Goal: Task Accomplishment & Management: Complete application form

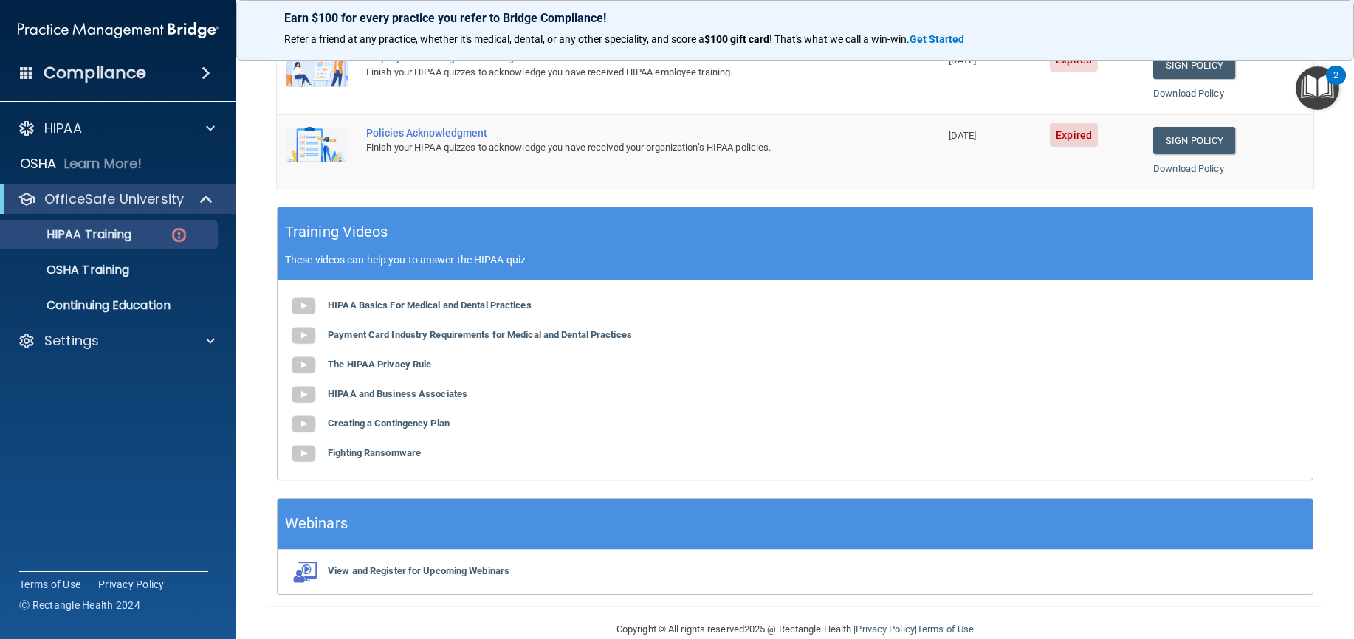
scroll to position [472, 0]
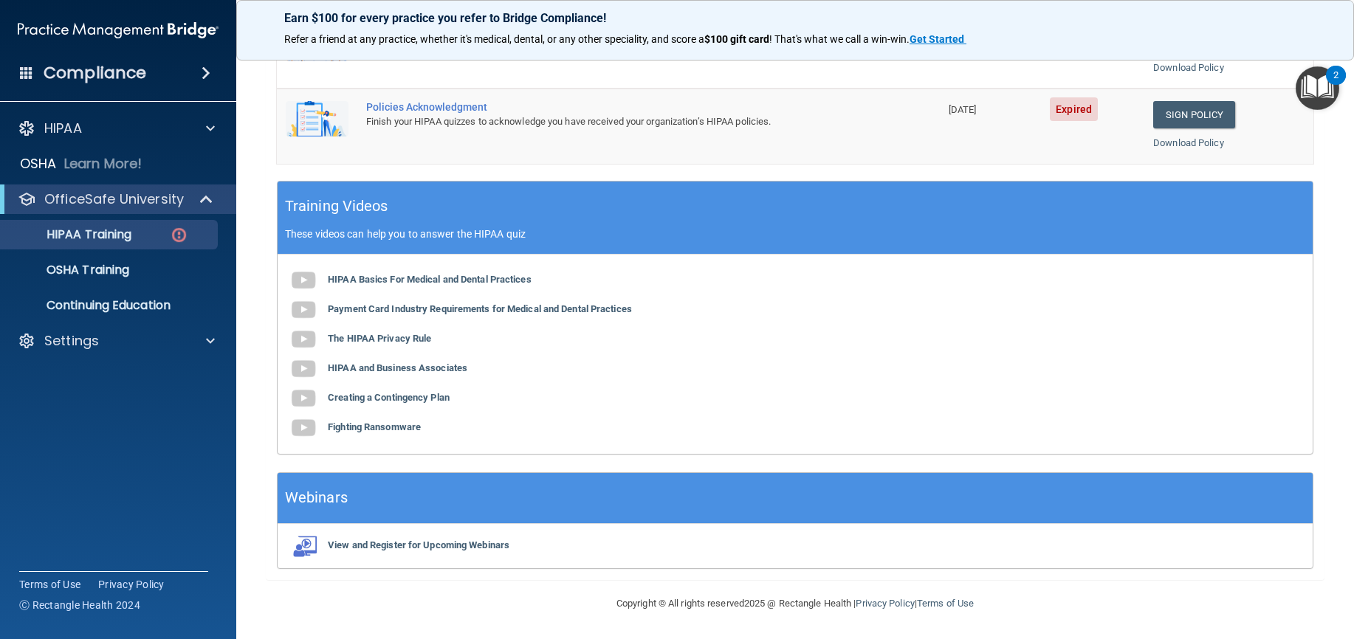
click at [427, 230] on p "These videos can help you to answer the HIPAA quiz" at bounding box center [795, 234] width 1020 height 12
click at [269, 201] on div "✓ HIPAA Officer Training ✓ HIPAA Quizzes Name Expires On Status Actions The HIP…" at bounding box center [795, 129] width 1058 height 902
click at [119, 307] on p "Continuing Education" at bounding box center [110, 305] width 201 height 15
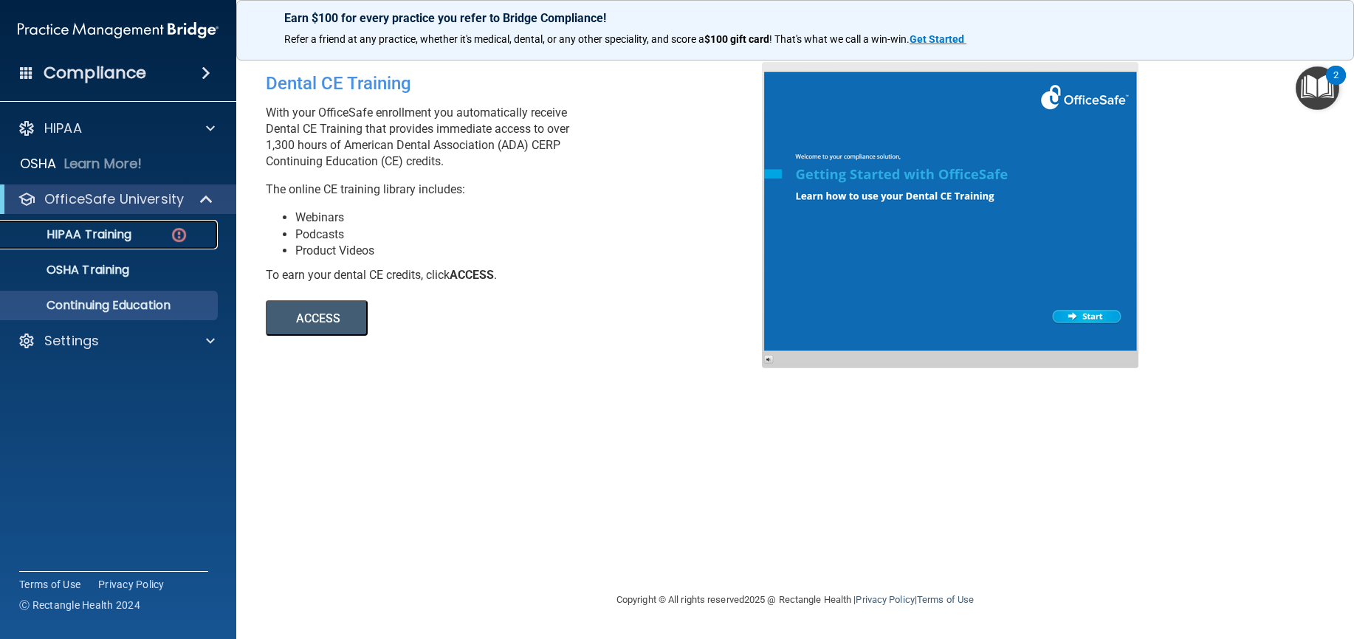
click at [89, 236] on p "HIPAA Training" at bounding box center [71, 234] width 122 height 15
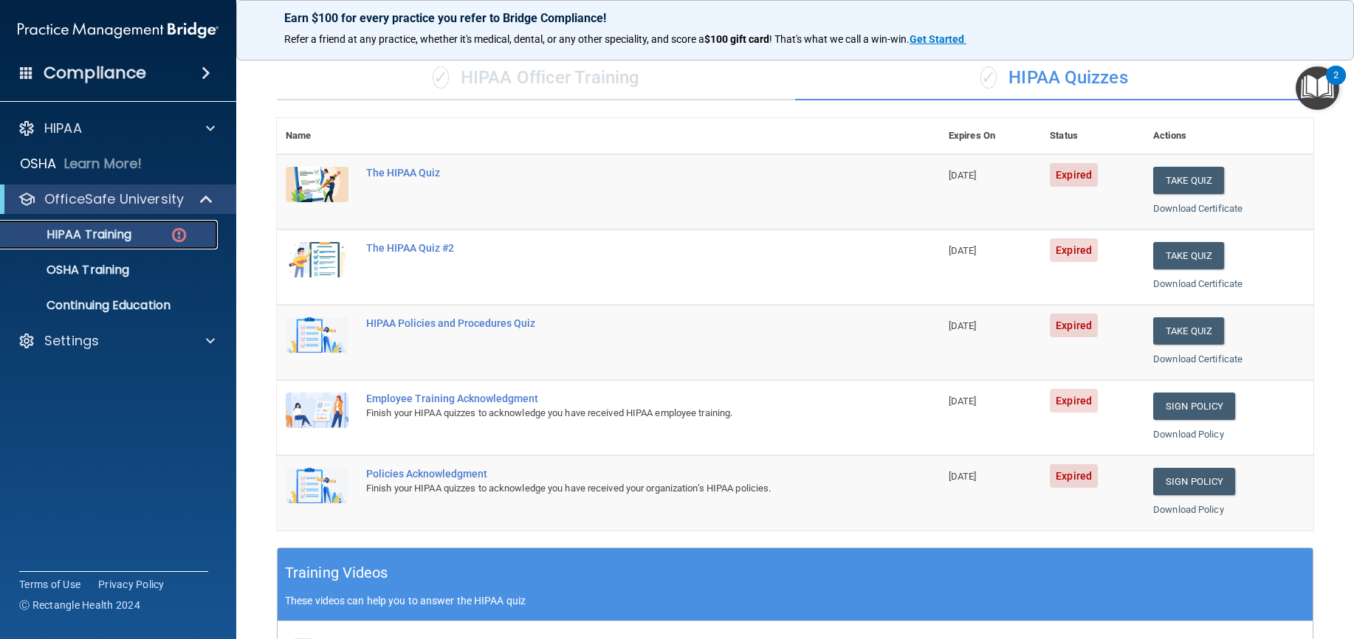
scroll to position [103, 0]
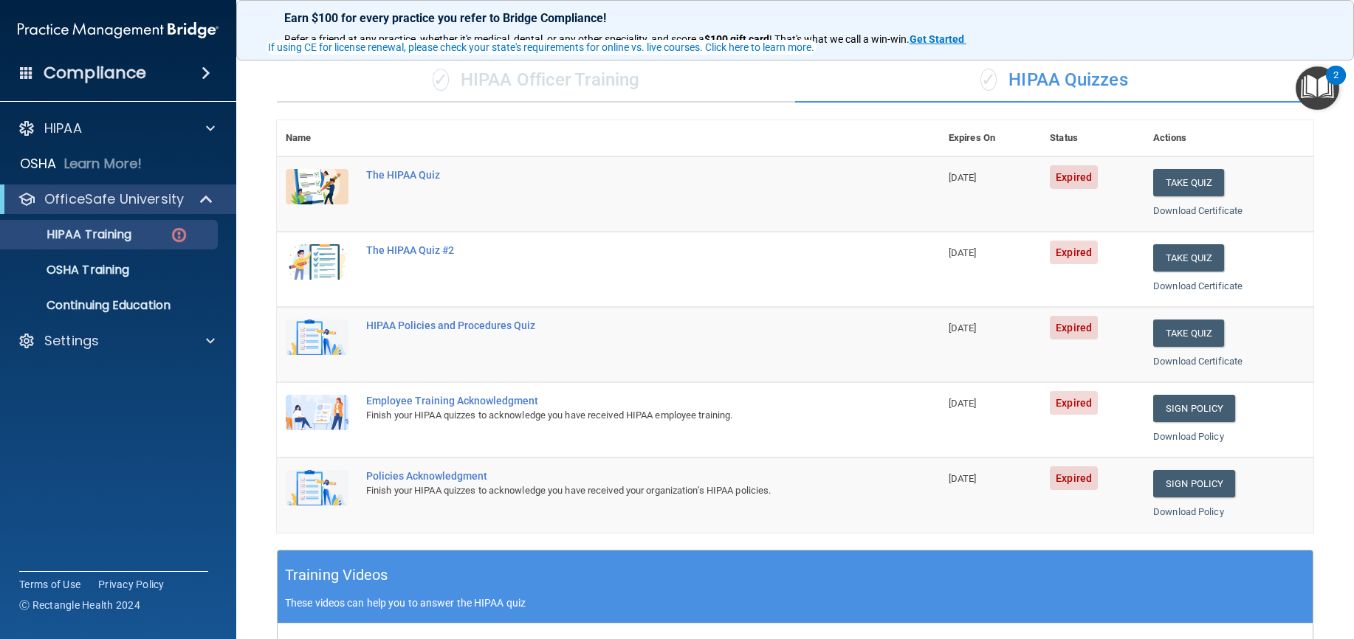
click at [1052, 84] on div "✓ HIPAA Quizzes" at bounding box center [1054, 80] width 518 height 44
click at [1329, 86] on img "Open Resource Center, 2 new notifications" at bounding box center [1317, 88] width 44 height 44
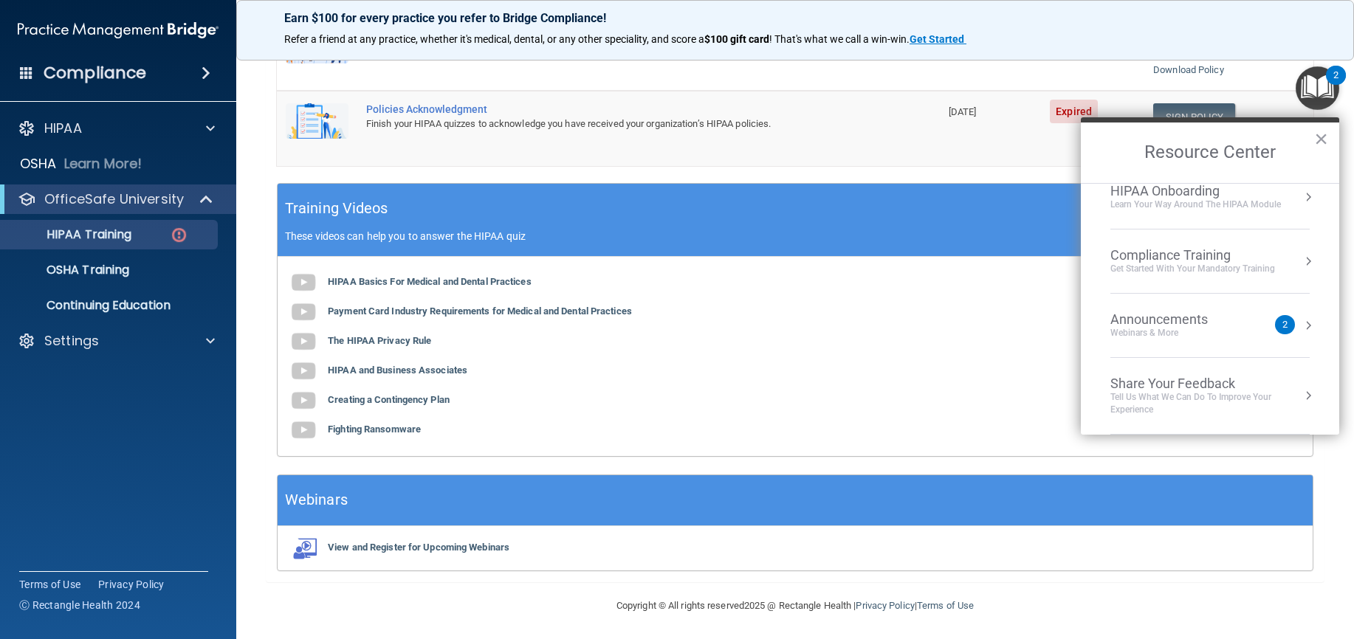
scroll to position [472, 0]
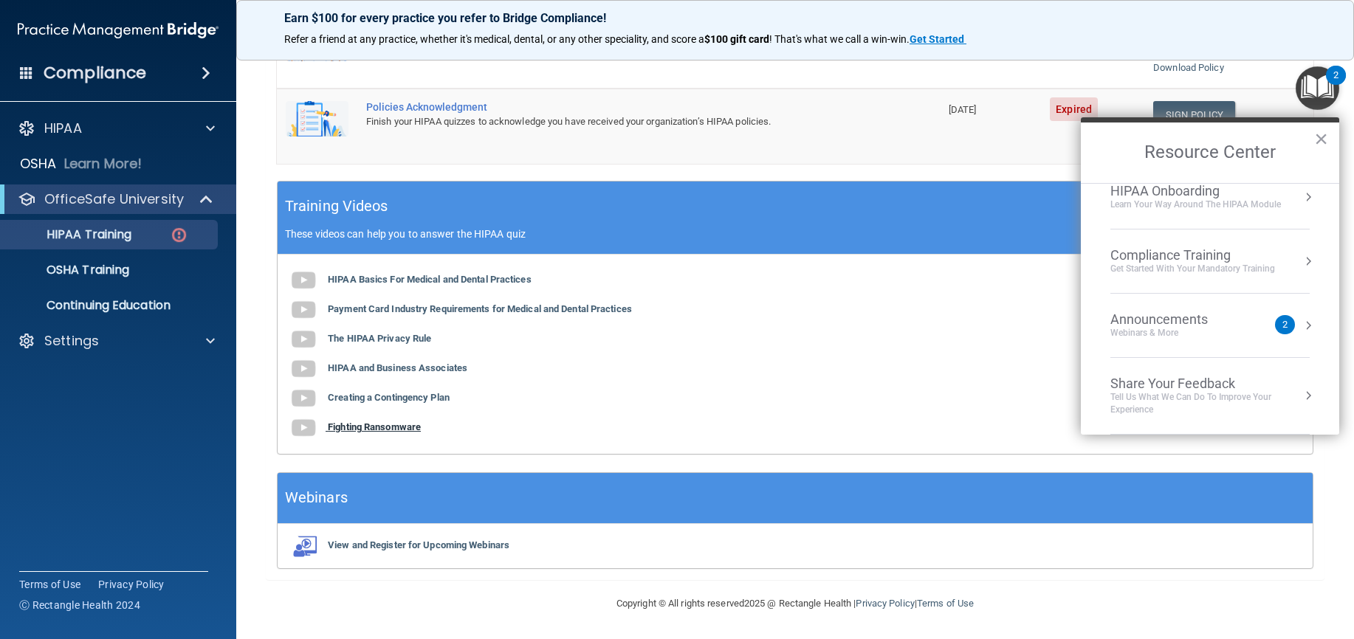
click at [351, 426] on b "Fighting Ransomware" at bounding box center [374, 426] width 93 height 11
click at [1170, 260] on div "Compliance Training" at bounding box center [1192, 255] width 165 height 16
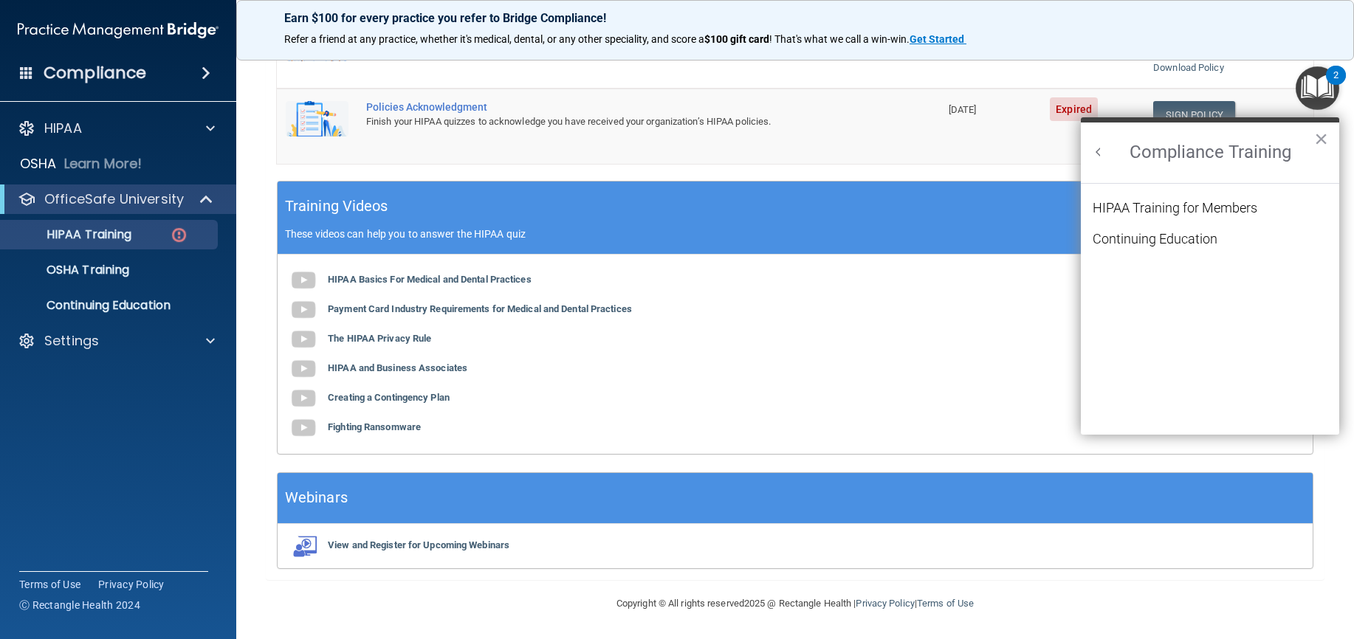
scroll to position [0, 0]
click at [1168, 210] on div "HIPAA Training for Members" at bounding box center [1174, 207] width 165 height 13
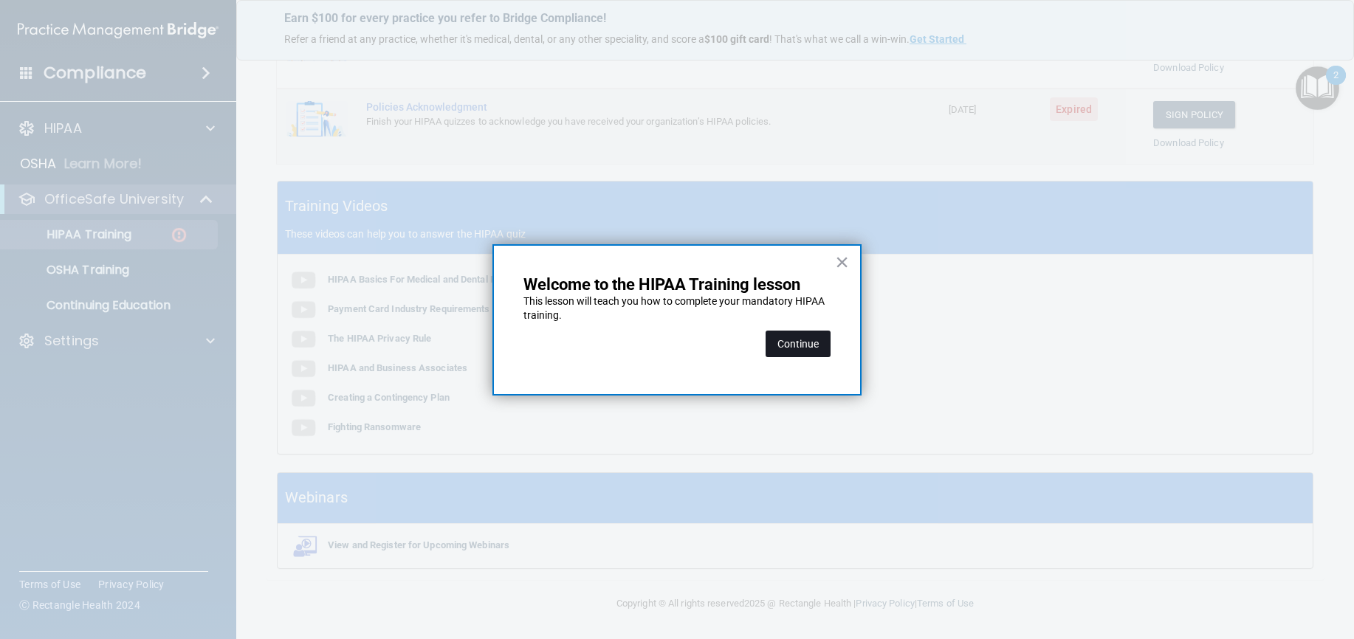
click at [808, 345] on button "Continue" at bounding box center [797, 344] width 65 height 27
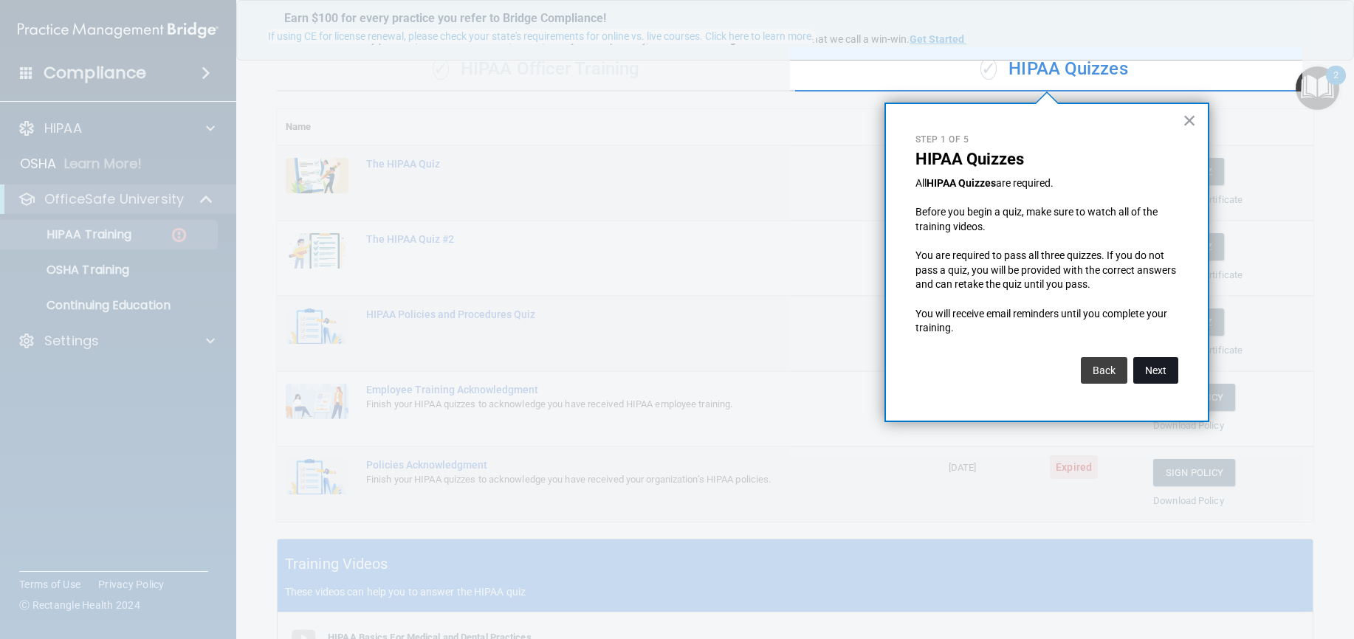
click at [1162, 370] on button "Next" at bounding box center [1155, 370] width 45 height 27
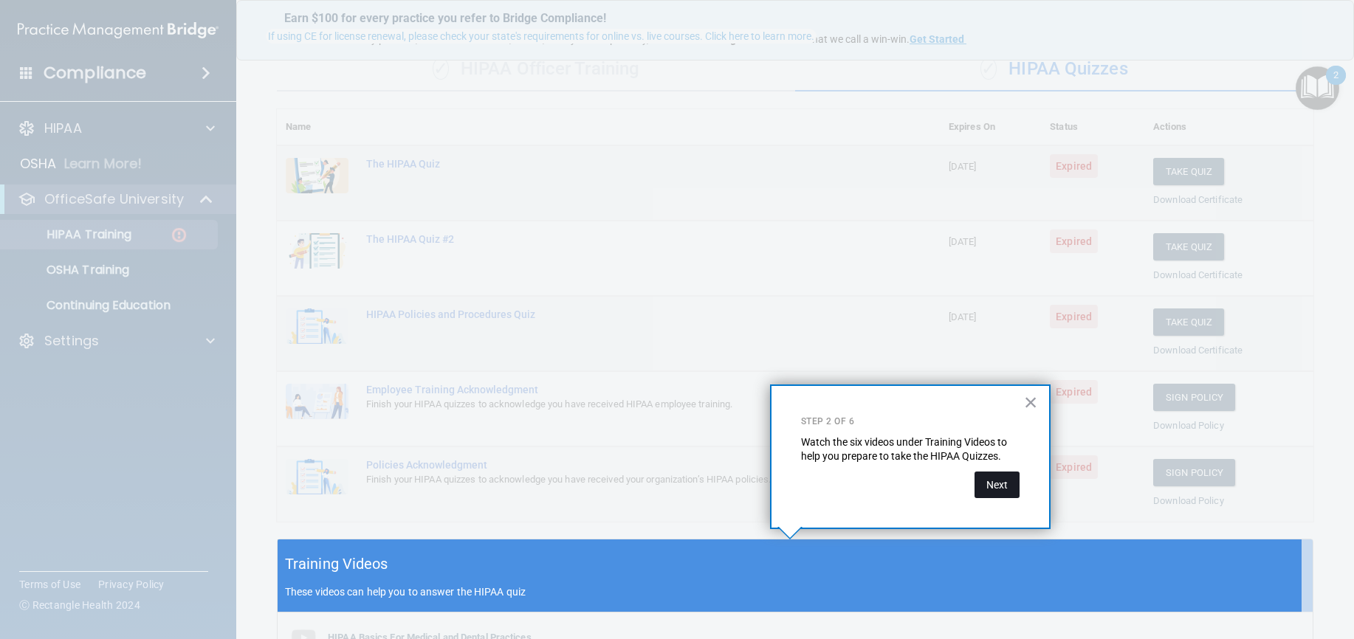
click at [994, 486] on button "Next" at bounding box center [996, 485] width 45 height 27
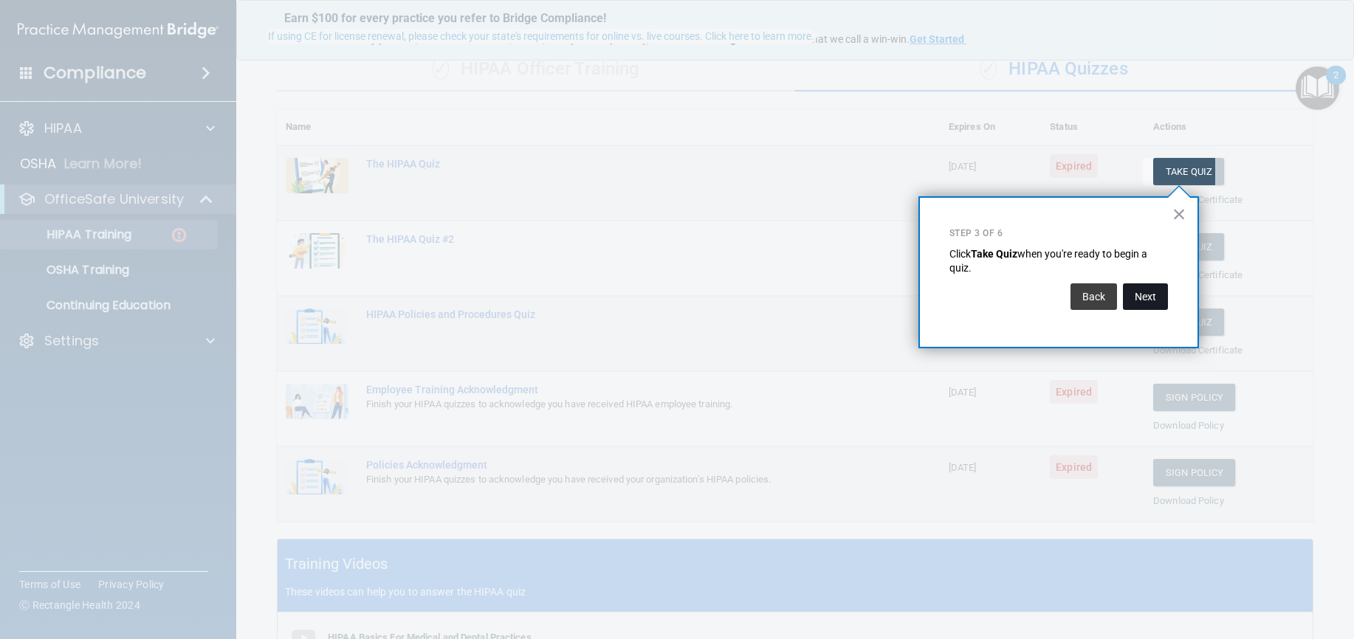
click at [1152, 298] on button "Next" at bounding box center [1145, 296] width 45 height 27
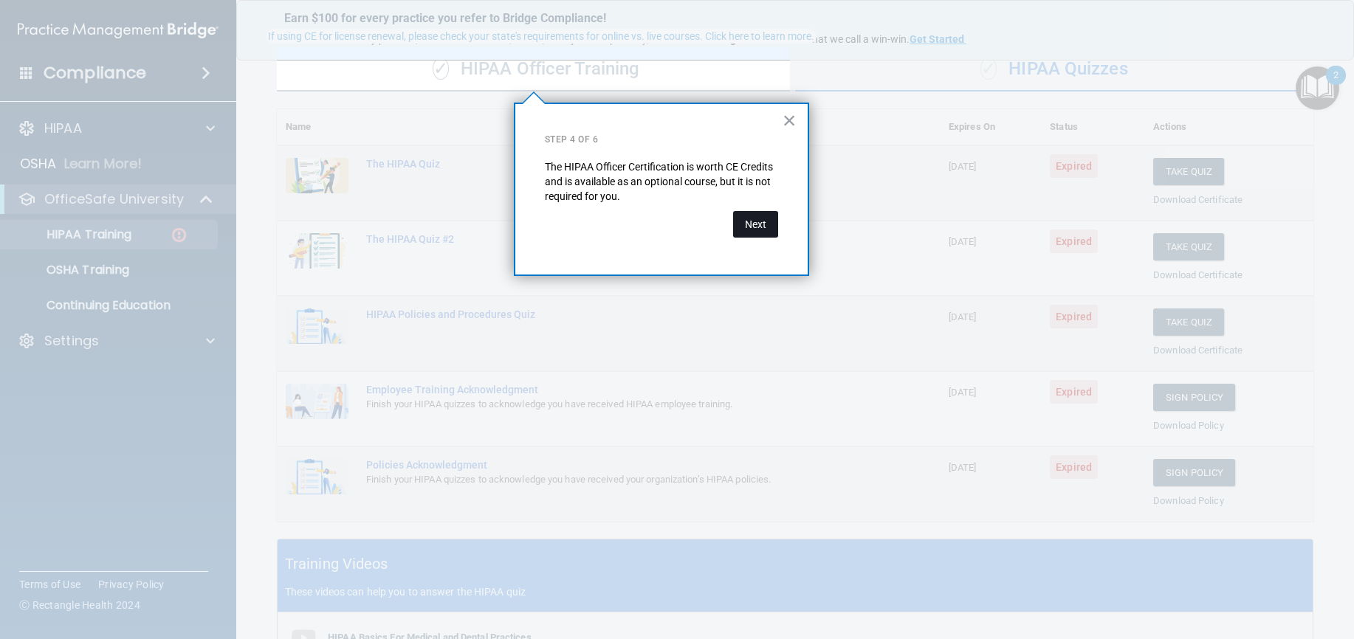
click at [755, 226] on button "Next" at bounding box center [755, 224] width 45 height 27
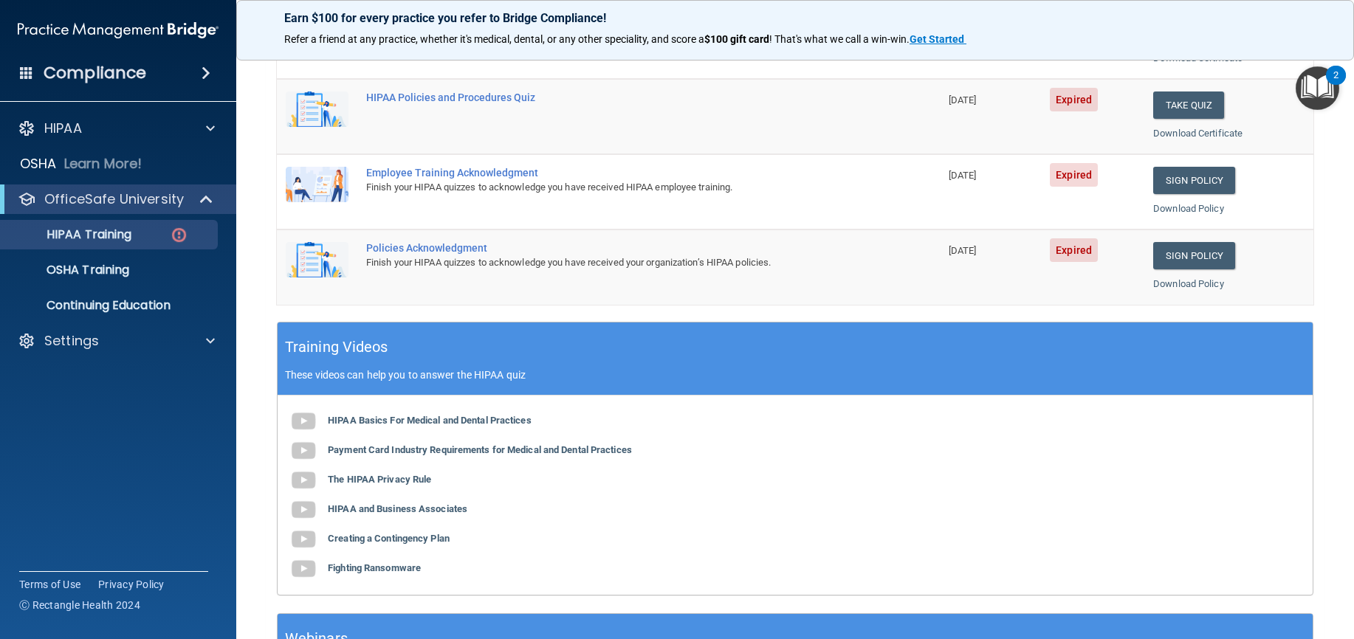
scroll to position [336, 0]
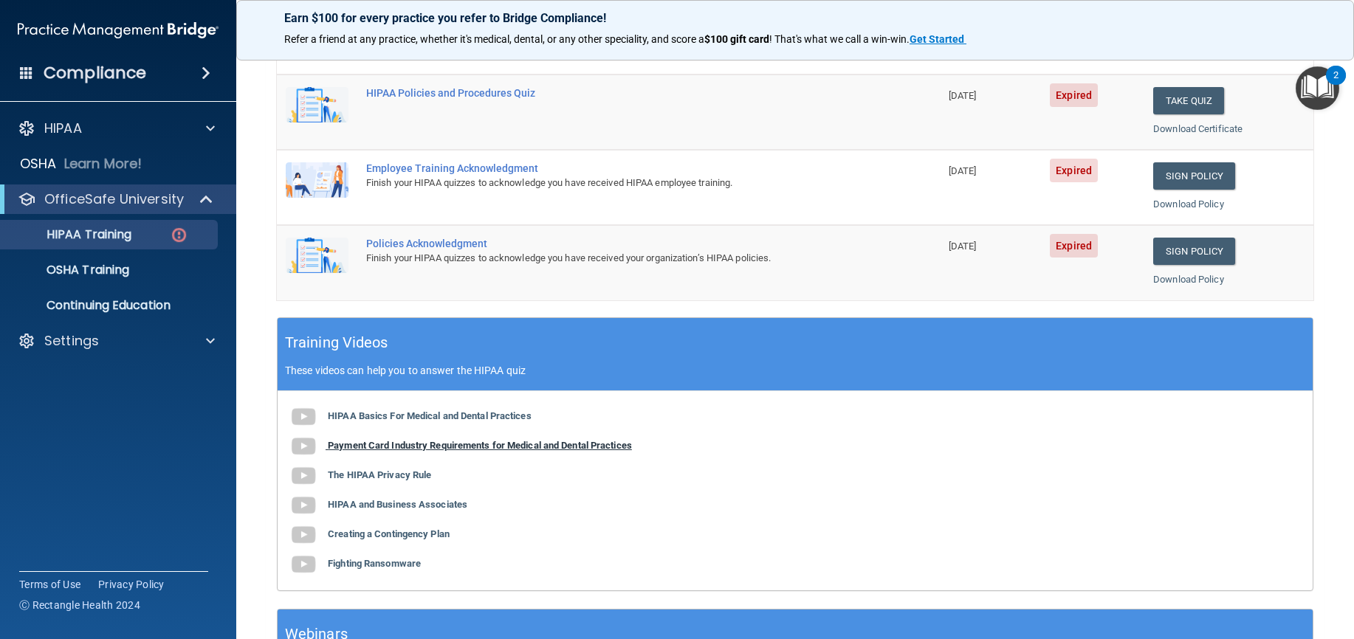
click at [478, 449] on b "Payment Card Industry Requirements for Medical and Dental Practices" at bounding box center [480, 445] width 304 height 11
click at [404, 478] on b "The HIPAA Privacy Rule" at bounding box center [379, 474] width 103 height 11
click at [421, 506] on b "HIPAA and Business Associates" at bounding box center [397, 504] width 139 height 11
click at [431, 532] on b "Creating a Contingency Plan" at bounding box center [389, 533] width 122 height 11
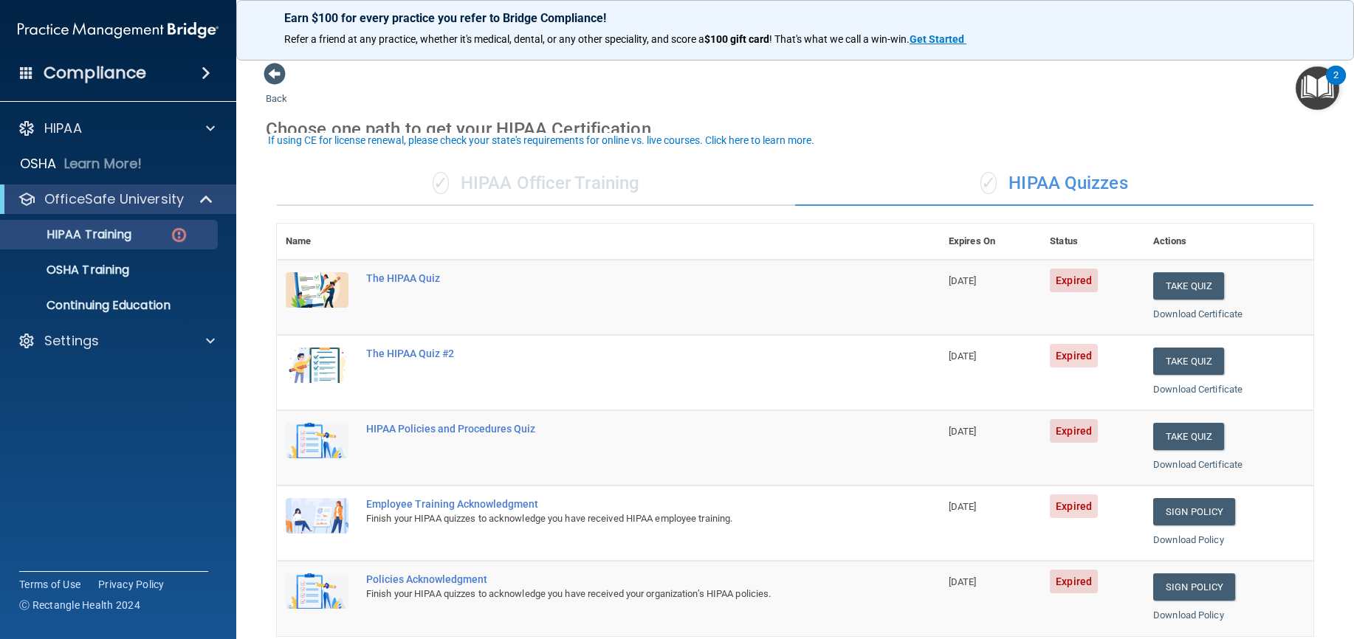
scroll to position [74, 0]
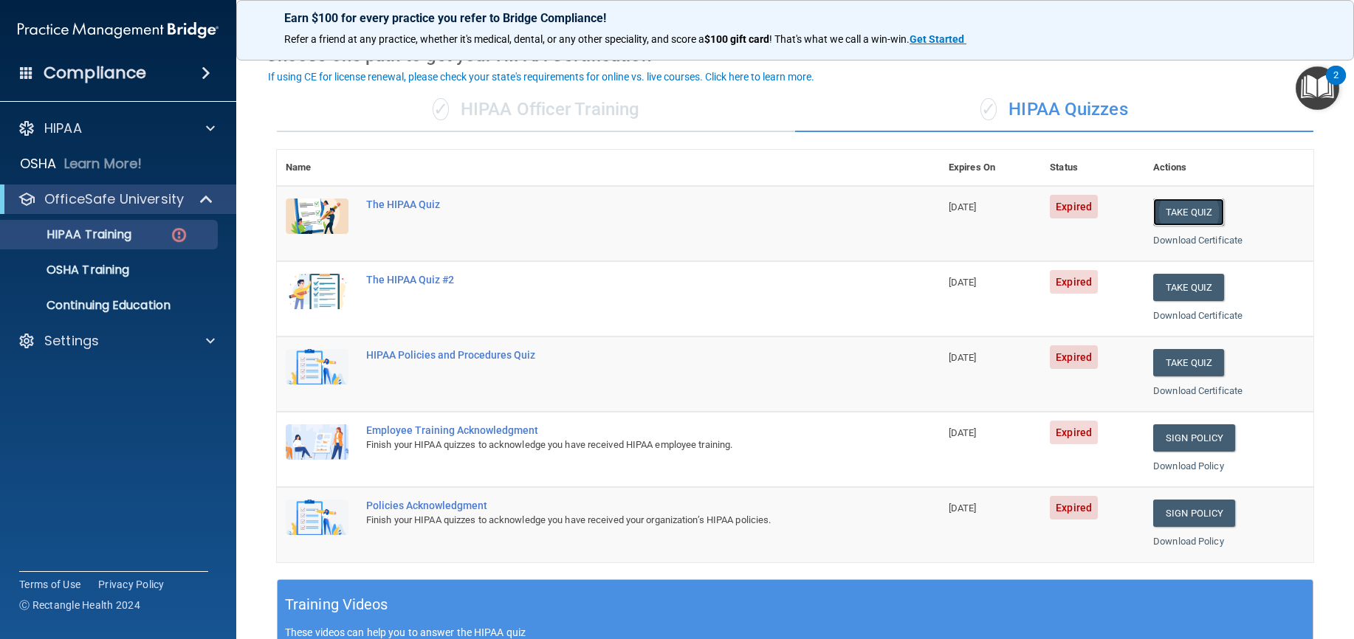
click at [1182, 212] on button "Take Quiz" at bounding box center [1188, 212] width 71 height 27
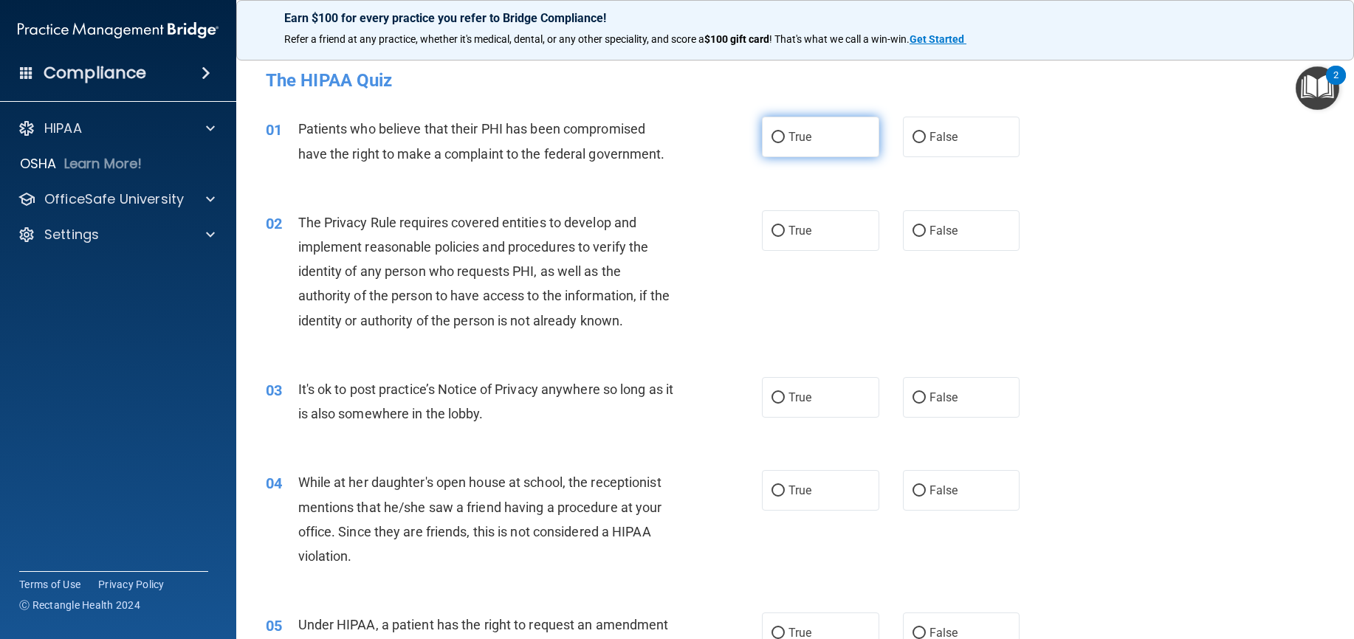
click at [763, 136] on label "True" at bounding box center [820, 137] width 117 height 41
click at [771, 136] on input "True" at bounding box center [777, 137] width 13 height 11
radio input "true"
click at [774, 229] on input "True" at bounding box center [777, 231] width 13 height 11
radio input "true"
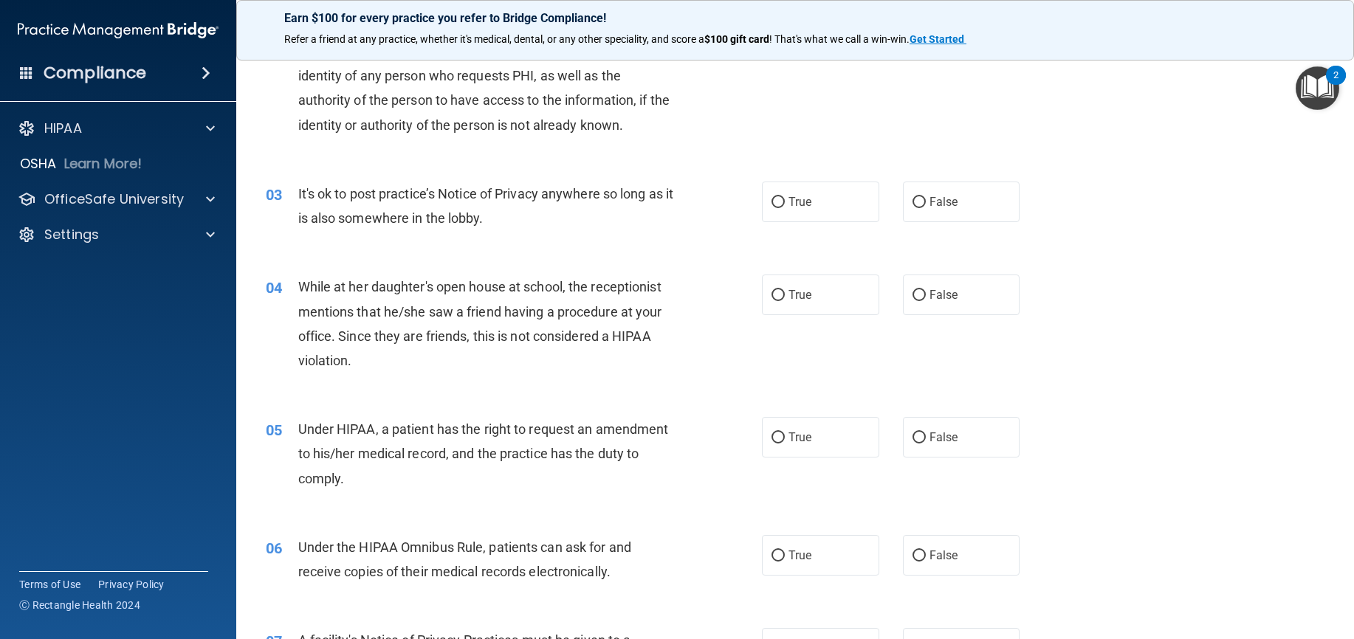
scroll to position [221, 0]
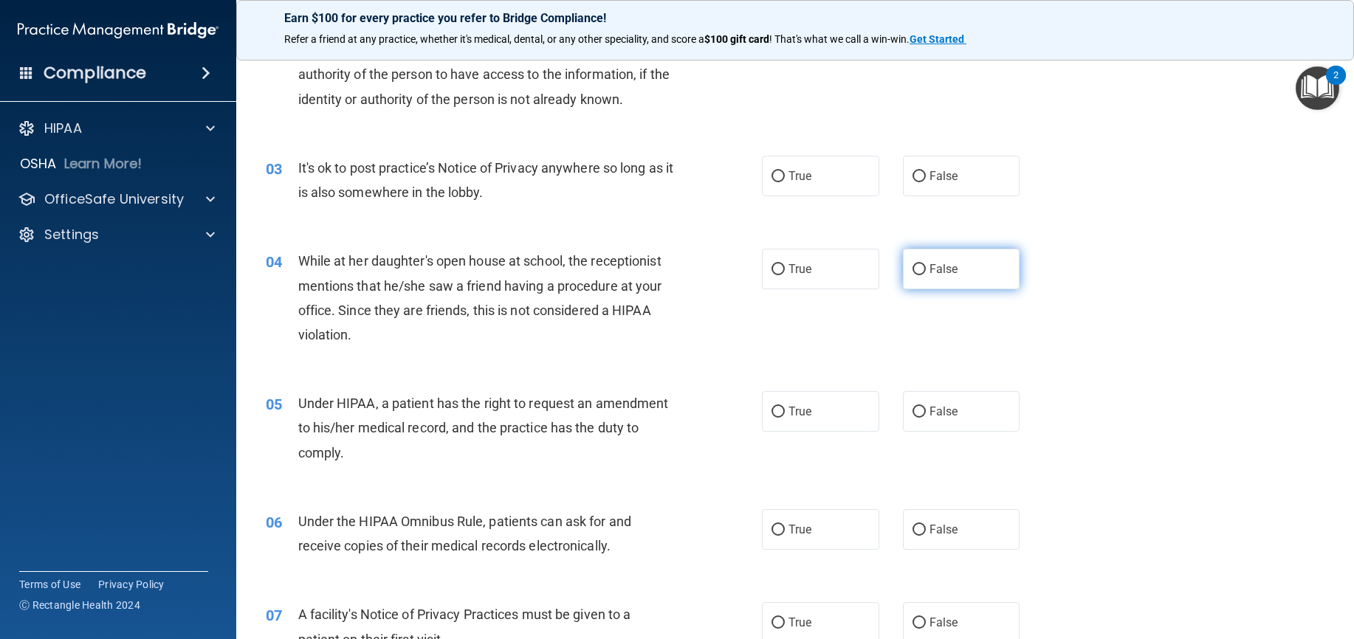
click at [912, 265] on input "False" at bounding box center [918, 269] width 13 height 11
radio input "true"
click at [775, 177] on input "True" at bounding box center [777, 176] width 13 height 11
radio input "true"
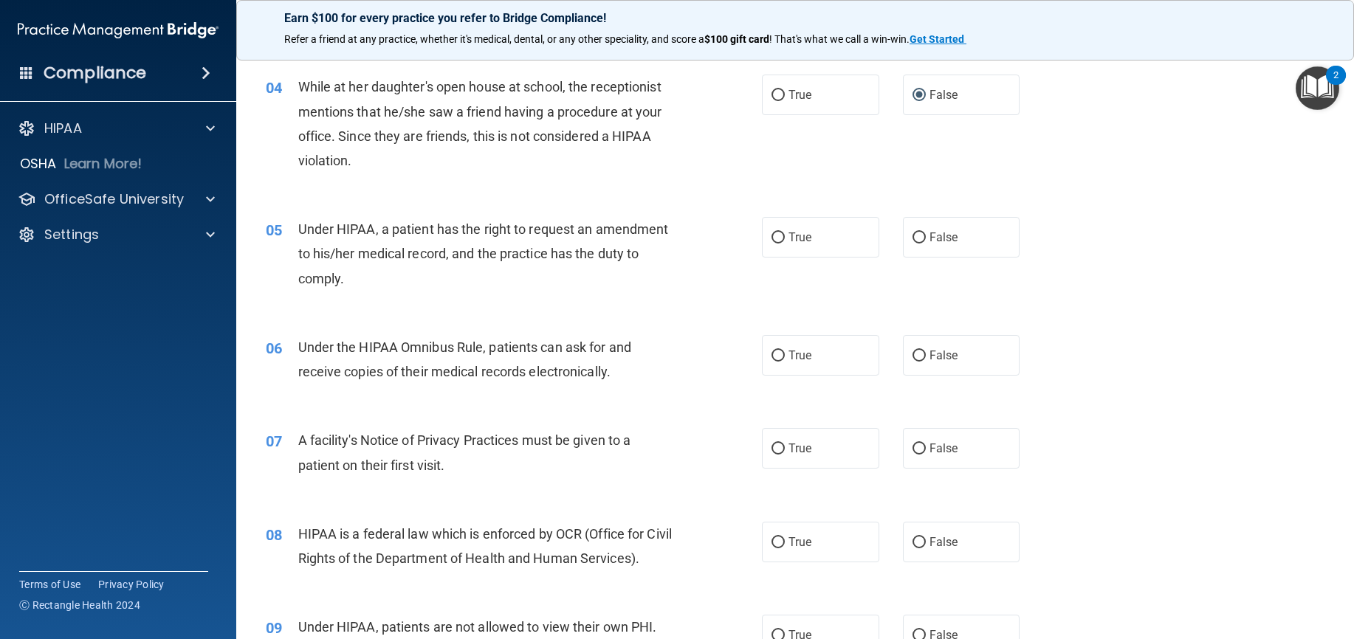
scroll to position [443, 0]
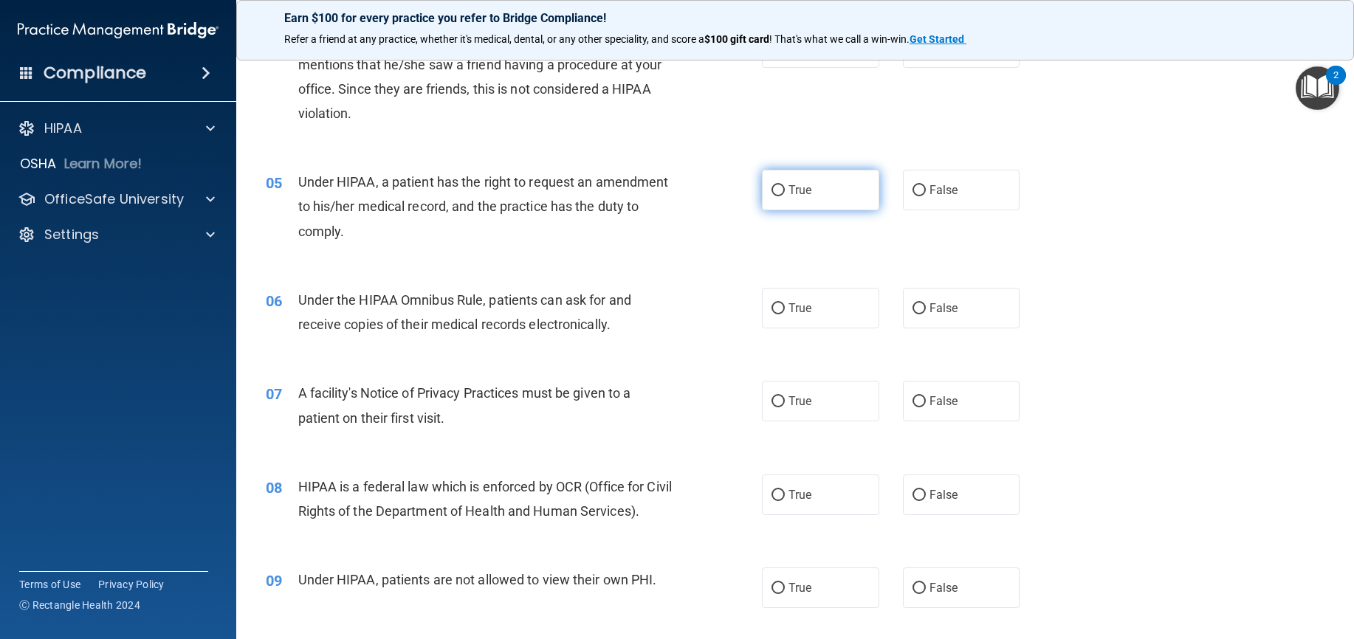
click at [775, 185] on input "True" at bounding box center [777, 190] width 13 height 11
radio input "true"
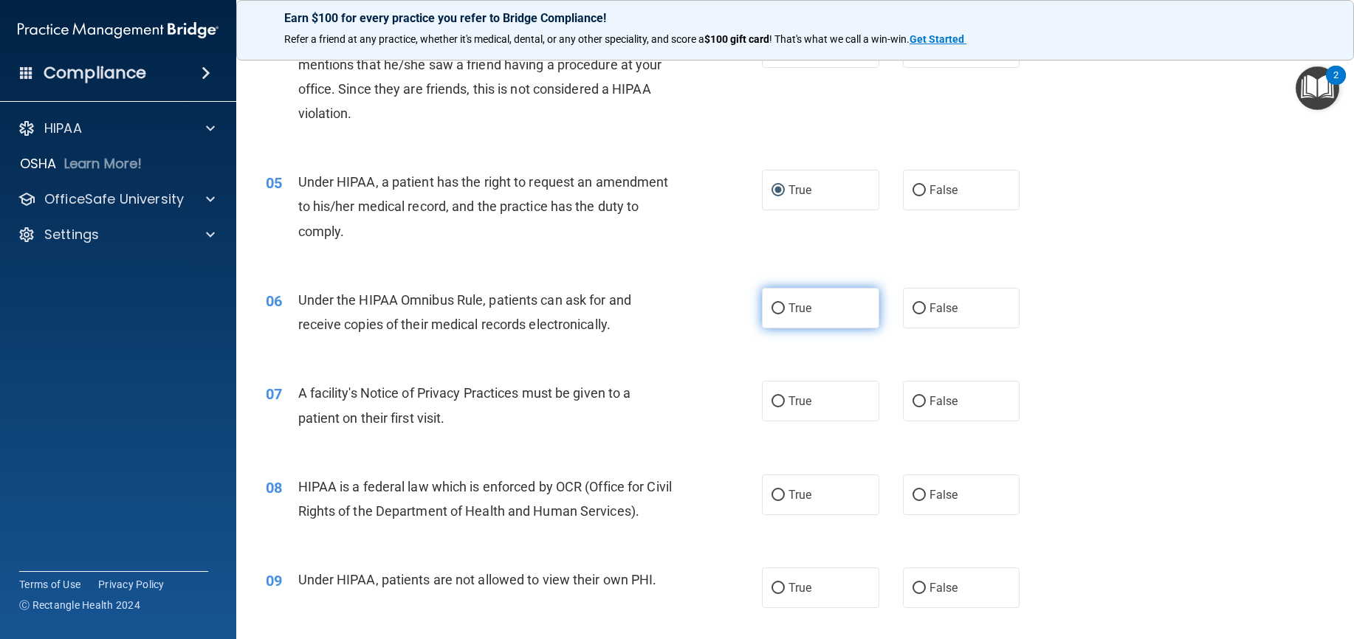
click at [775, 308] on input "True" at bounding box center [777, 308] width 13 height 11
radio input "true"
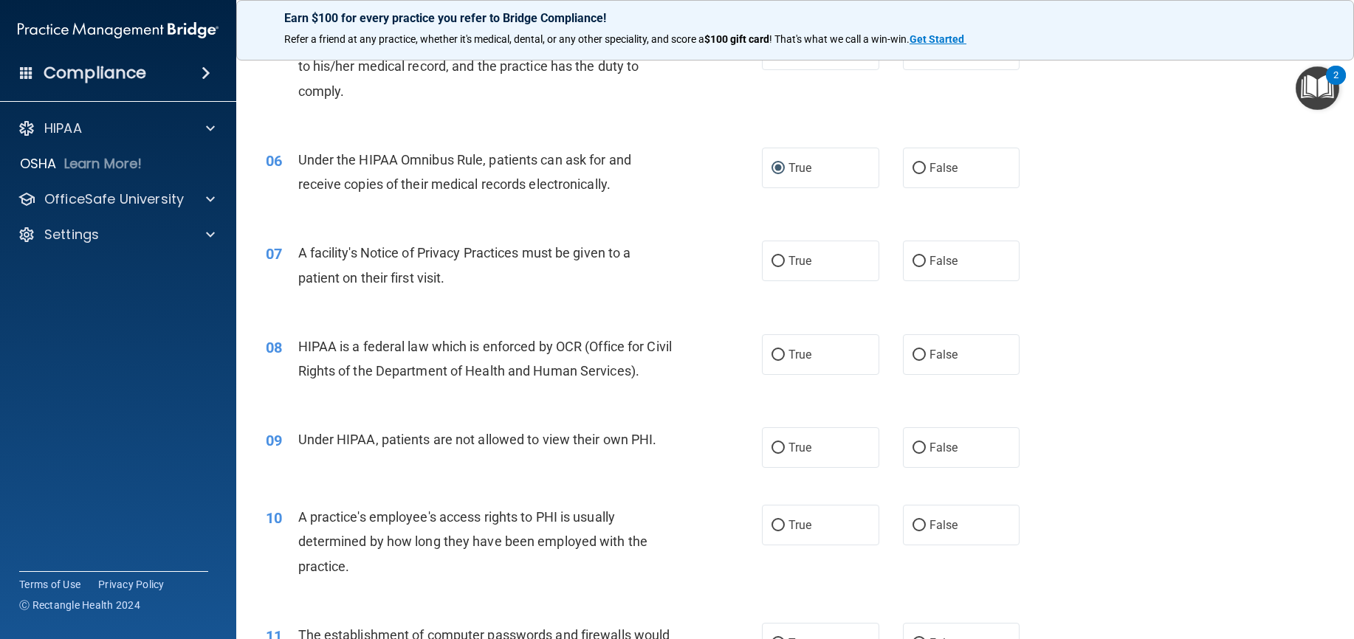
scroll to position [590, 0]
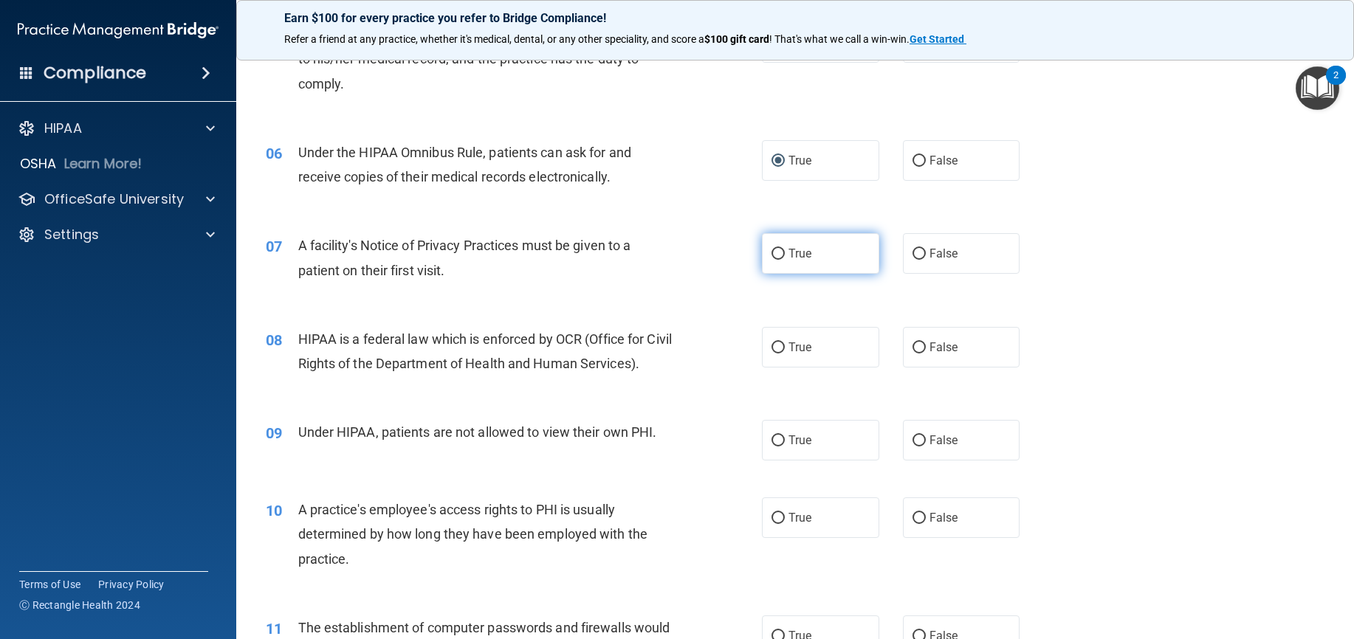
click at [771, 249] on input "True" at bounding box center [777, 254] width 13 height 11
radio input "true"
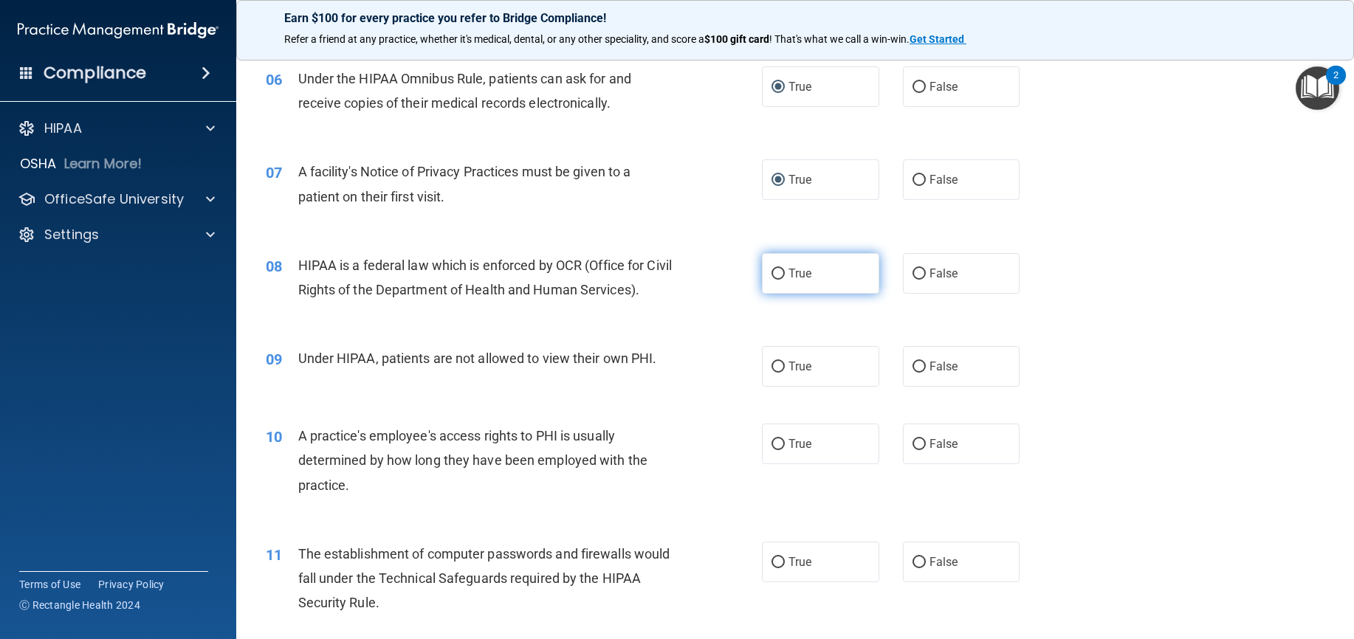
click at [776, 272] on input "True" at bounding box center [777, 274] width 13 height 11
radio input "true"
click at [914, 365] on input "False" at bounding box center [918, 367] width 13 height 11
radio input "true"
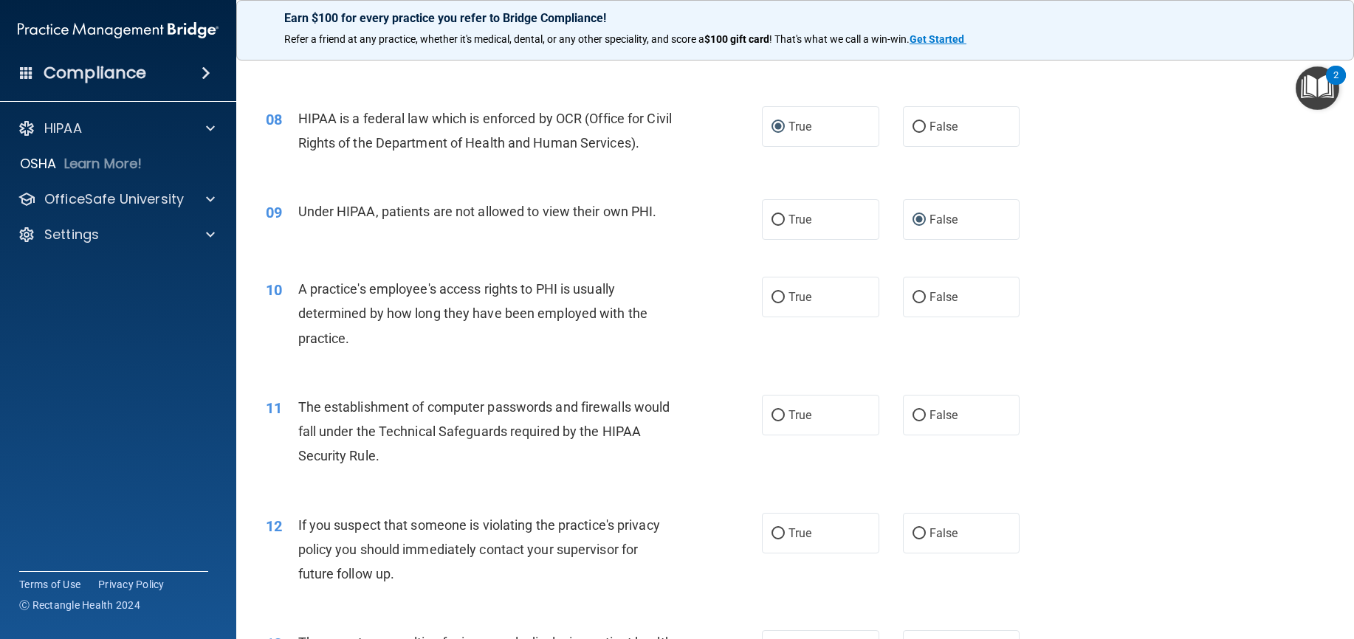
scroll to position [812, 0]
click at [912, 294] on input "False" at bounding box center [918, 297] width 13 height 11
radio input "true"
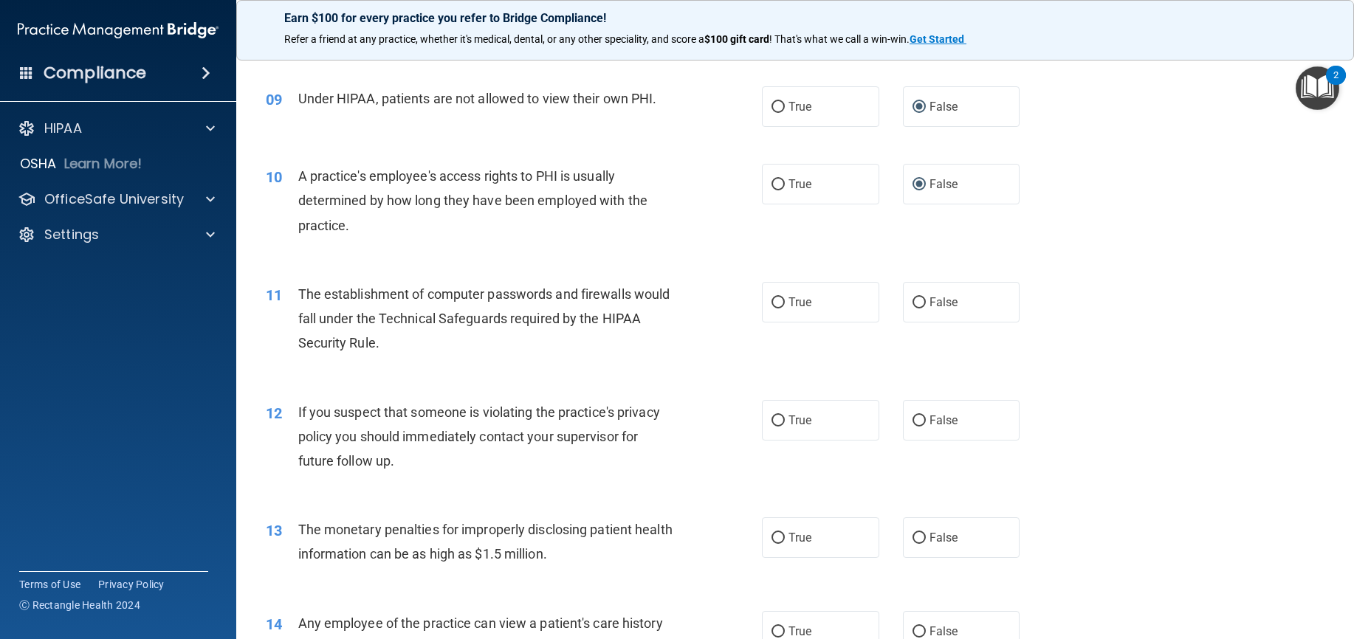
scroll to position [959, 0]
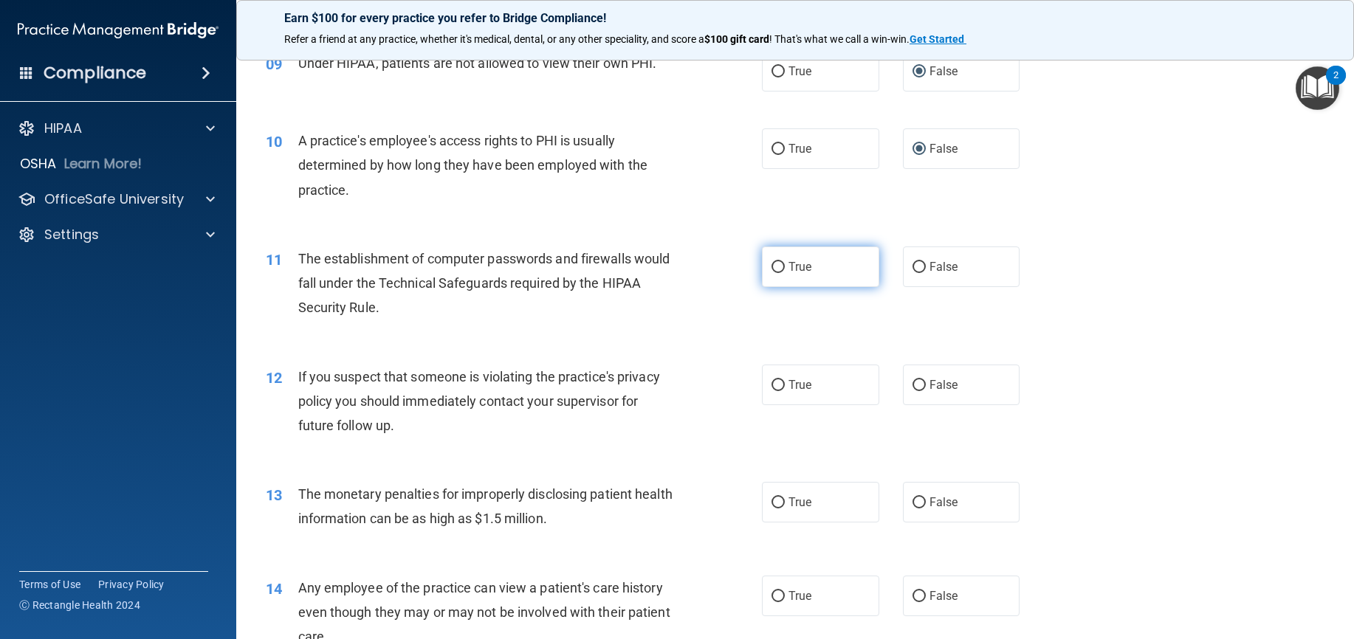
click at [771, 266] on input "True" at bounding box center [777, 267] width 13 height 11
radio input "true"
click at [762, 382] on label "True" at bounding box center [820, 385] width 117 height 41
click at [771, 382] on input "True" at bounding box center [777, 385] width 13 height 11
radio input "true"
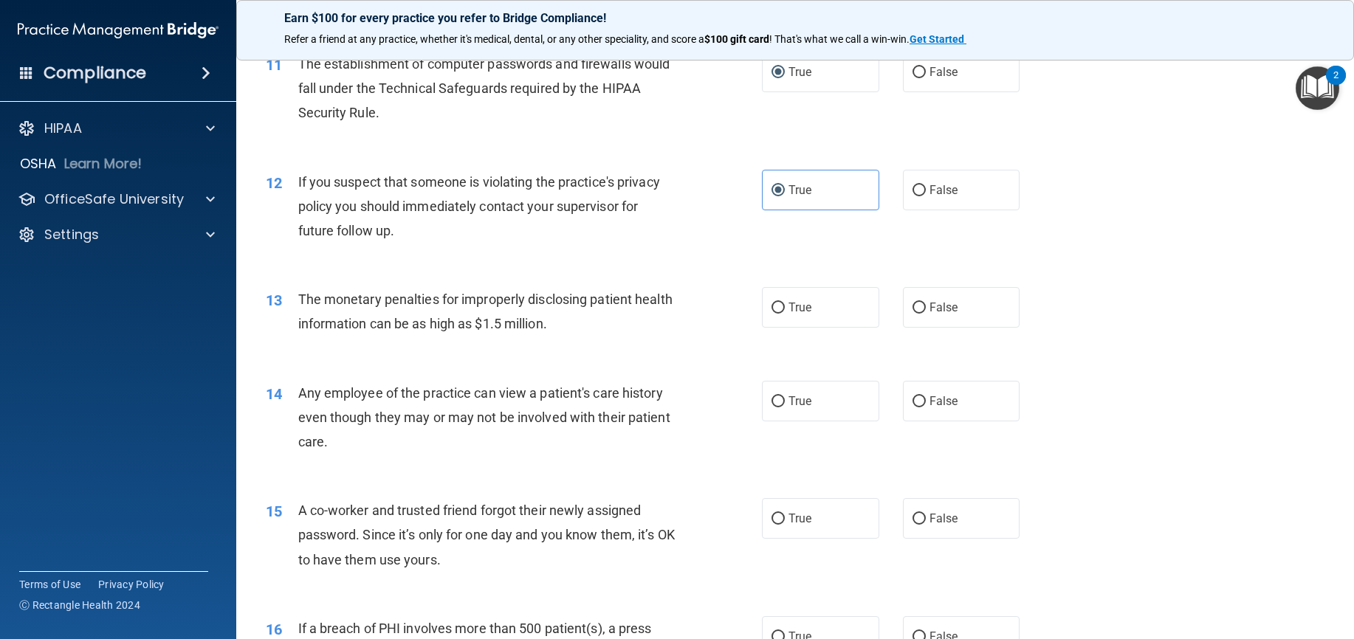
scroll to position [1181, 0]
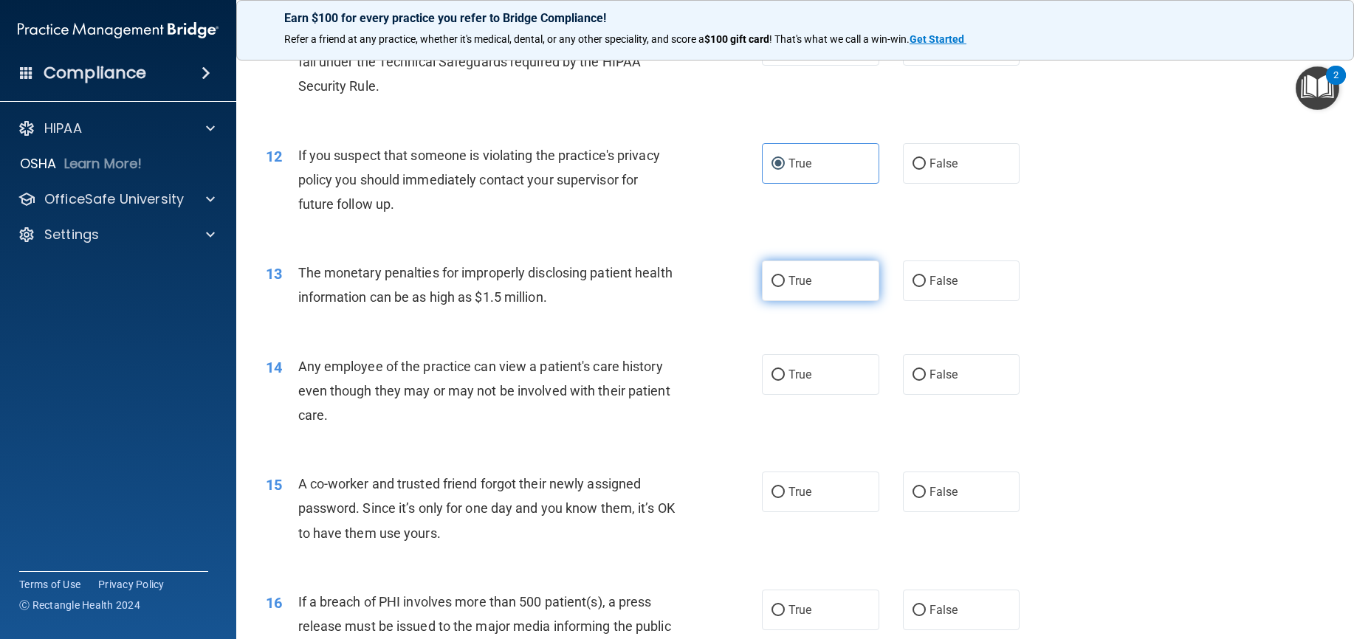
click at [777, 283] on input "True" at bounding box center [777, 281] width 13 height 11
radio input "true"
click at [912, 375] on input "False" at bounding box center [918, 375] width 13 height 11
radio input "true"
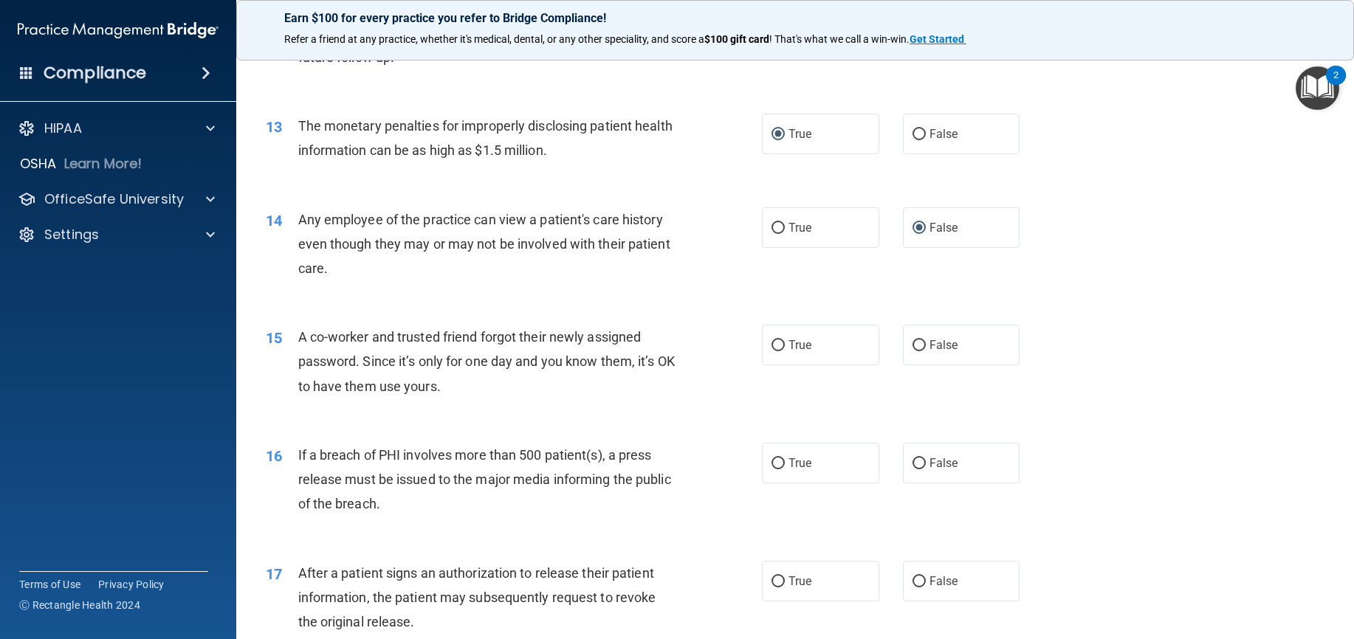
scroll to position [1329, 0]
click at [912, 340] on input "False" at bounding box center [918, 345] width 13 height 11
radio input "true"
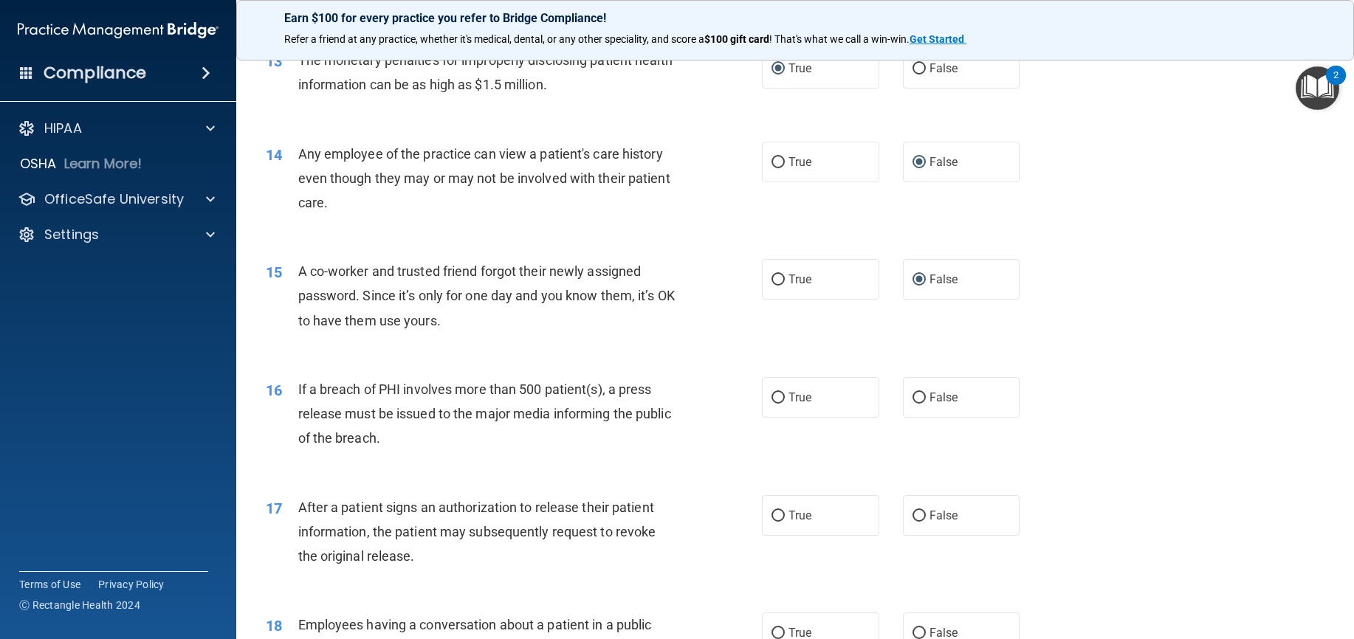
scroll to position [1476, 0]
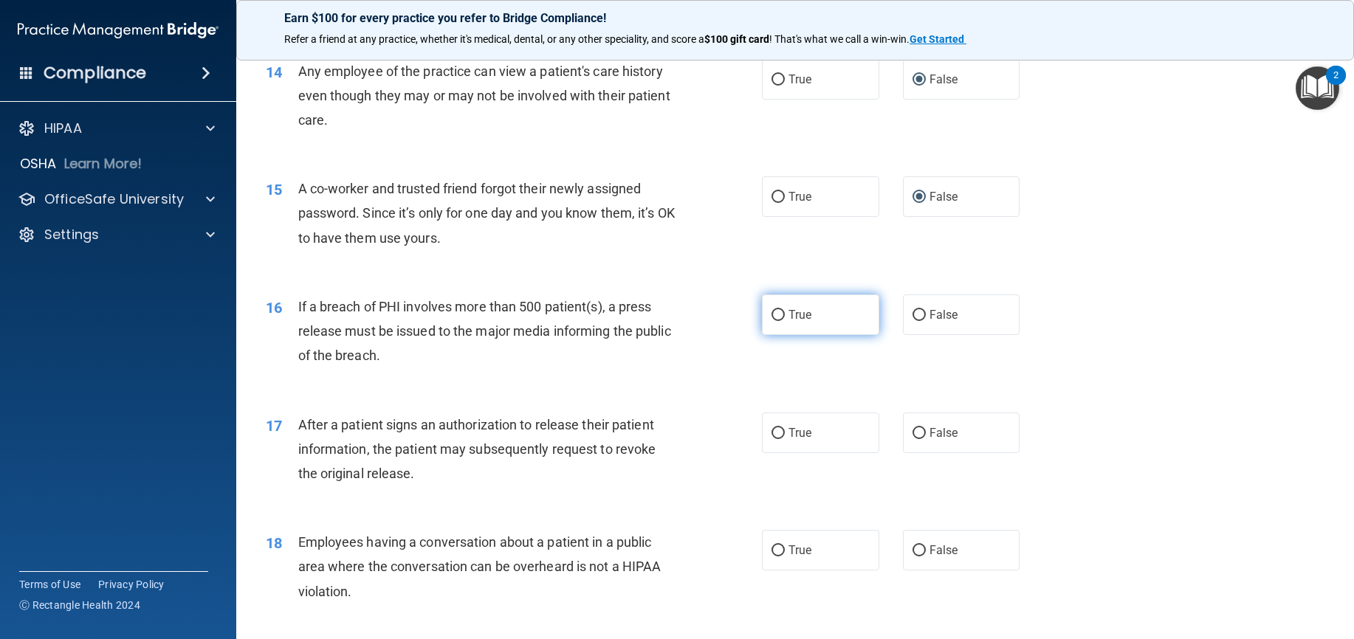
click at [777, 312] on input "True" at bounding box center [777, 315] width 13 height 11
radio input "true"
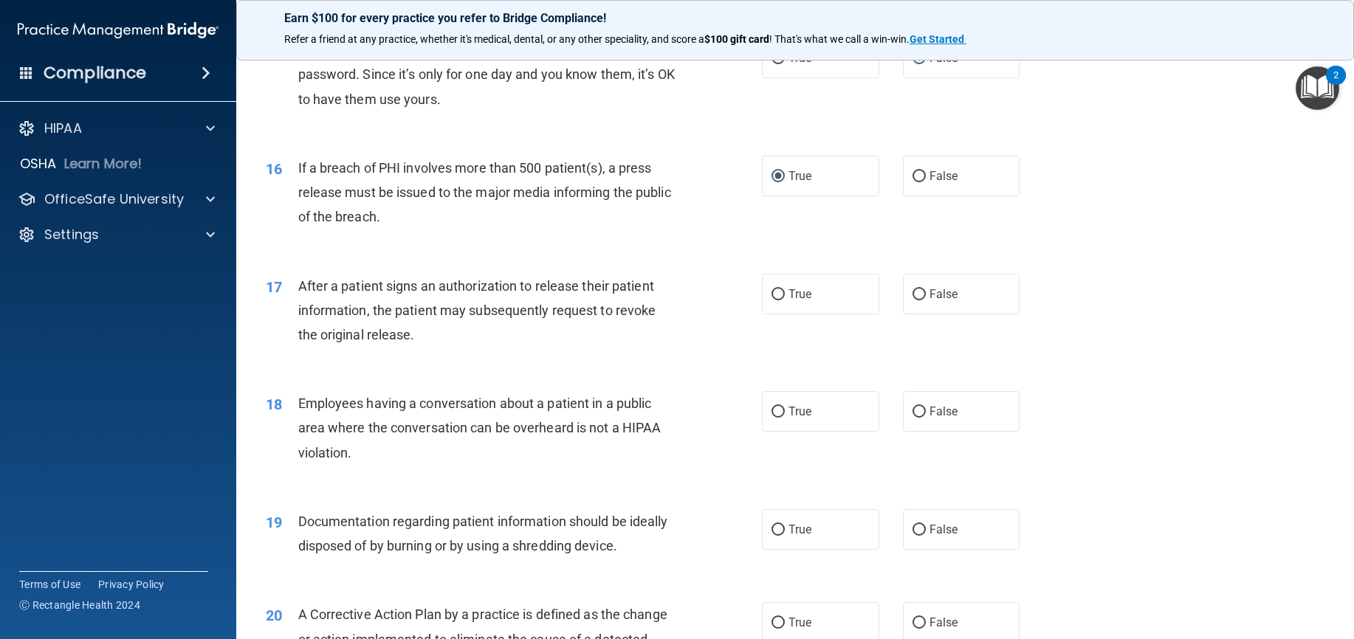
scroll to position [1624, 0]
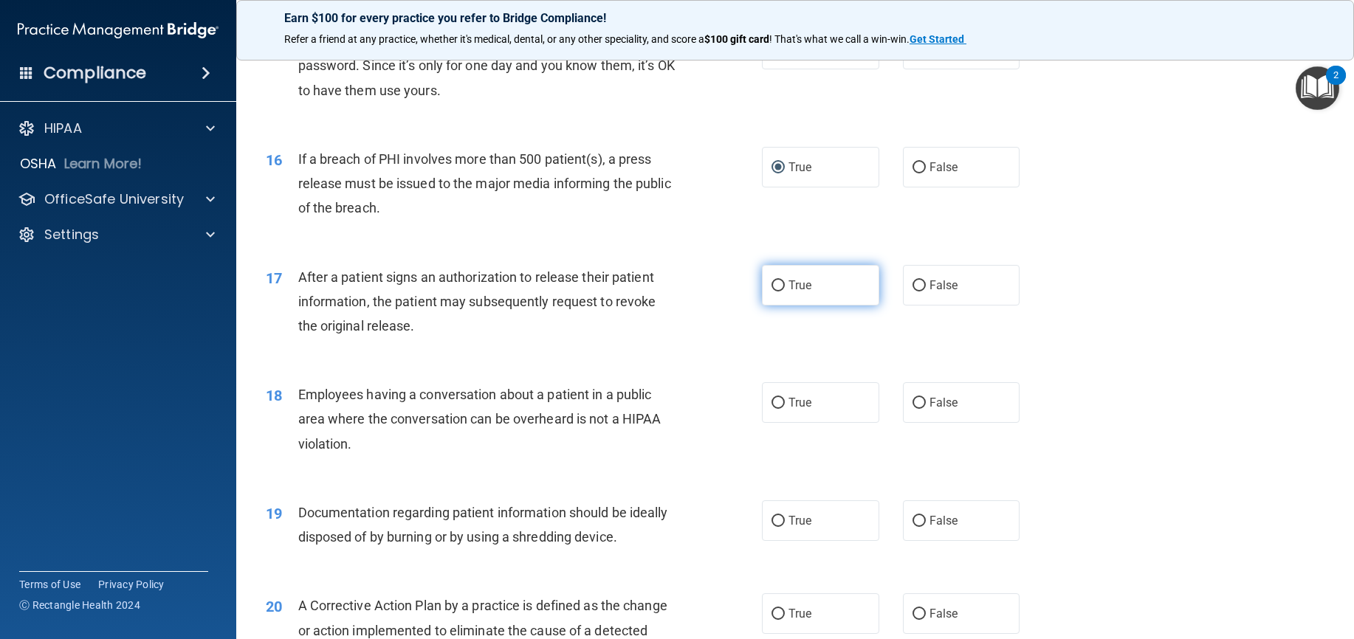
click at [771, 284] on input "True" at bounding box center [777, 285] width 13 height 11
radio input "true"
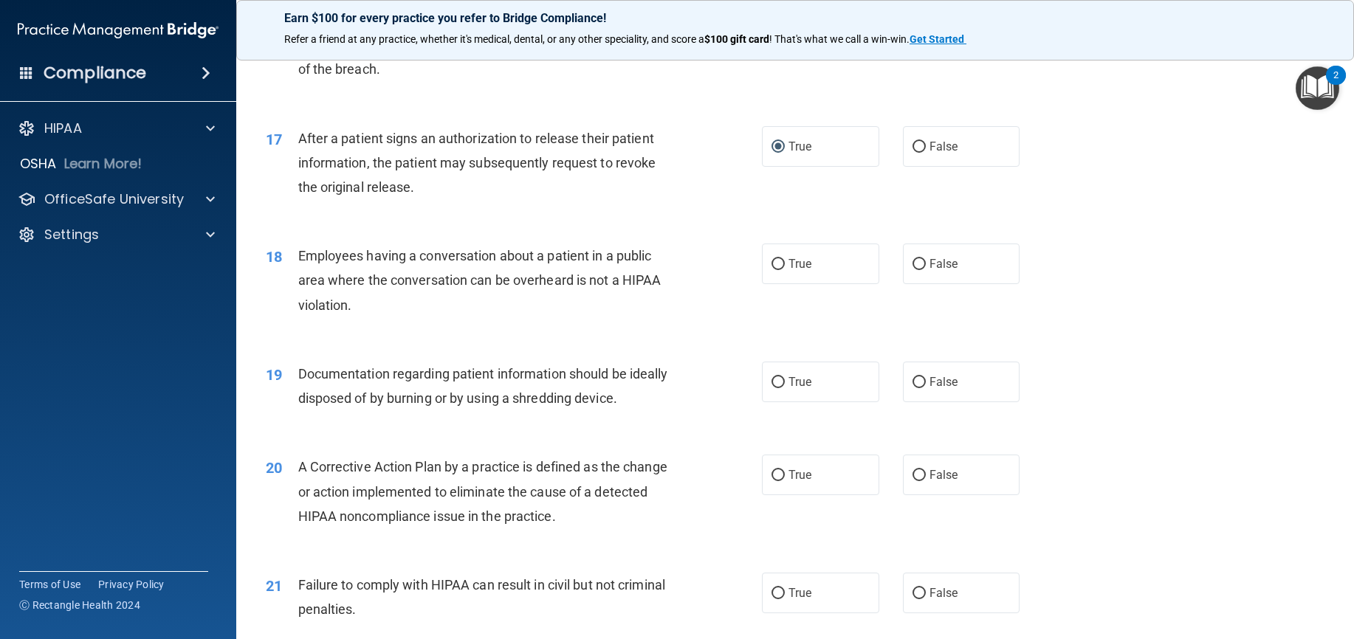
scroll to position [1771, 0]
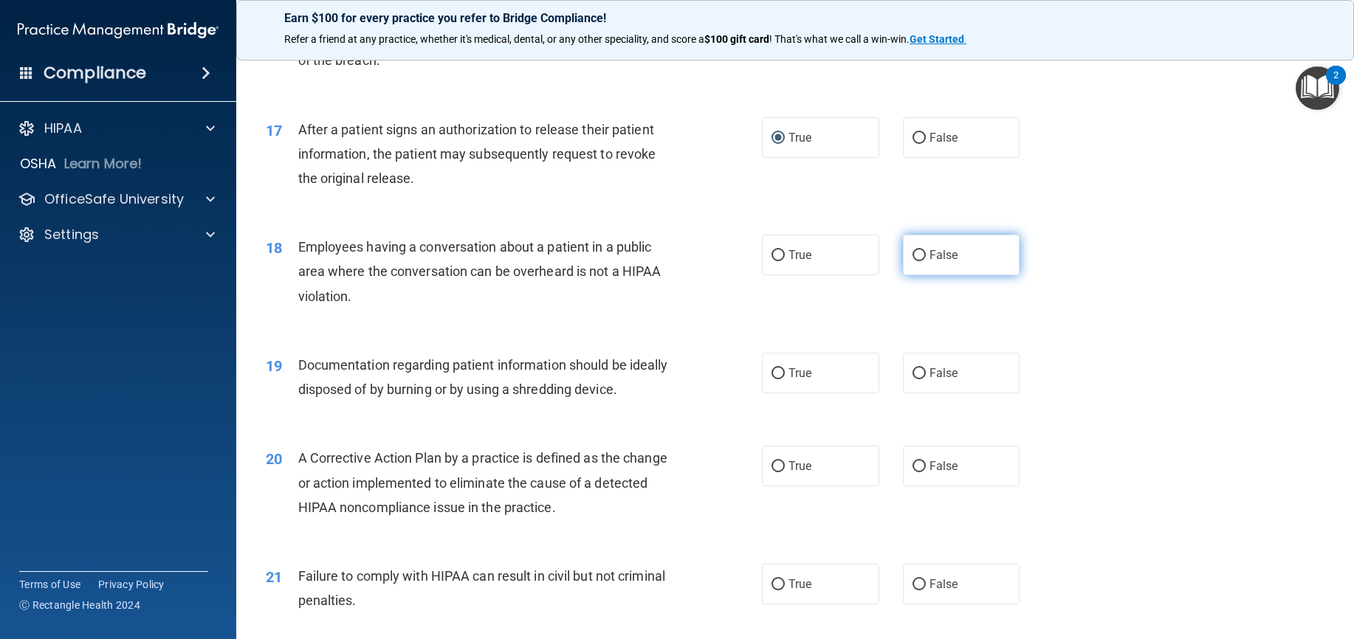
click at [912, 252] on input "False" at bounding box center [918, 255] width 13 height 11
radio input "true"
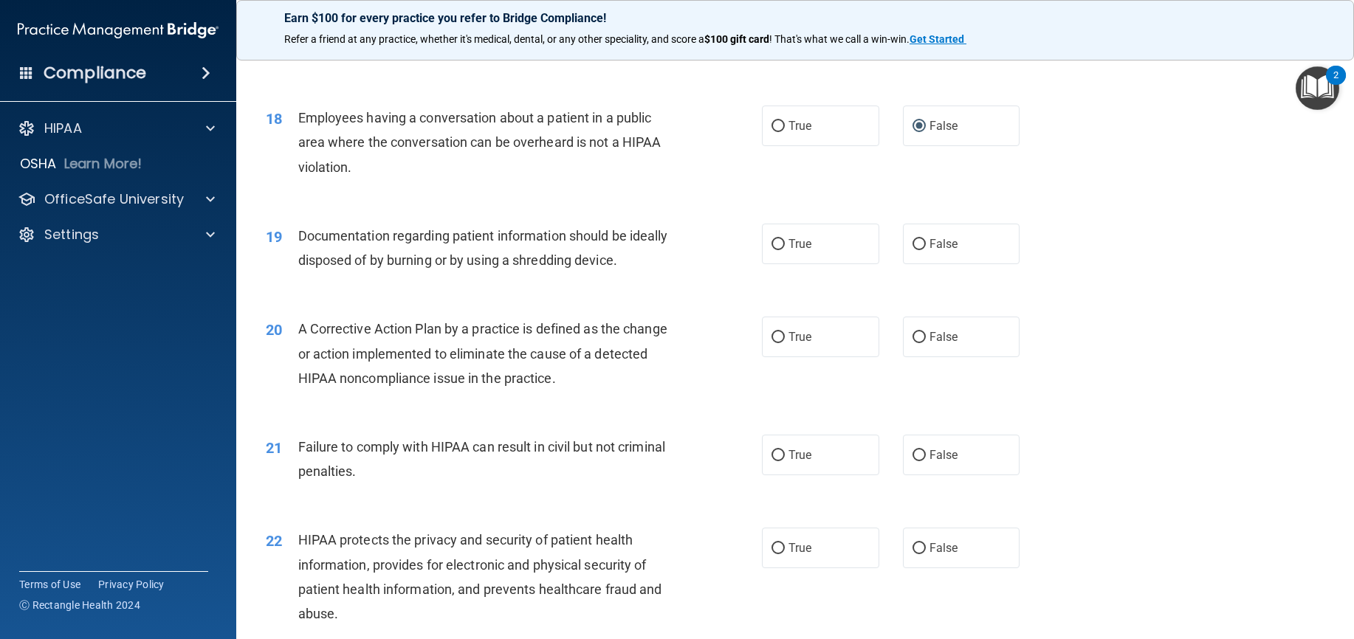
scroll to position [1919, 0]
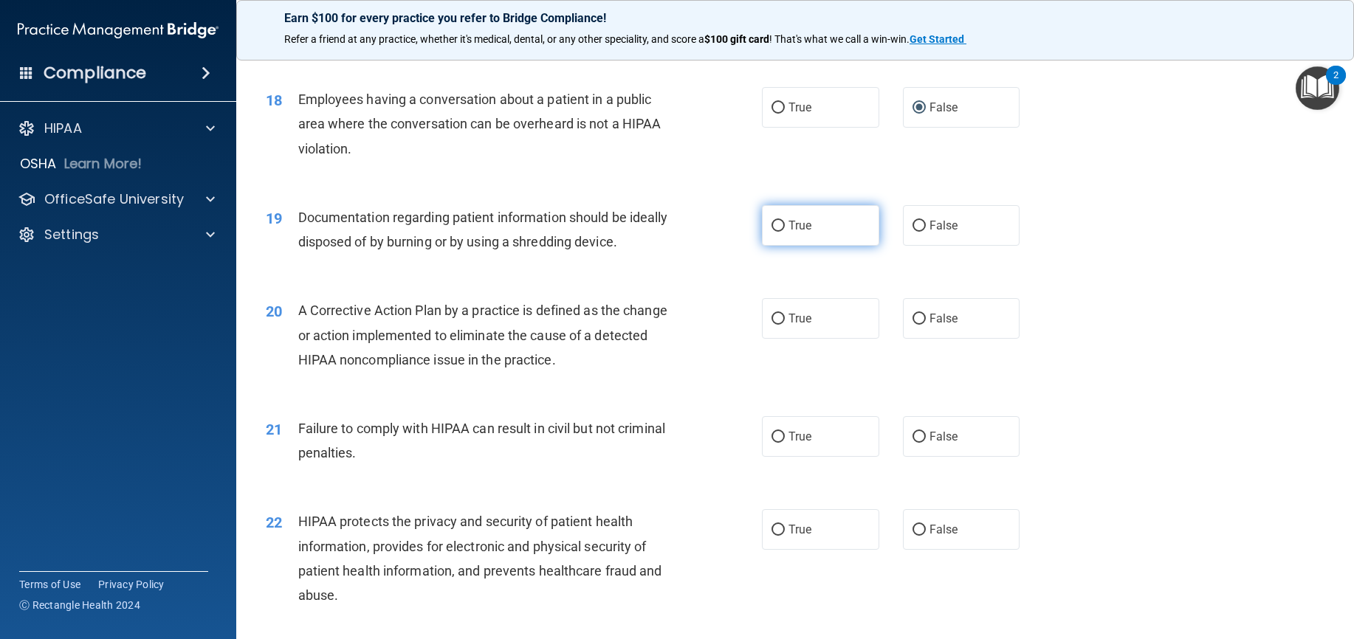
click at [771, 224] on input "True" at bounding box center [777, 226] width 13 height 11
radio input "true"
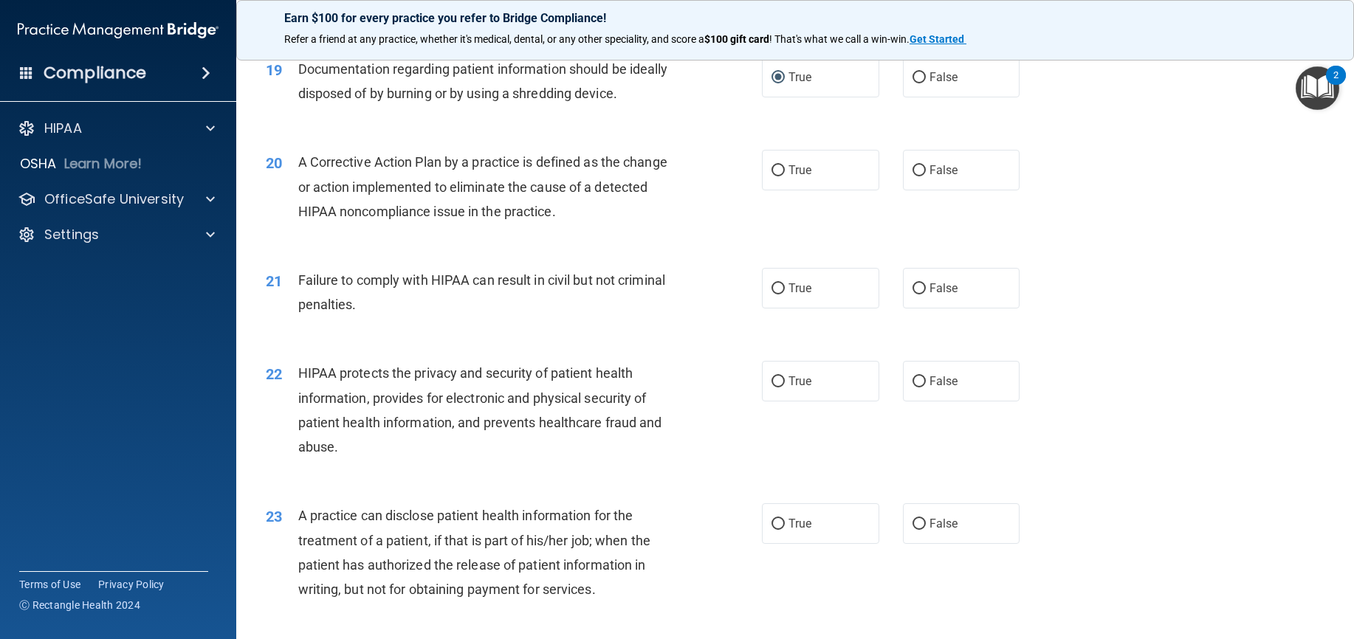
scroll to position [2067, 0]
drag, startPoint x: 909, startPoint y: 172, endPoint x: 896, endPoint y: 176, distance: 14.0
click at [912, 172] on input "False" at bounding box center [918, 171] width 13 height 11
radio input "true"
click at [912, 286] on input "False" at bounding box center [918, 289] width 13 height 11
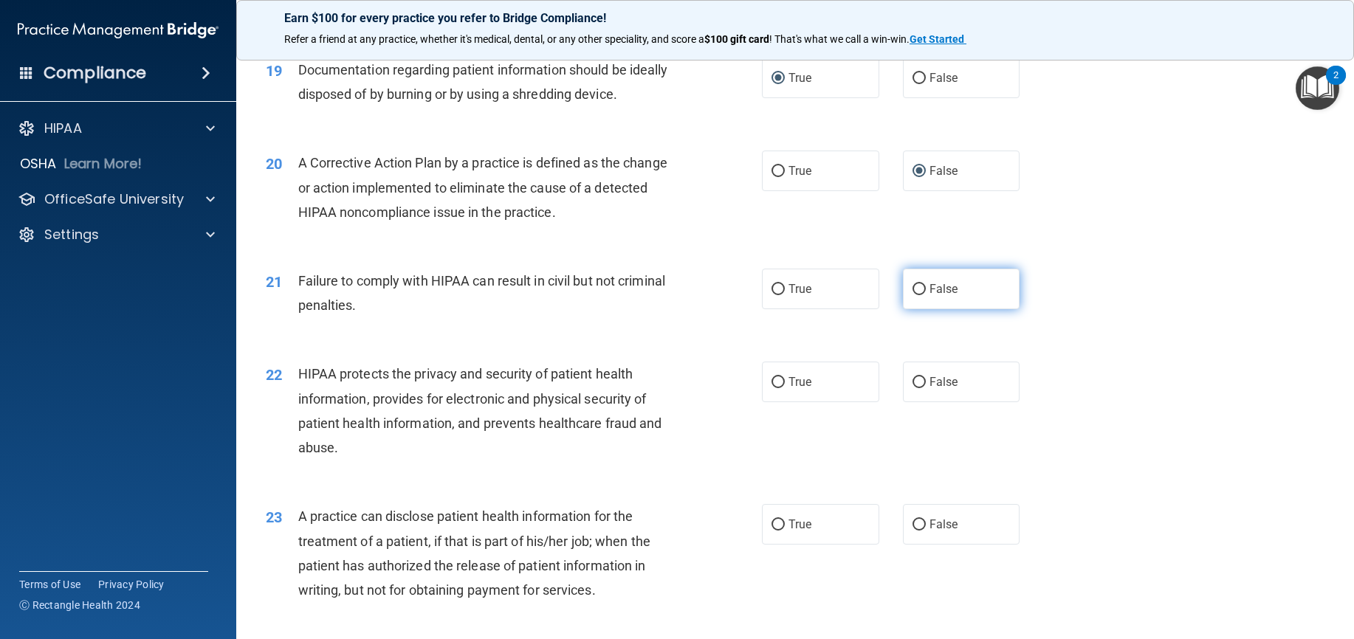
radio input "true"
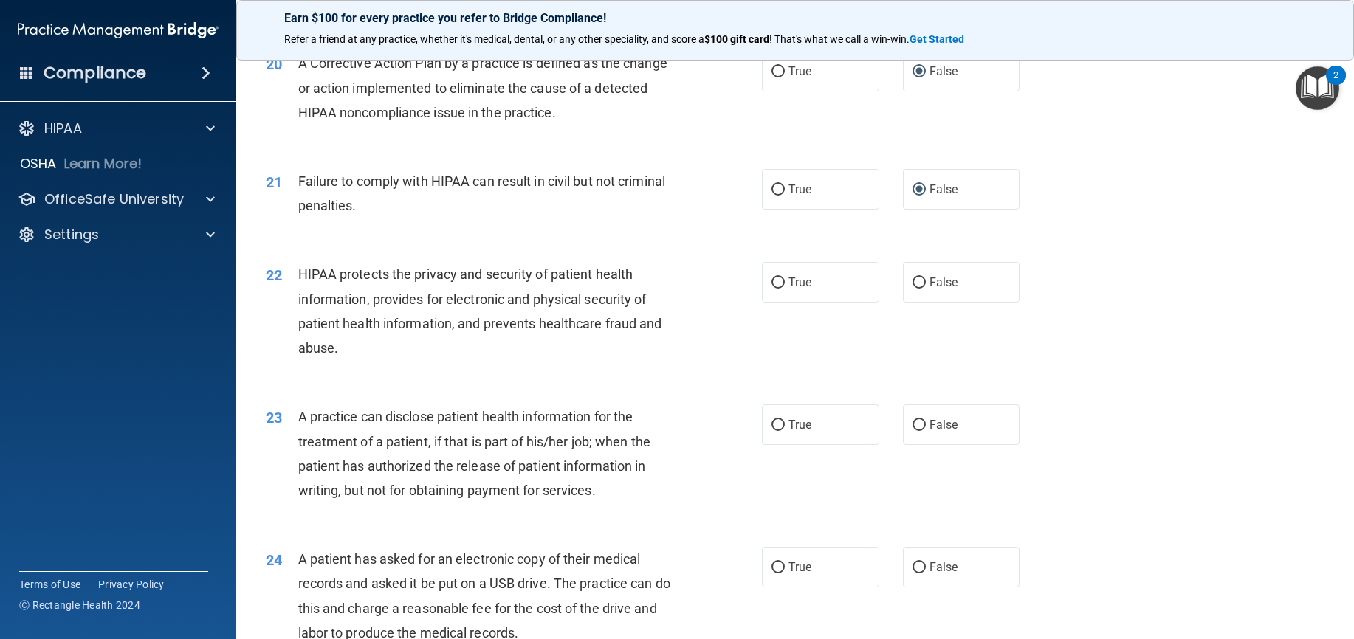
scroll to position [2140, 0]
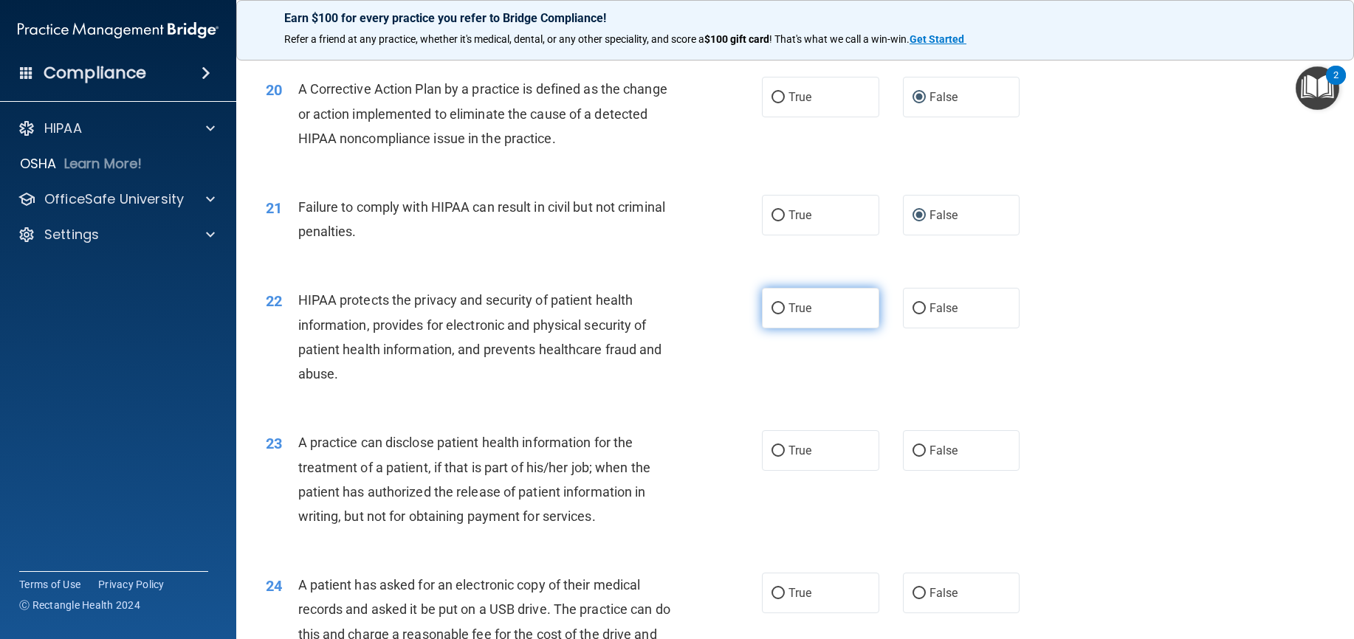
click at [772, 306] on input "True" at bounding box center [777, 308] width 13 height 11
radio input "true"
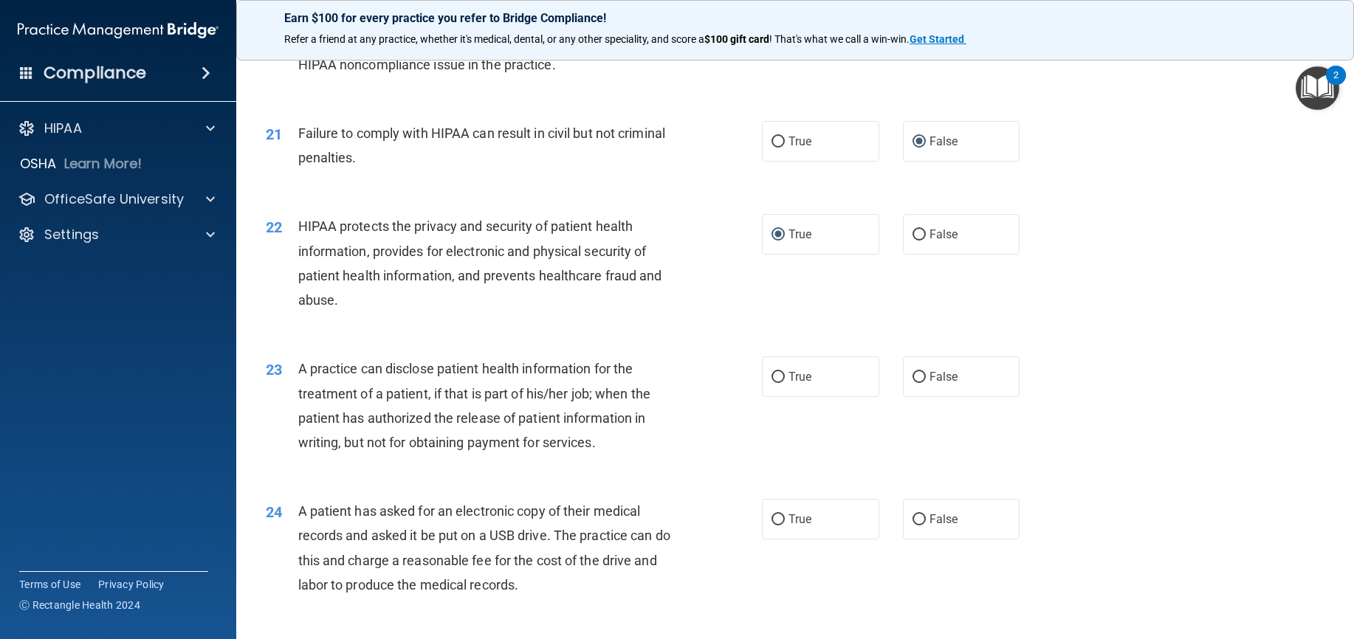
scroll to position [2288, 0]
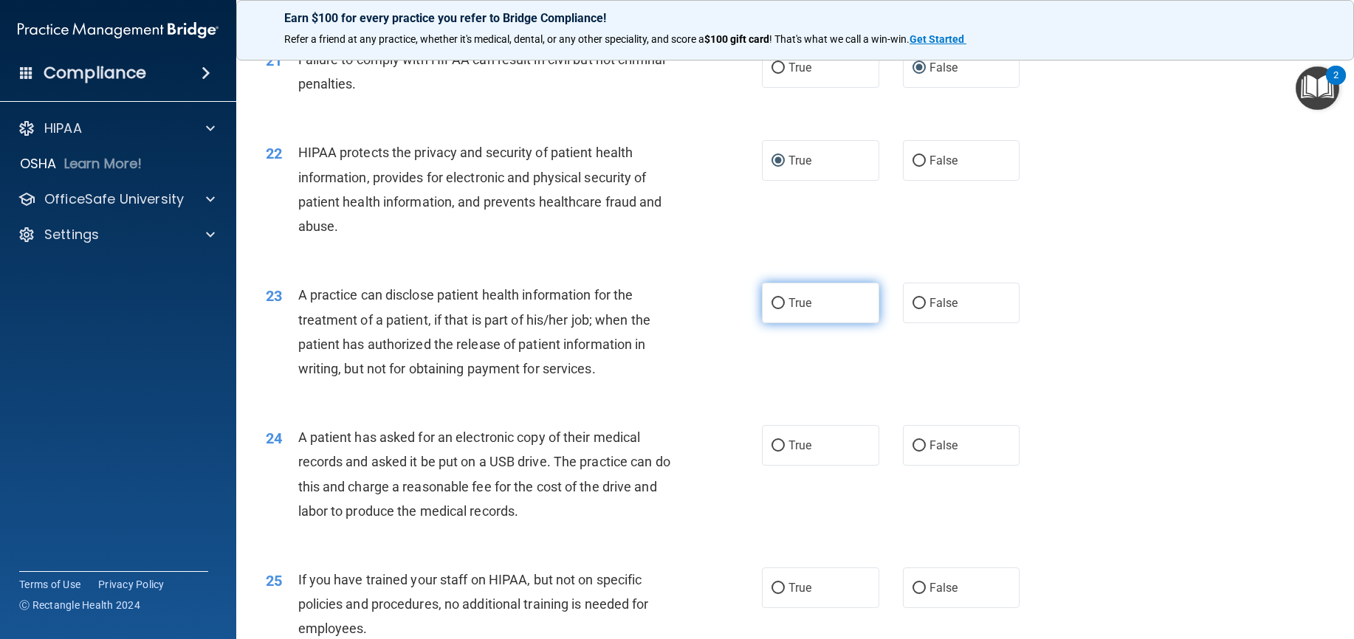
click at [773, 300] on input "True" at bounding box center [777, 303] width 13 height 11
radio input "true"
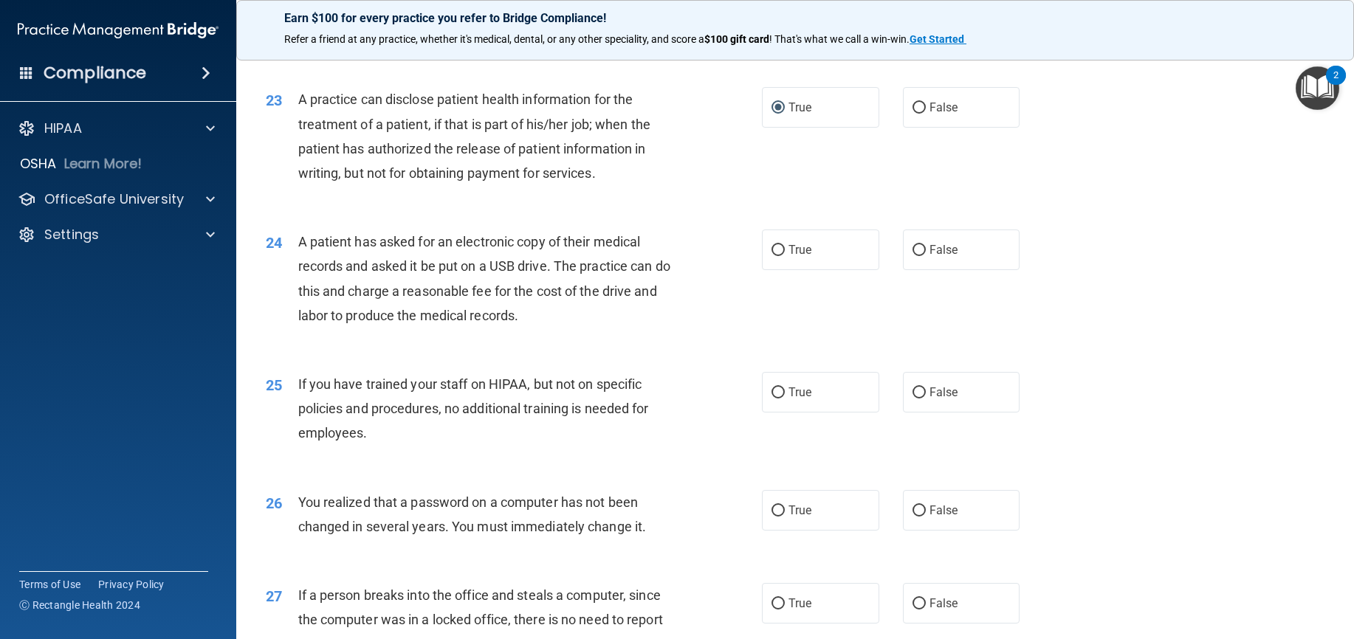
scroll to position [2509, 0]
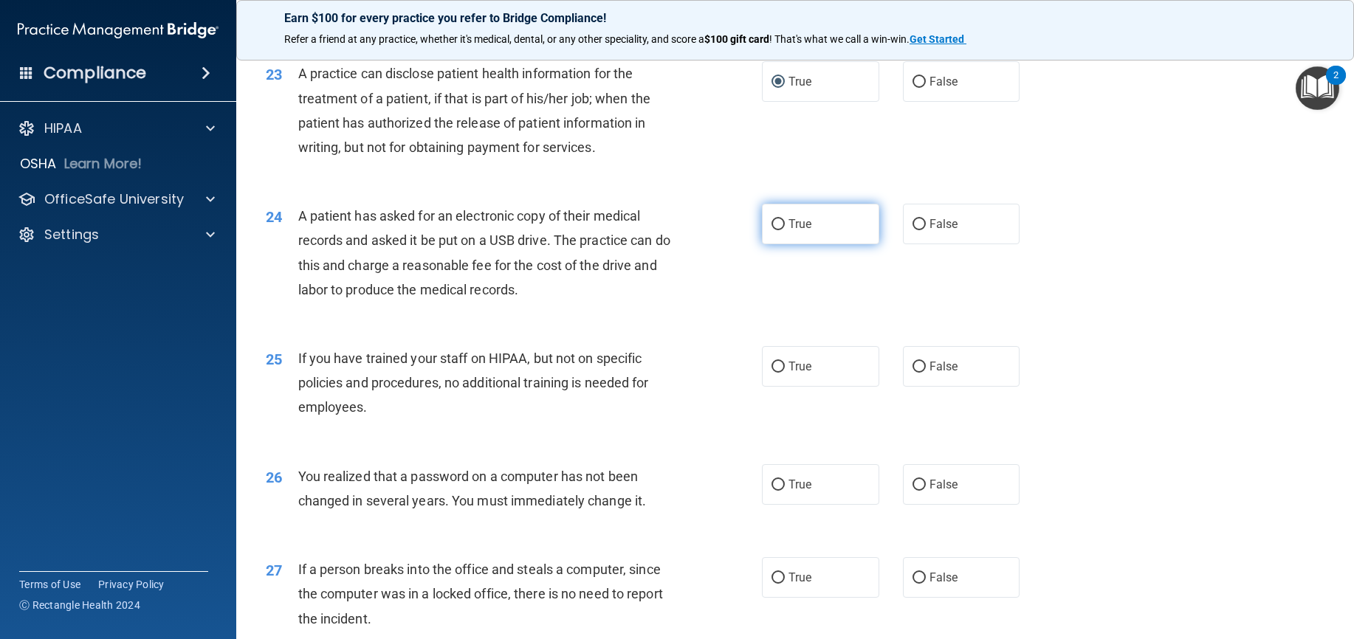
click at [762, 216] on label "True" at bounding box center [820, 224] width 117 height 41
click at [771, 219] on input "True" at bounding box center [777, 224] width 13 height 11
radio input "true"
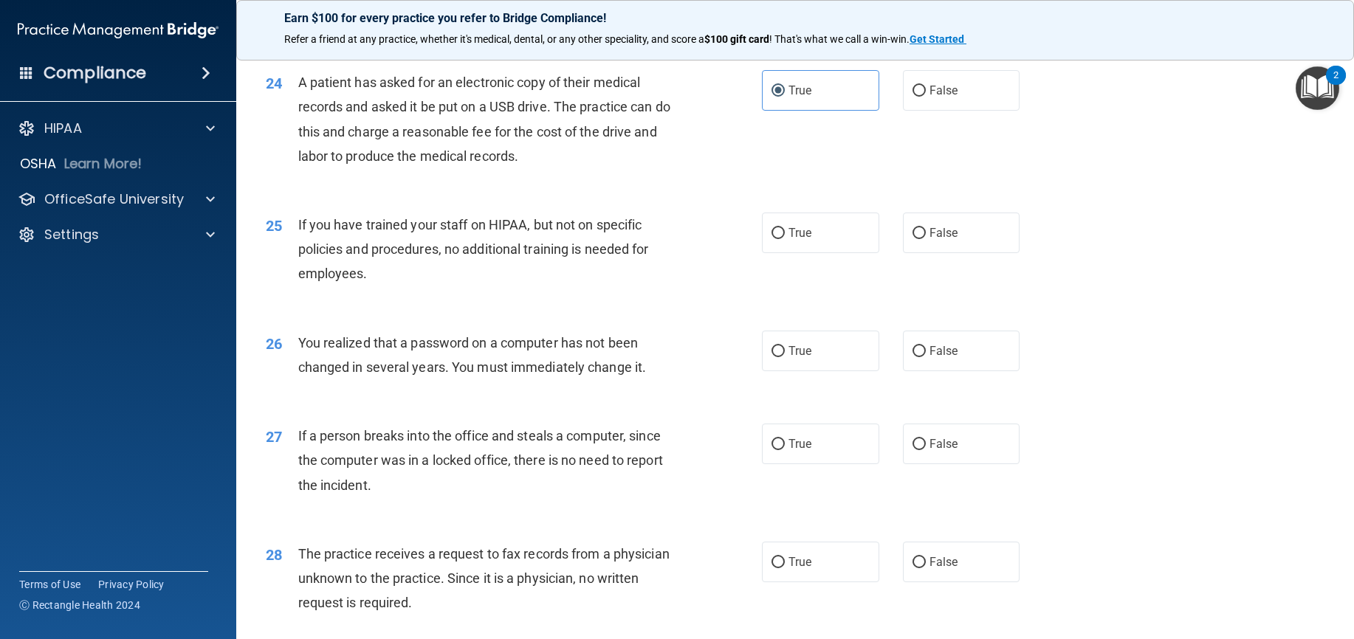
scroll to position [2657, 0]
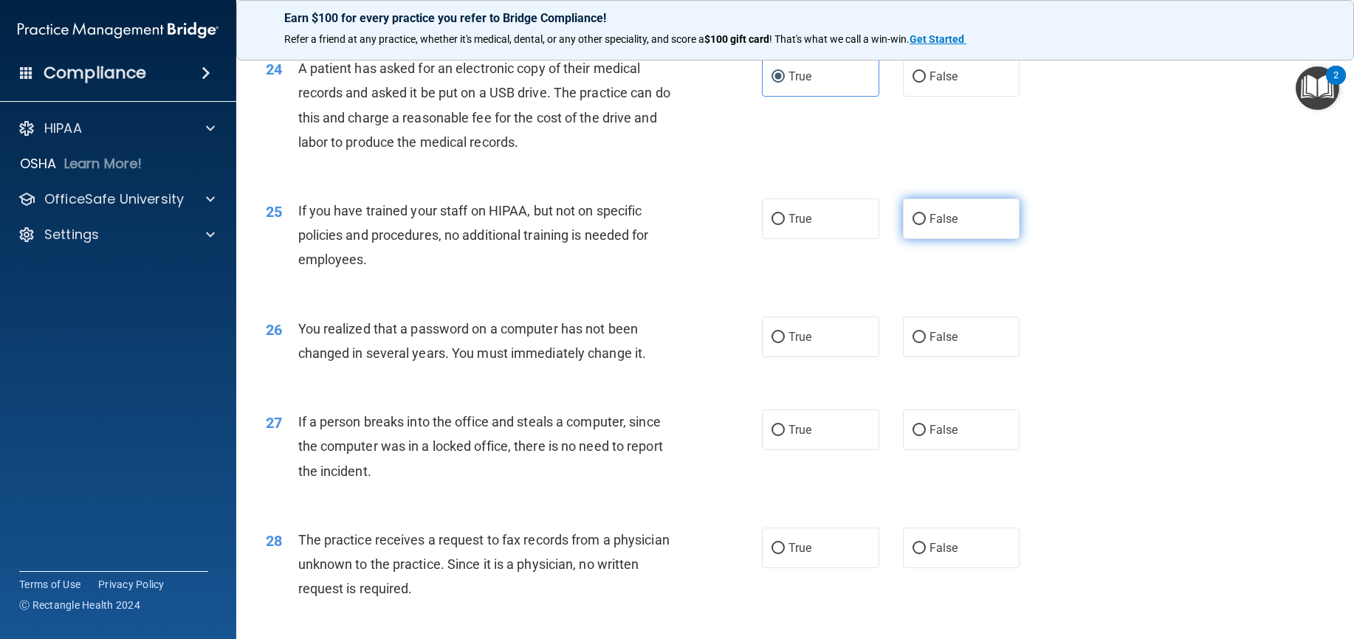
click at [912, 218] on input "False" at bounding box center [918, 219] width 13 height 11
radio input "true"
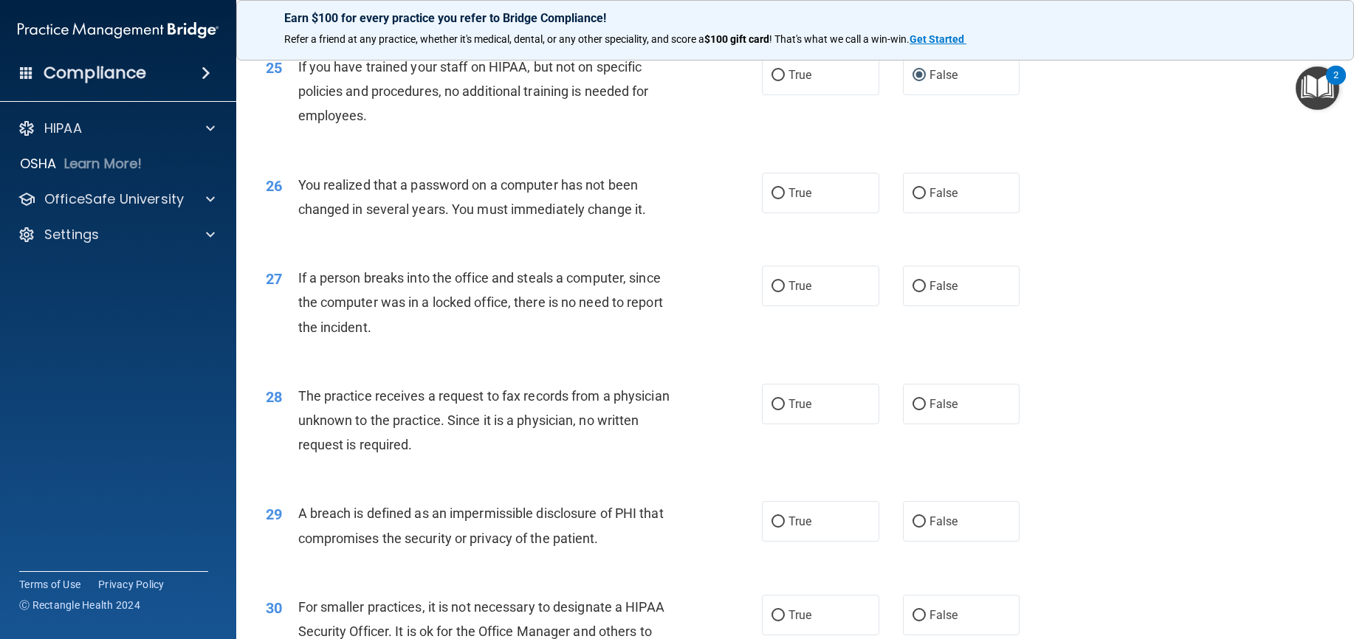
scroll to position [2805, 0]
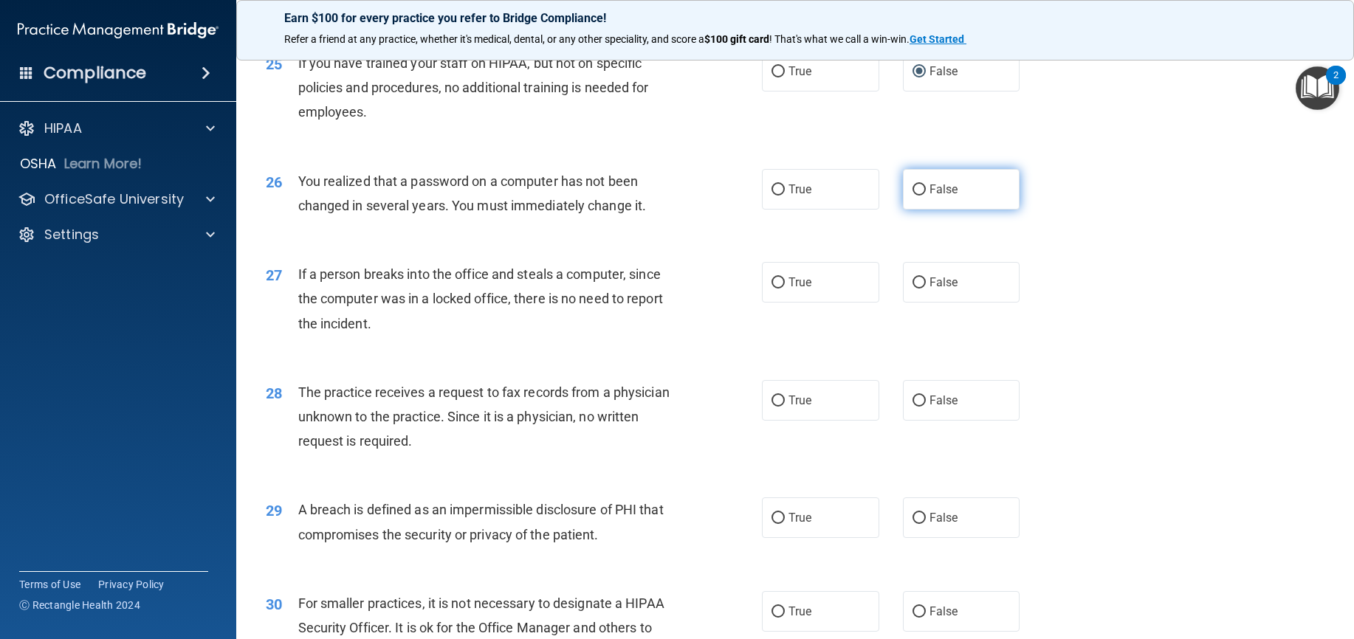
click at [916, 187] on input "False" at bounding box center [918, 190] width 13 height 11
radio input "true"
click at [913, 280] on input "False" at bounding box center [918, 283] width 13 height 11
radio input "true"
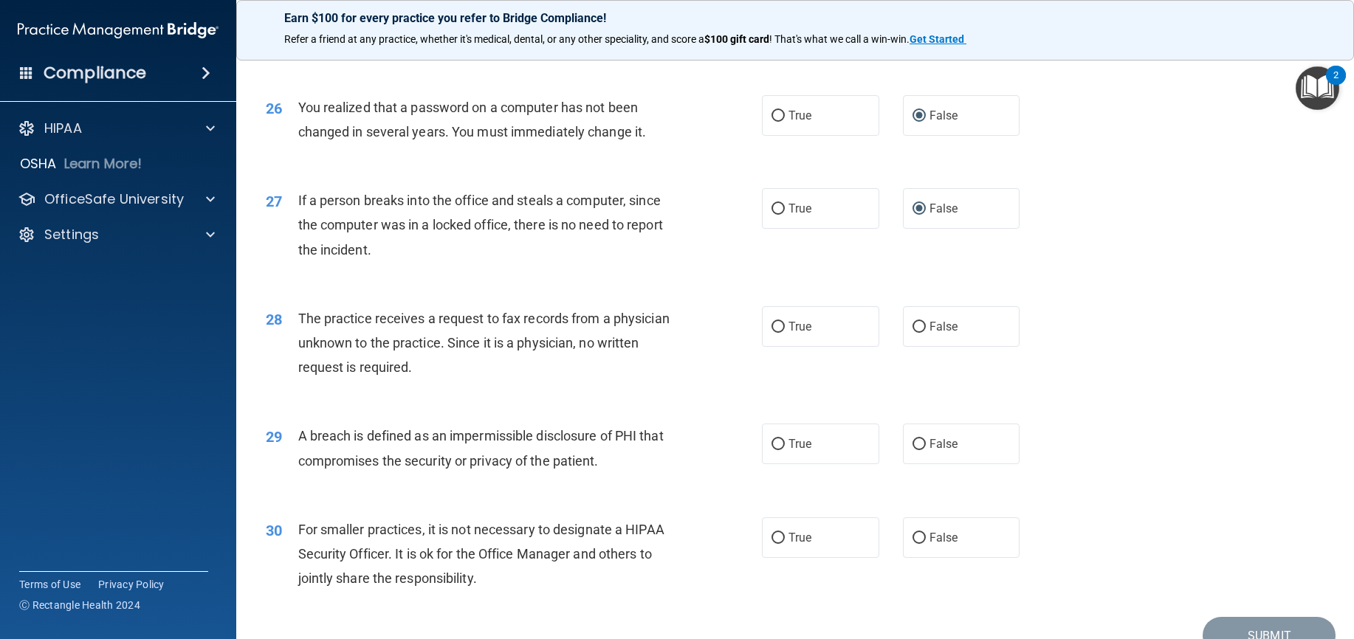
scroll to position [2952, 0]
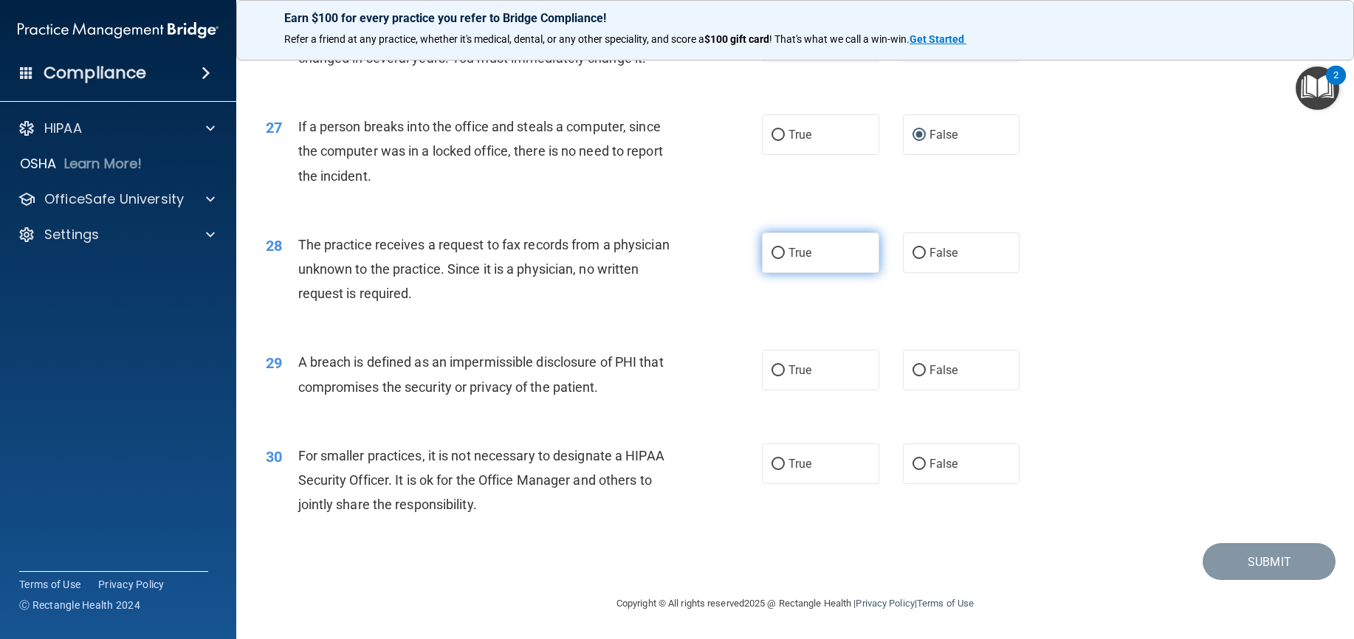
click at [764, 252] on label "True" at bounding box center [820, 252] width 117 height 41
click at [771, 252] on input "True" at bounding box center [777, 253] width 13 height 11
radio input "true"
click at [772, 362] on label "True" at bounding box center [820, 370] width 117 height 41
click at [772, 365] on input "True" at bounding box center [777, 370] width 13 height 11
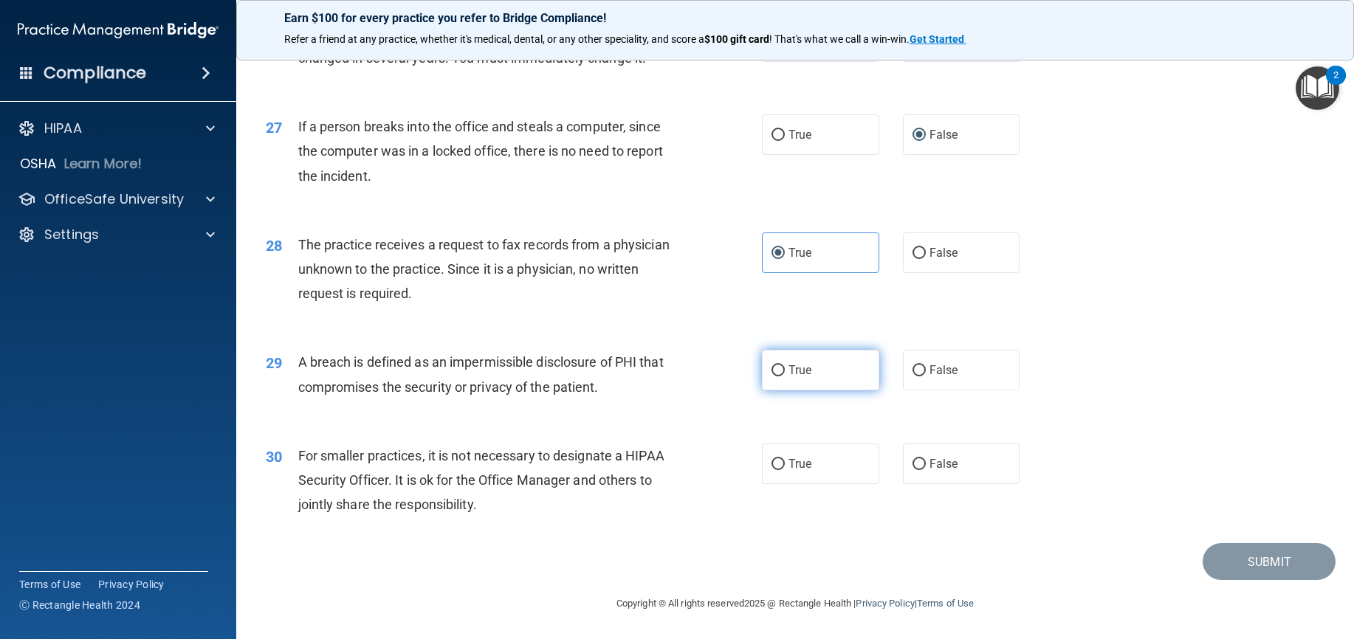
radio input "true"
click at [912, 464] on input "False" at bounding box center [918, 464] width 13 height 11
radio input "true"
click at [1272, 567] on button "Submit" at bounding box center [1268, 562] width 133 height 38
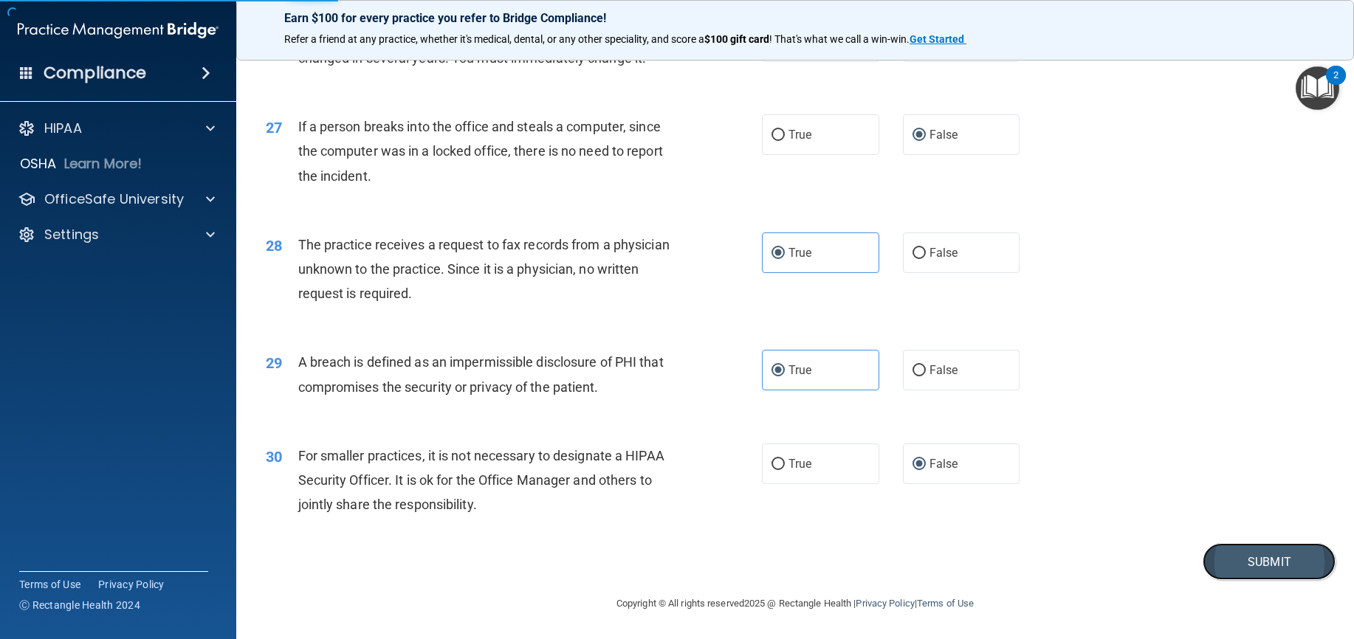
click at [1264, 556] on button "Submit" at bounding box center [1268, 562] width 133 height 38
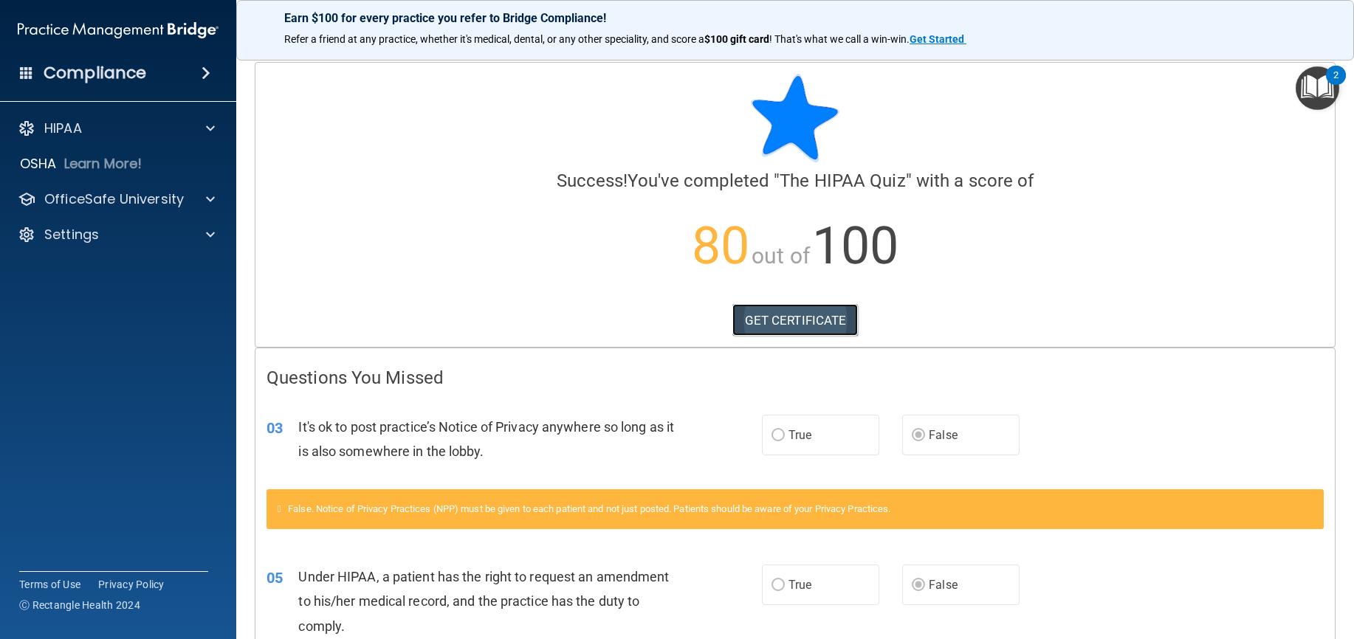
click at [813, 315] on link "GET CERTIFICATE" at bounding box center [795, 320] width 126 height 32
click at [212, 196] on span at bounding box center [210, 199] width 9 height 18
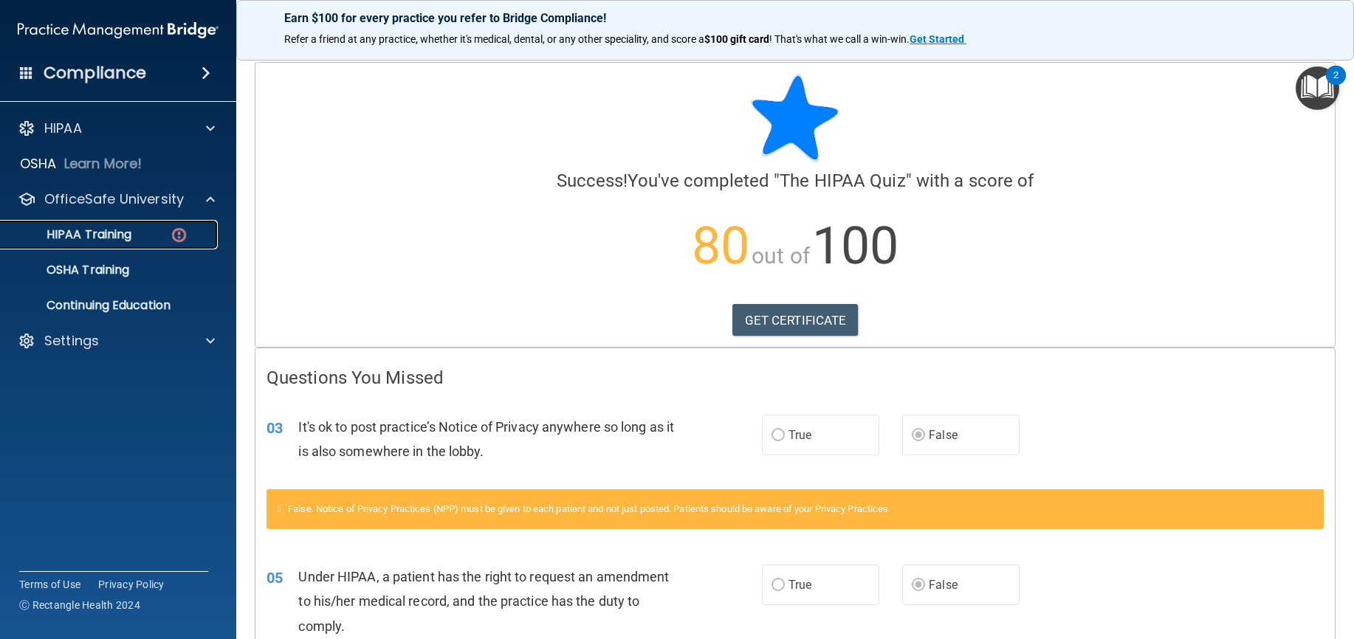
click at [176, 237] on img at bounding box center [179, 235] width 18 height 18
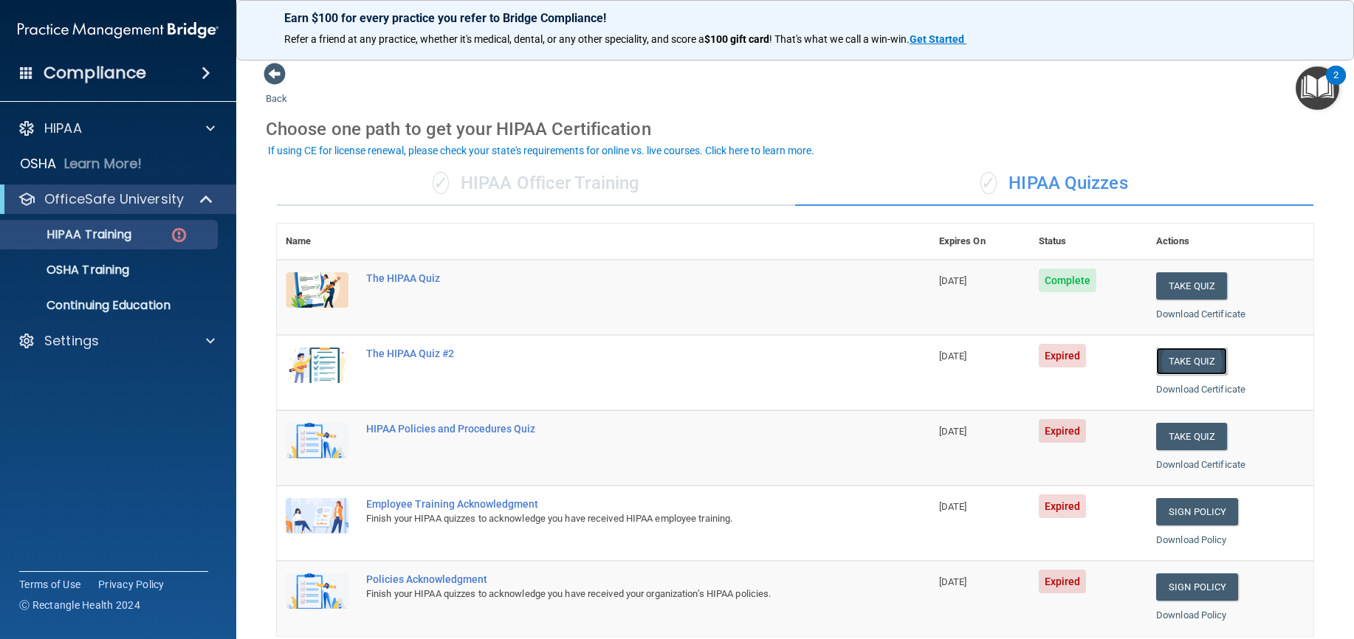
click at [1178, 364] on button "Take Quiz" at bounding box center [1191, 361] width 71 height 27
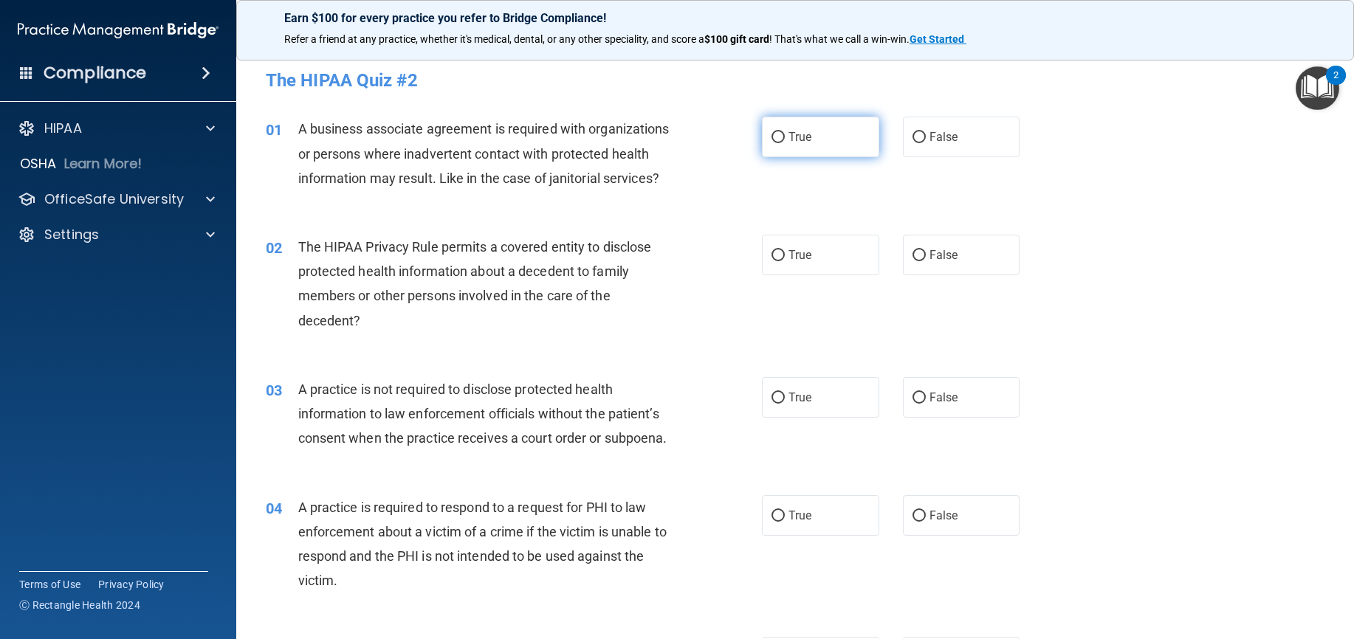
click at [776, 139] on input "True" at bounding box center [777, 137] width 13 height 11
radio input "true"
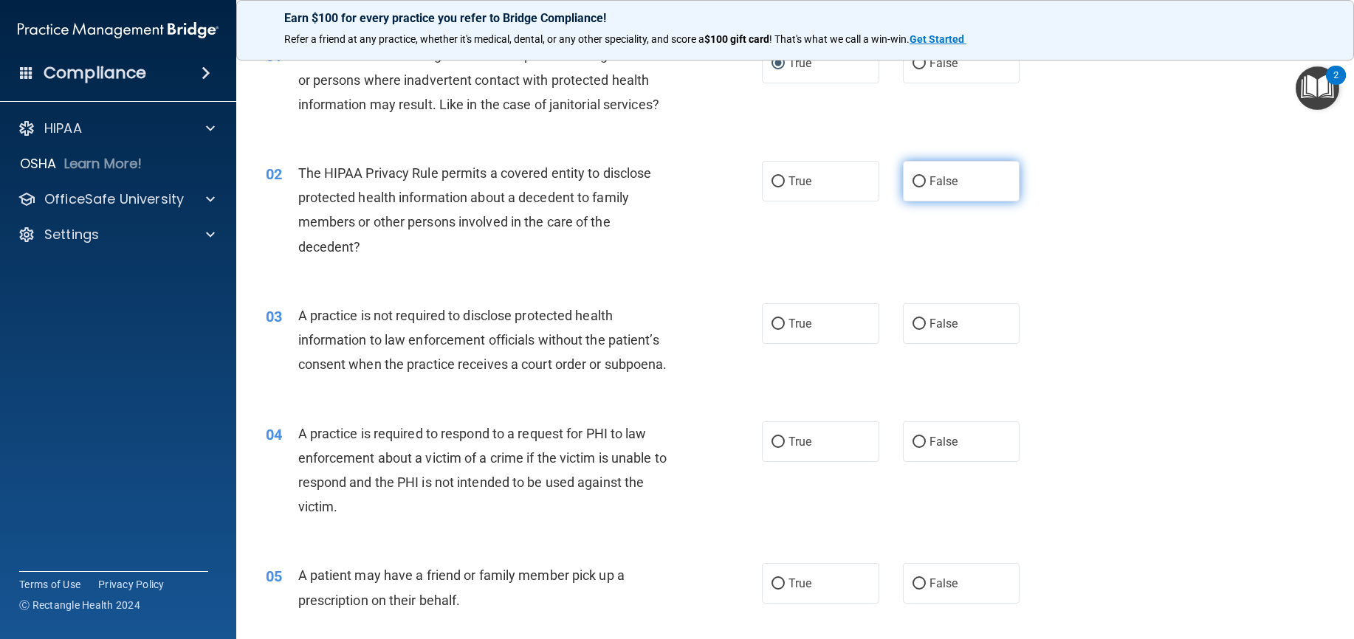
click at [912, 187] on input "False" at bounding box center [918, 181] width 13 height 11
radio input "true"
click at [912, 330] on input "False" at bounding box center [918, 324] width 13 height 11
radio input "true"
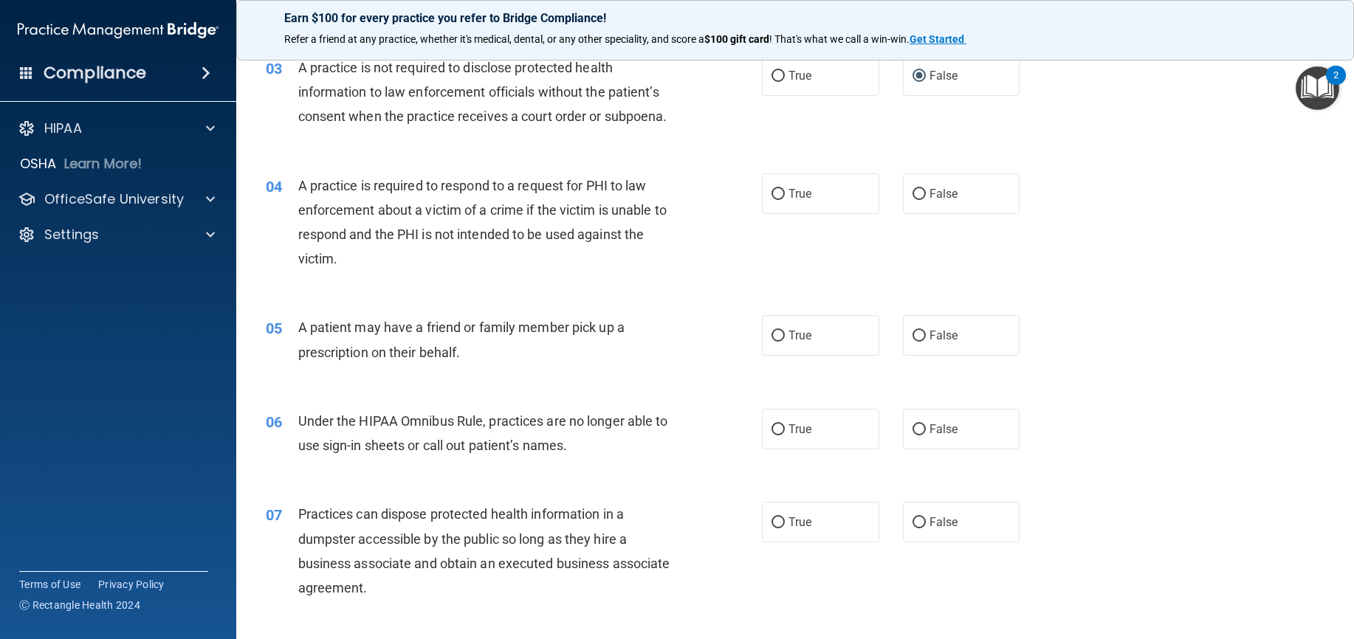
scroll to position [295, 0]
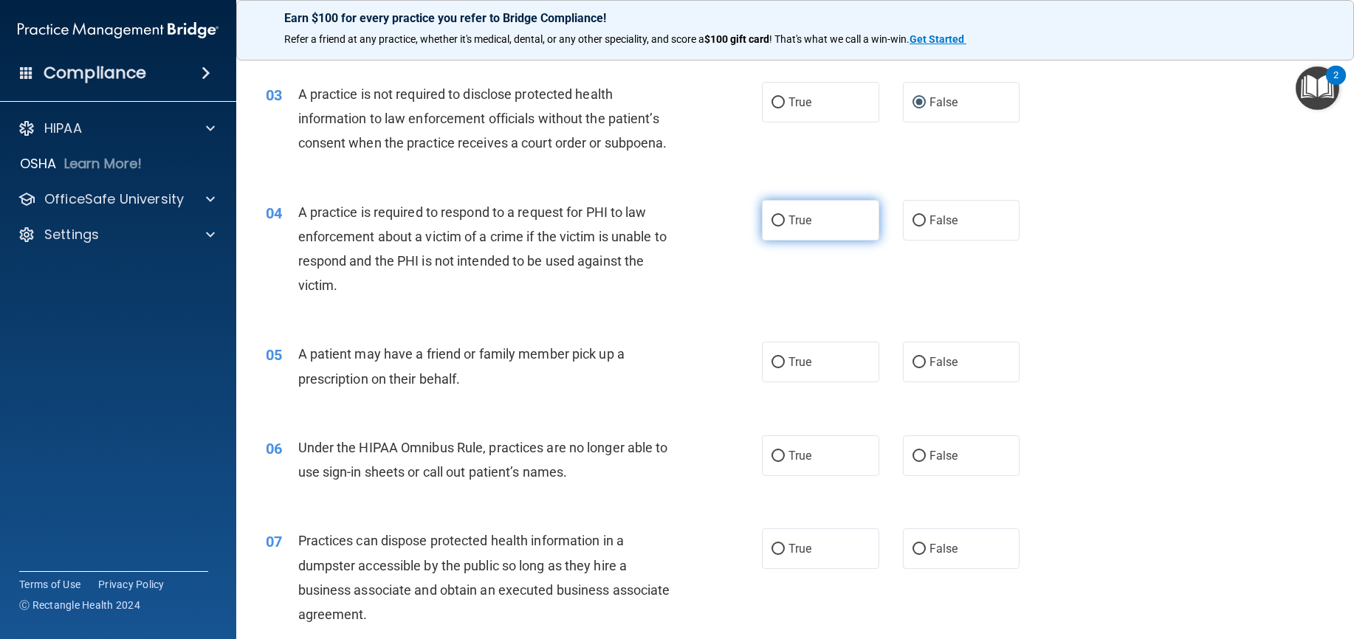
click at [775, 227] on input "True" at bounding box center [777, 221] width 13 height 11
radio input "true"
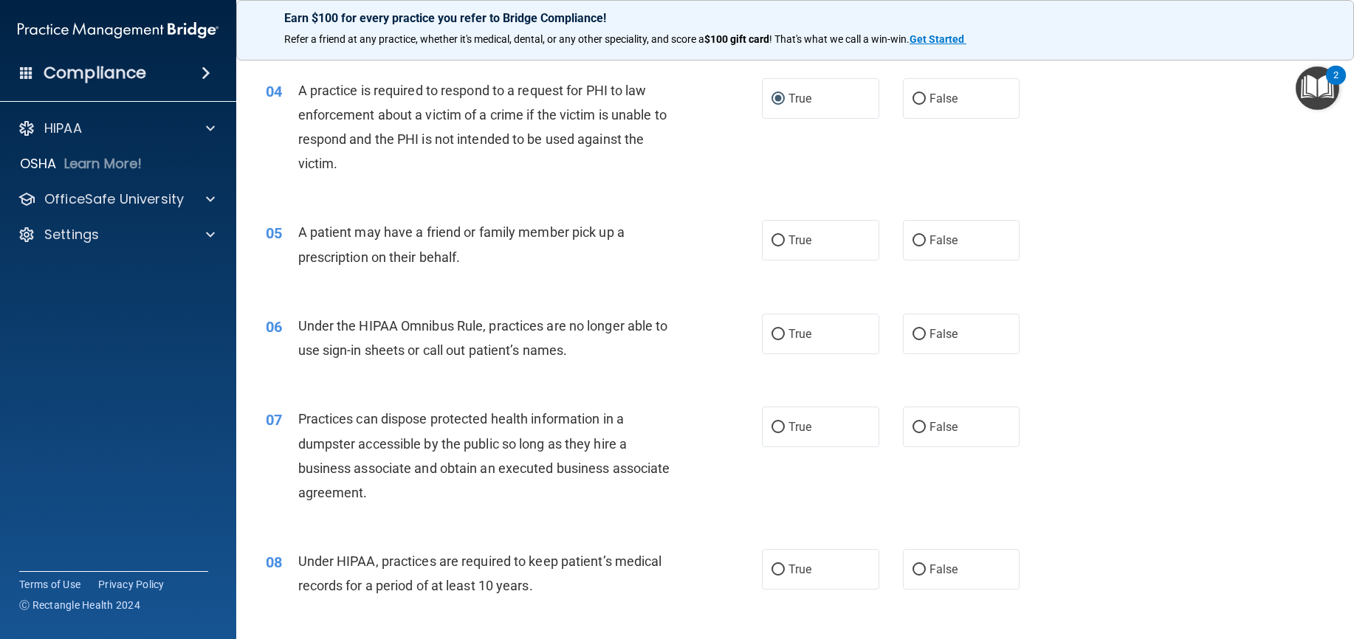
scroll to position [443, 0]
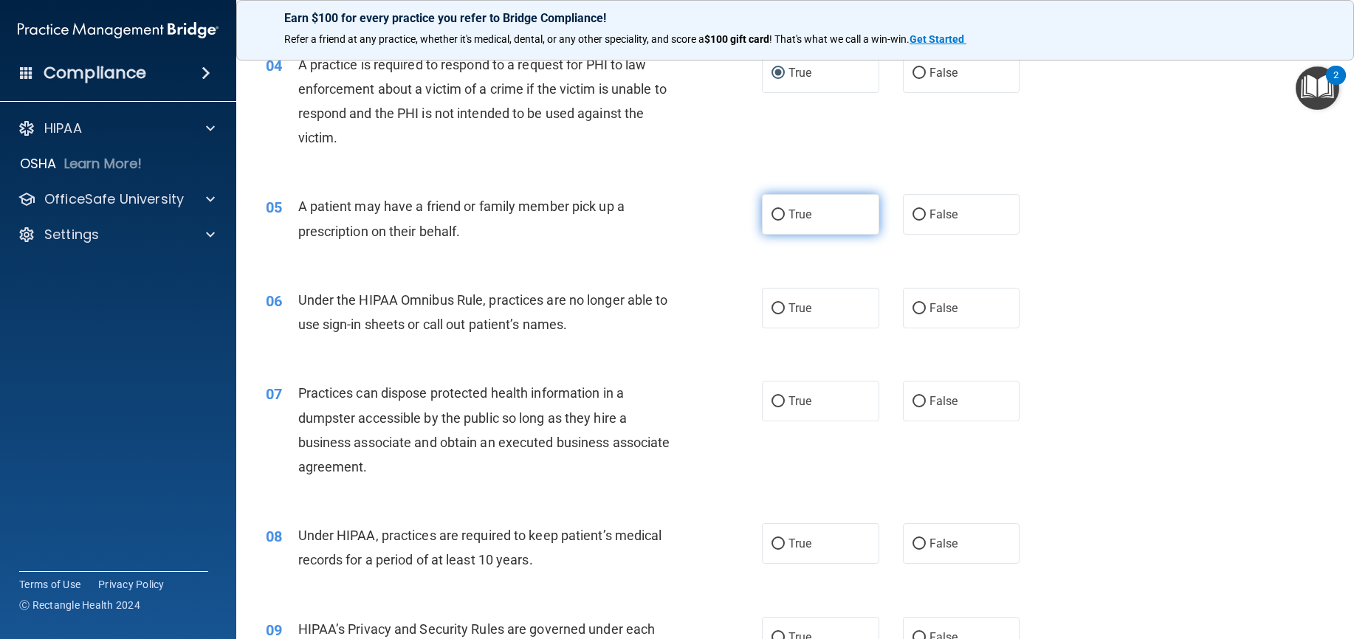
click at [777, 221] on input "True" at bounding box center [777, 215] width 13 height 11
radio input "true"
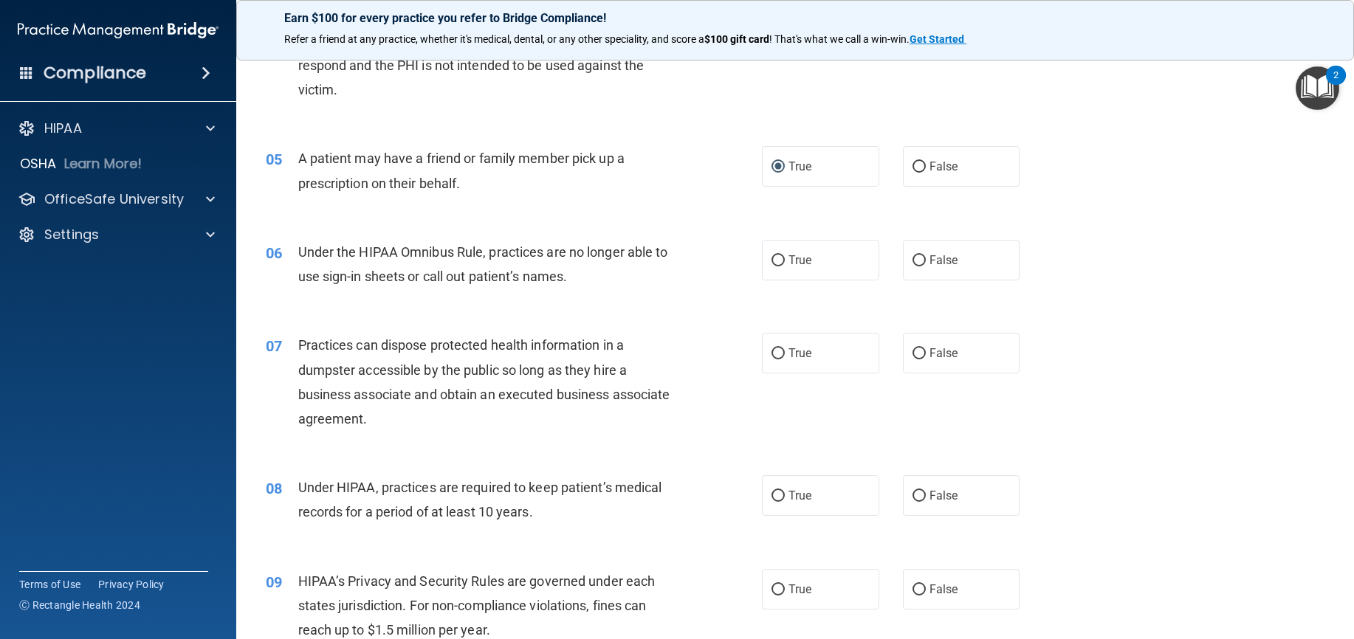
scroll to position [517, 0]
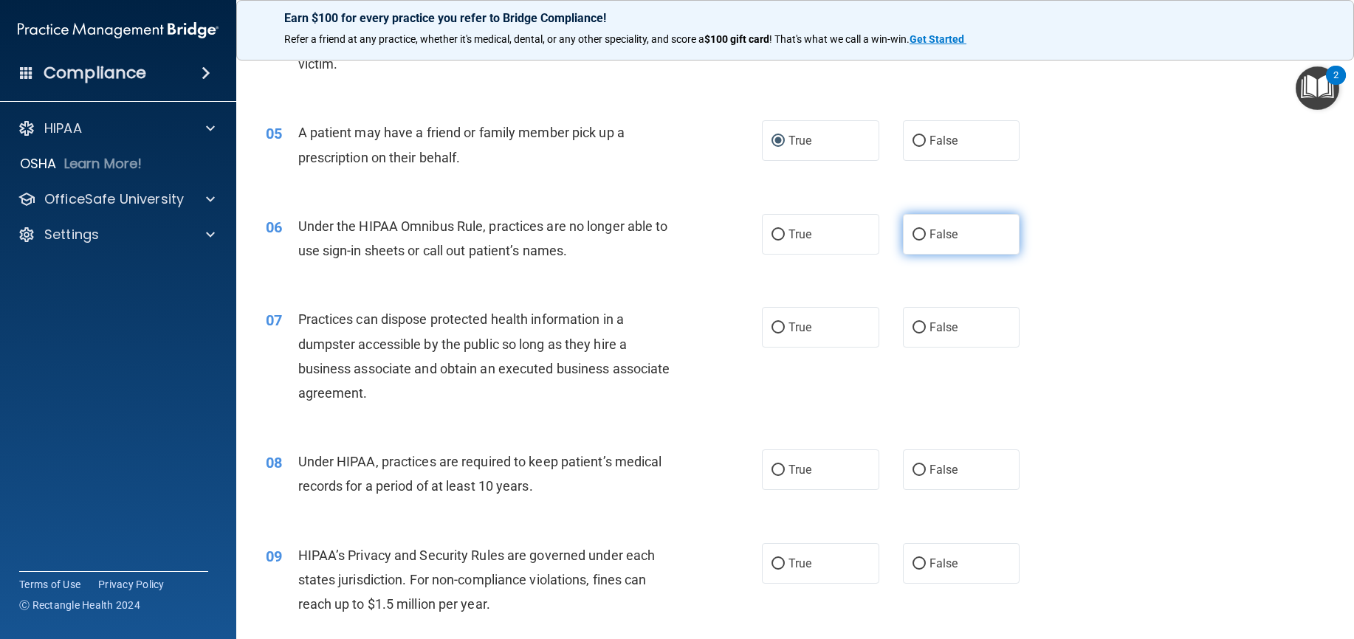
click at [912, 241] on input "False" at bounding box center [918, 235] width 13 height 11
radio input "true"
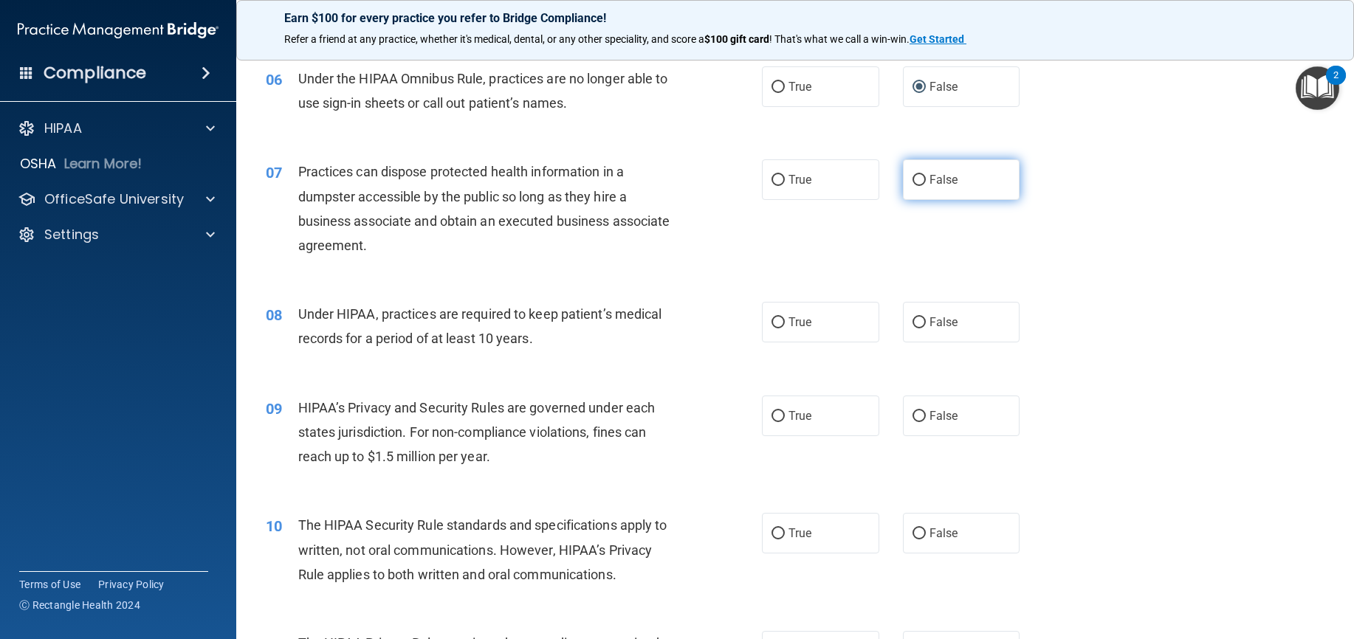
drag, startPoint x: 912, startPoint y: 204, endPoint x: 905, endPoint y: 201, distance: 7.7
click at [912, 186] on input "False" at bounding box center [918, 180] width 13 height 11
radio input "true"
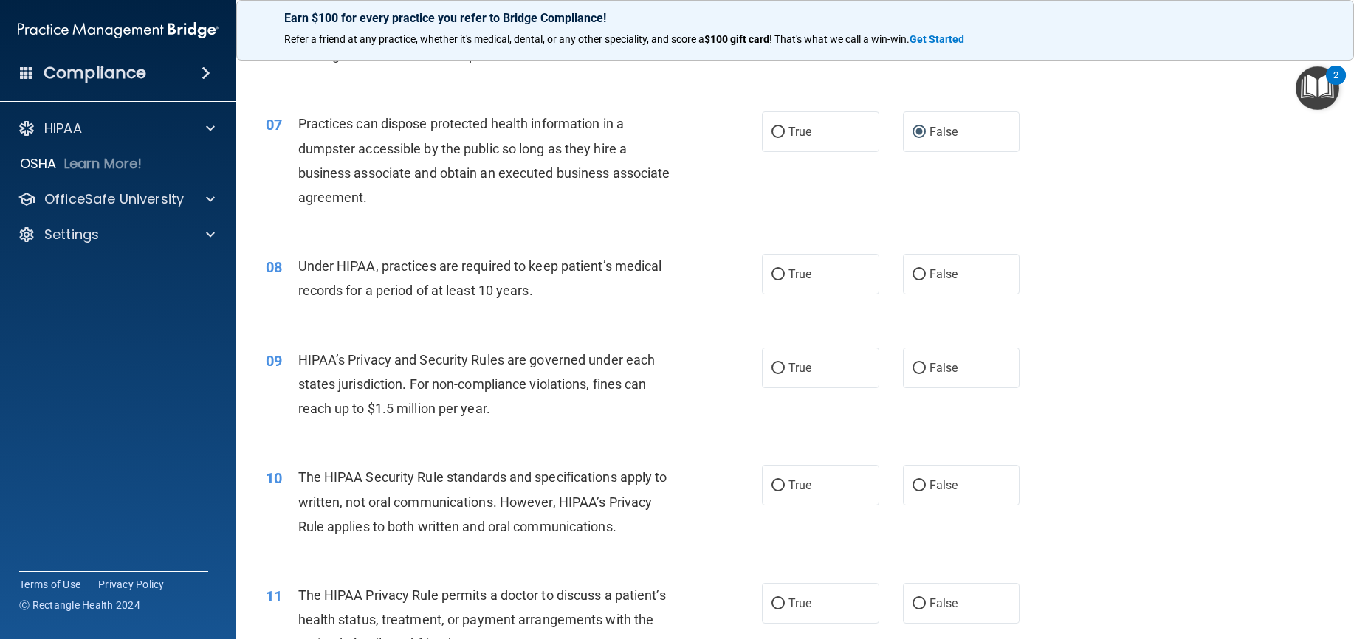
scroll to position [738, 0]
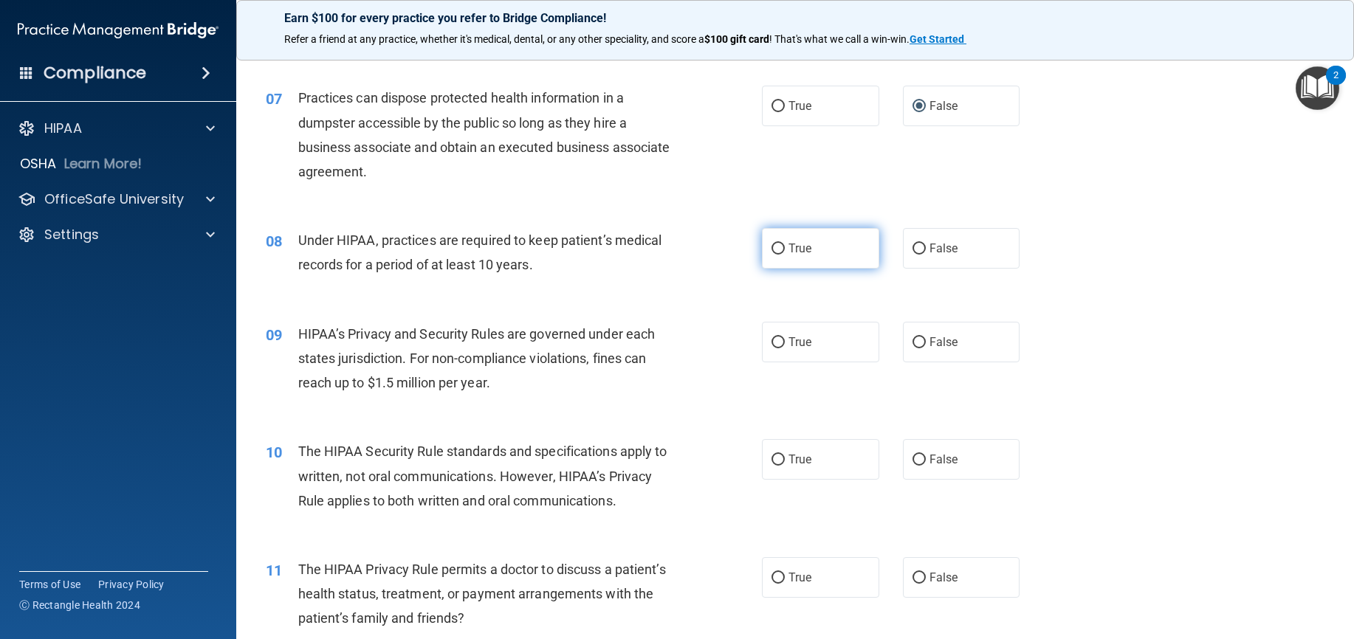
click at [771, 255] on input "True" at bounding box center [777, 249] width 13 height 11
radio input "true"
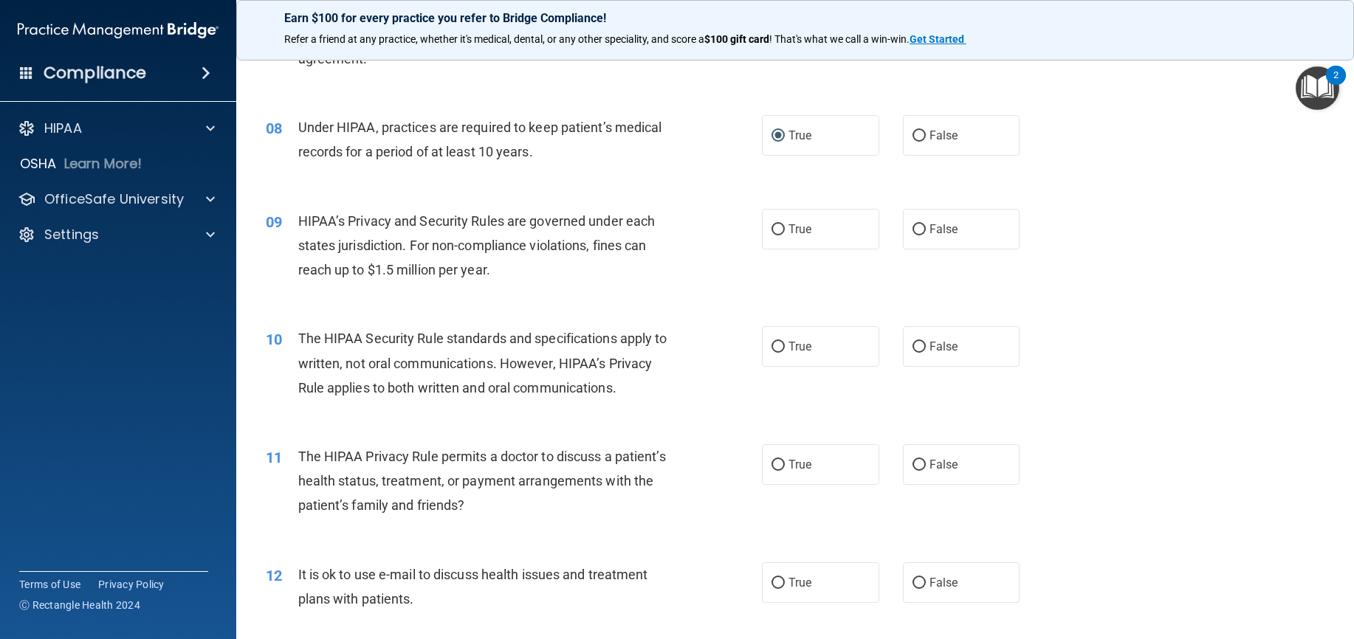
scroll to position [886, 0]
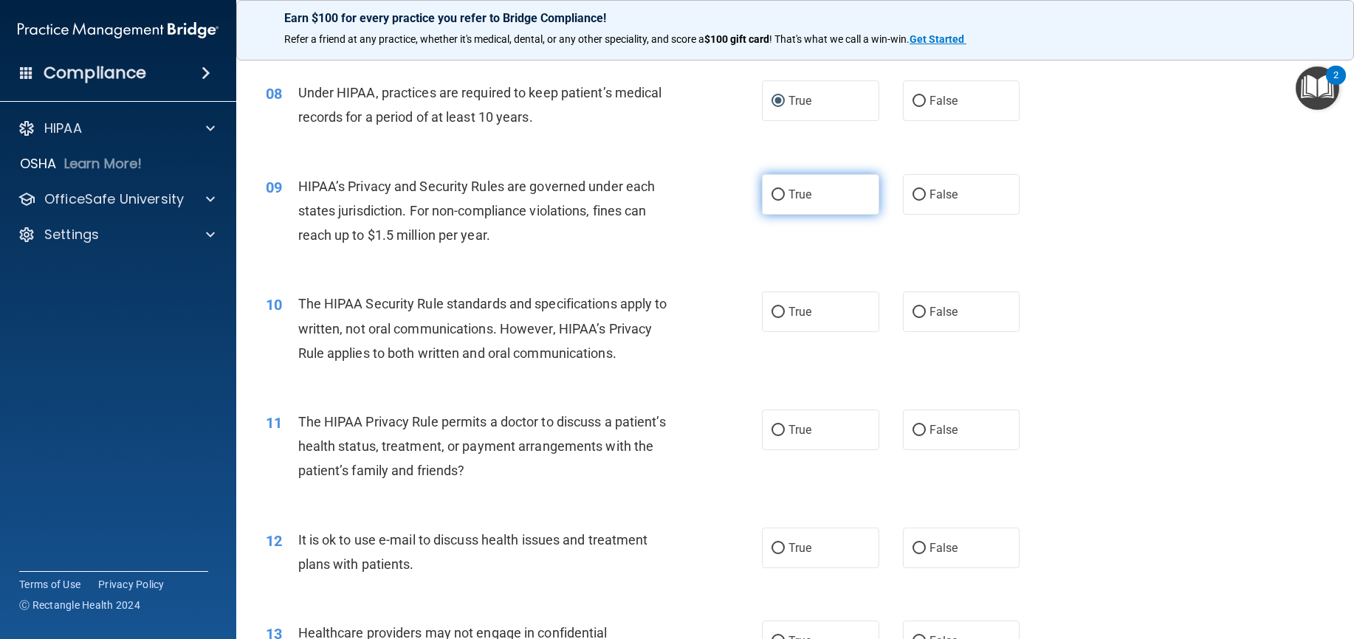
click at [771, 201] on input "True" at bounding box center [777, 195] width 13 height 11
radio input "true"
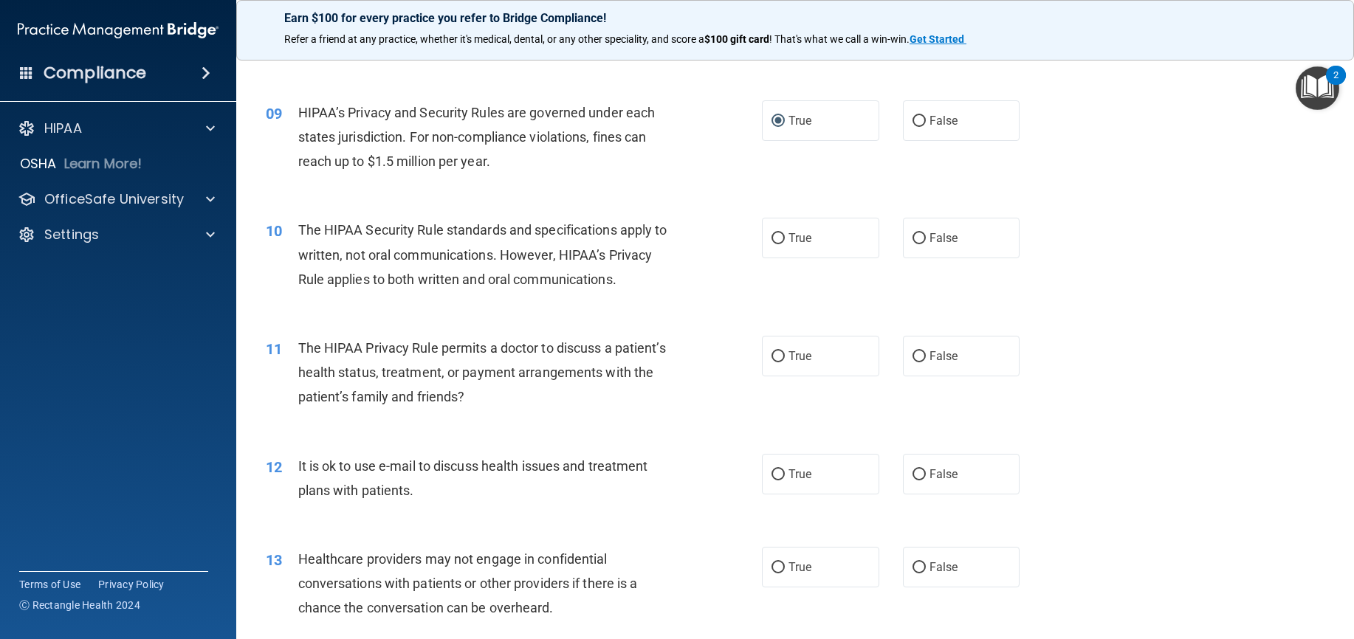
scroll to position [1033, 0]
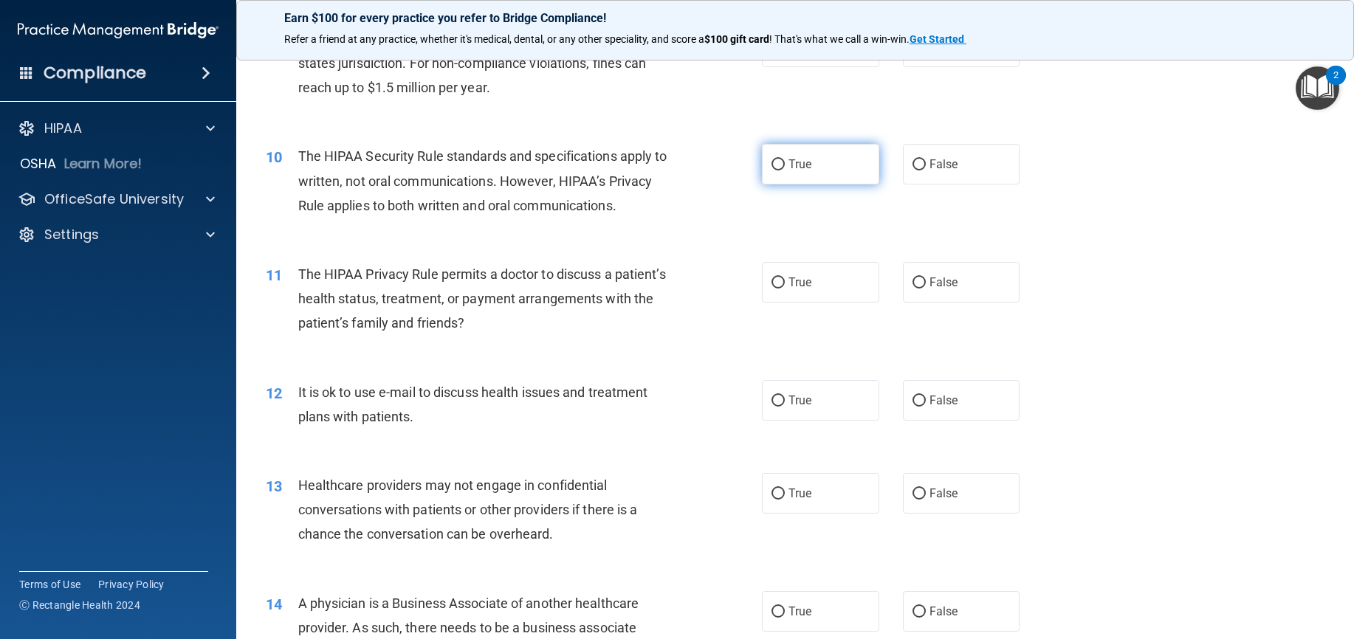
click at [771, 170] on input "True" at bounding box center [777, 164] width 13 height 11
radio input "true"
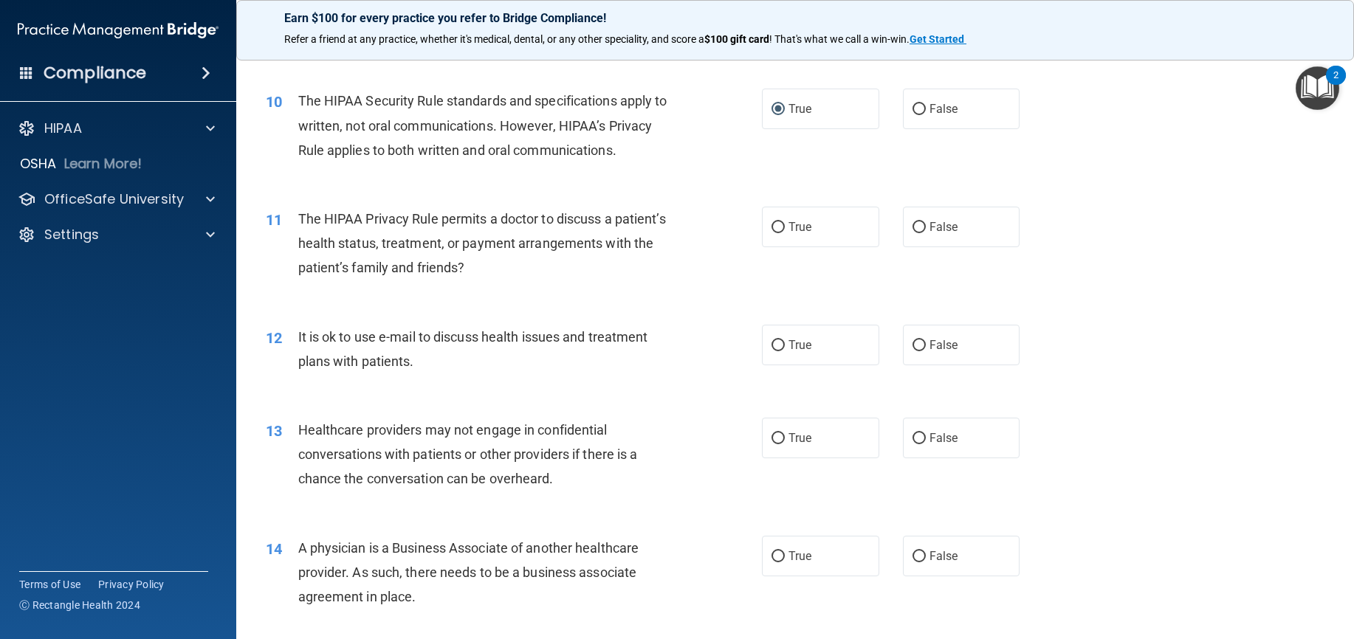
scroll to position [1181, 0]
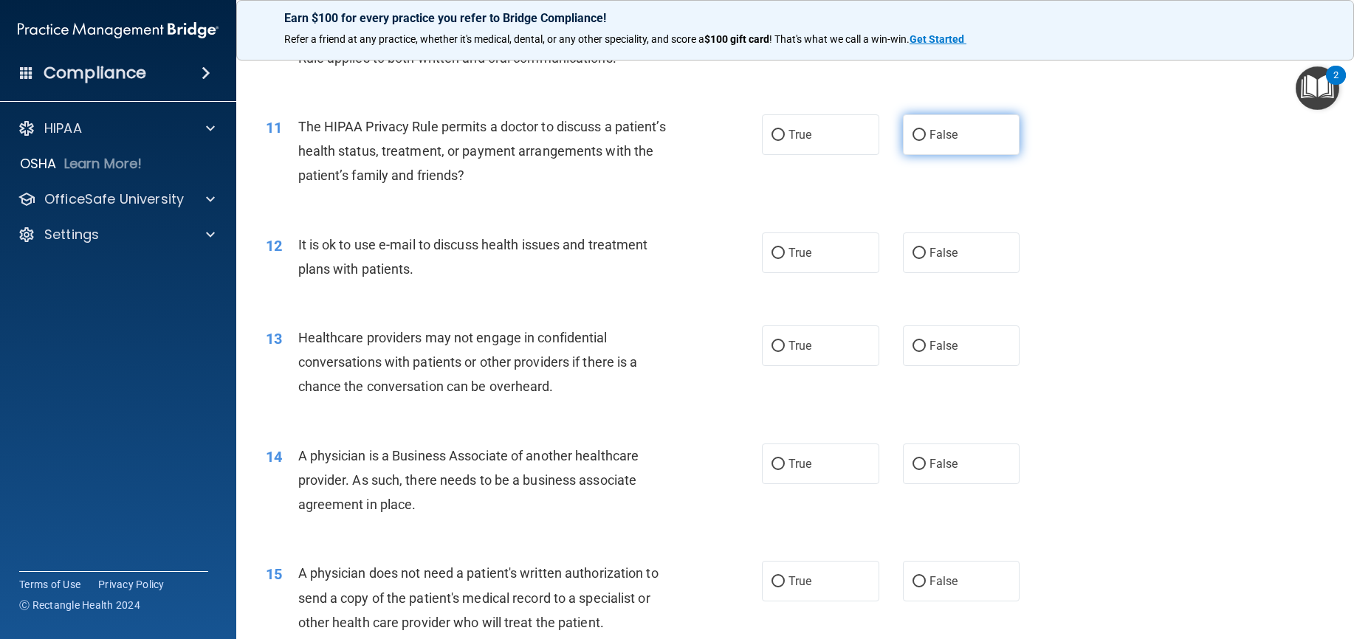
click at [914, 141] on input "False" at bounding box center [918, 135] width 13 height 11
radio input "true"
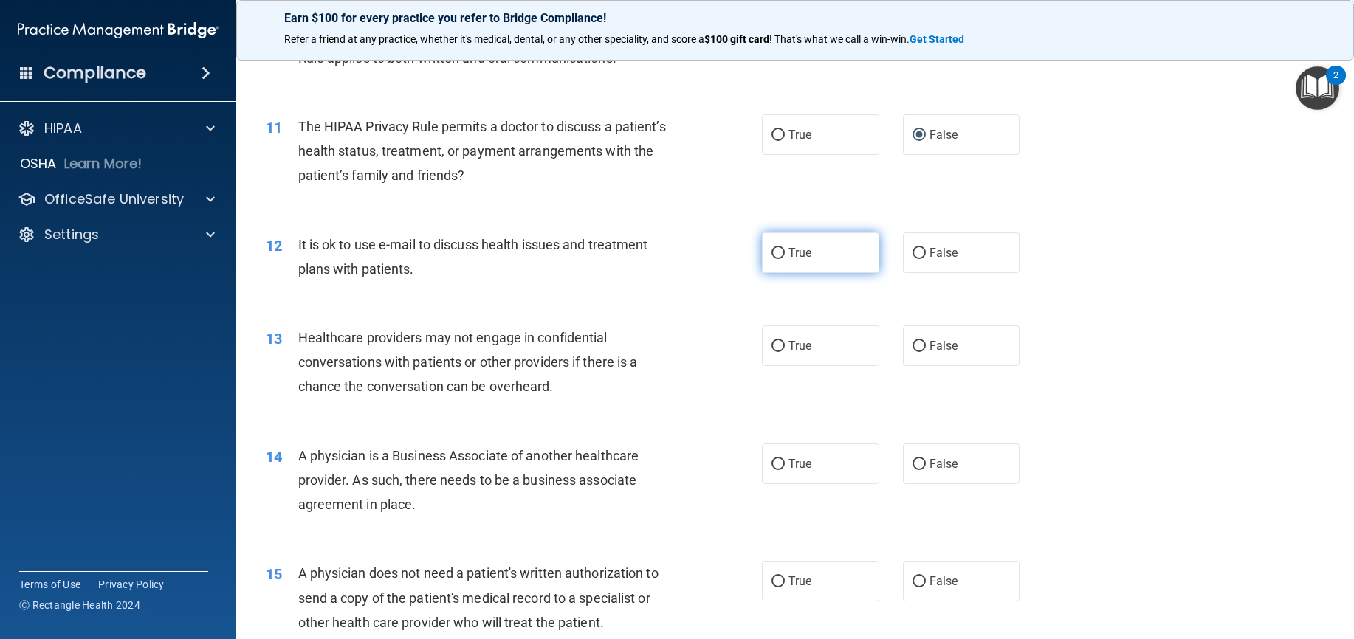
click at [772, 259] on input "True" at bounding box center [777, 253] width 13 height 11
radio input "true"
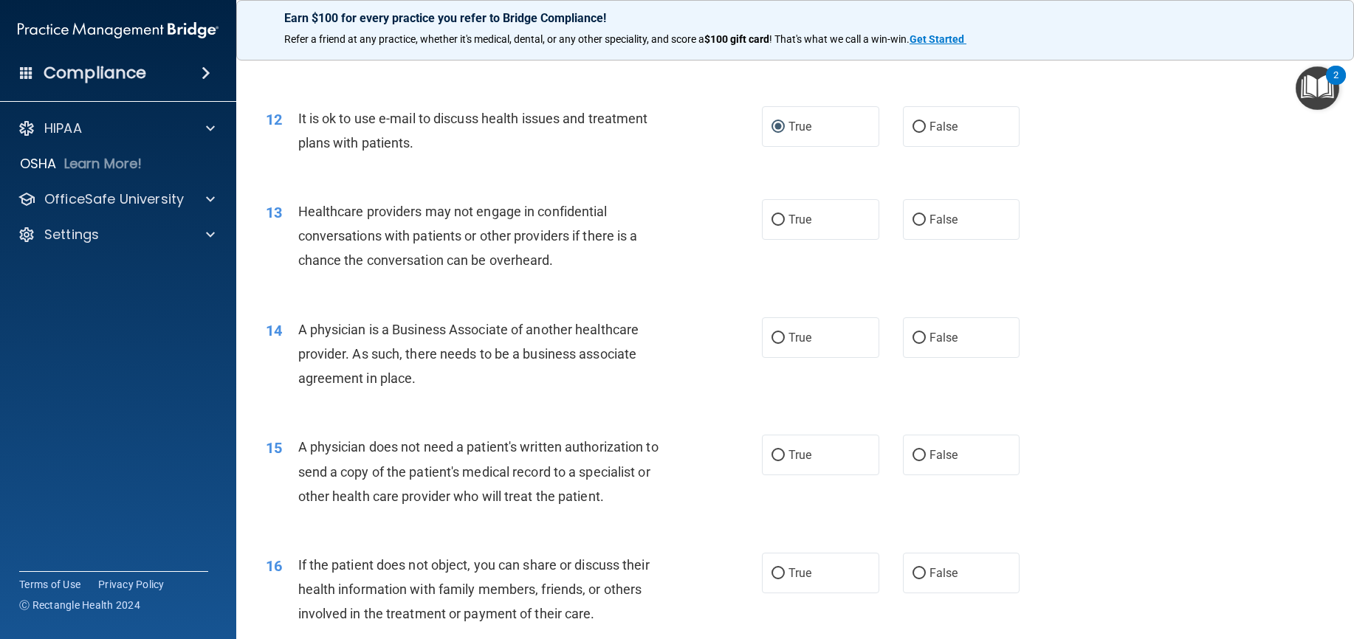
scroll to position [1329, 0]
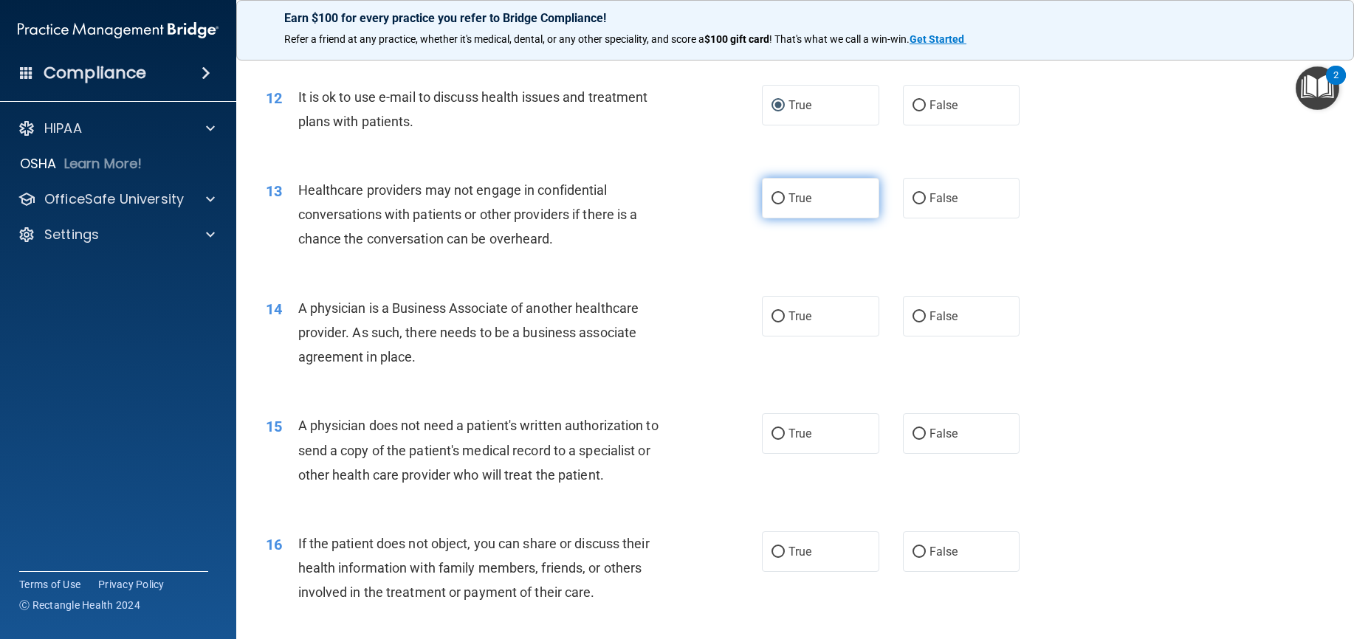
click at [779, 204] on input "True" at bounding box center [777, 198] width 13 height 11
radio input "true"
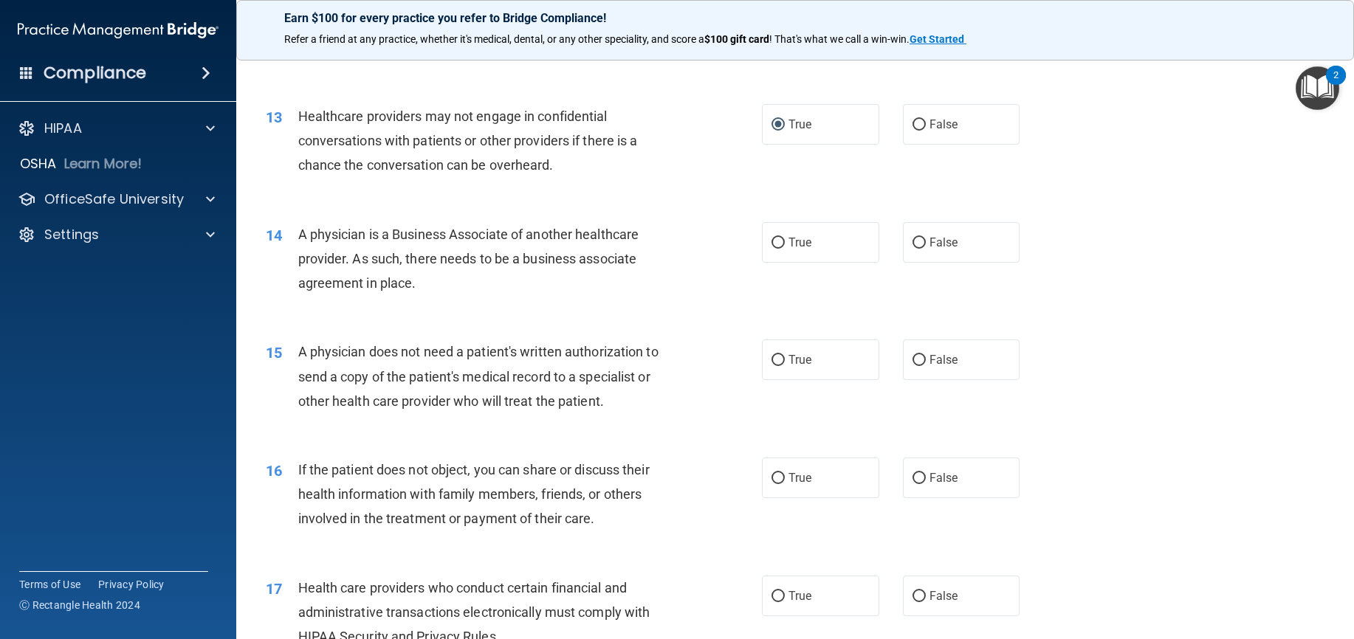
scroll to position [1476, 0]
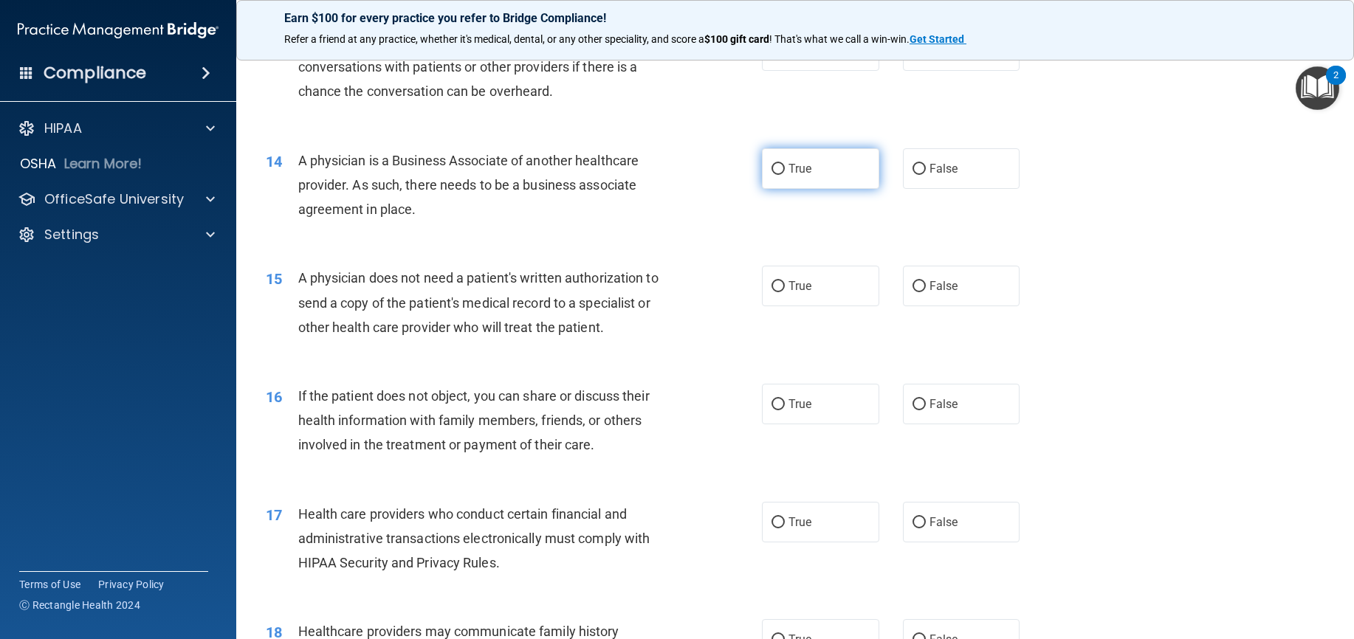
click at [776, 175] on input "True" at bounding box center [777, 169] width 13 height 11
radio input "true"
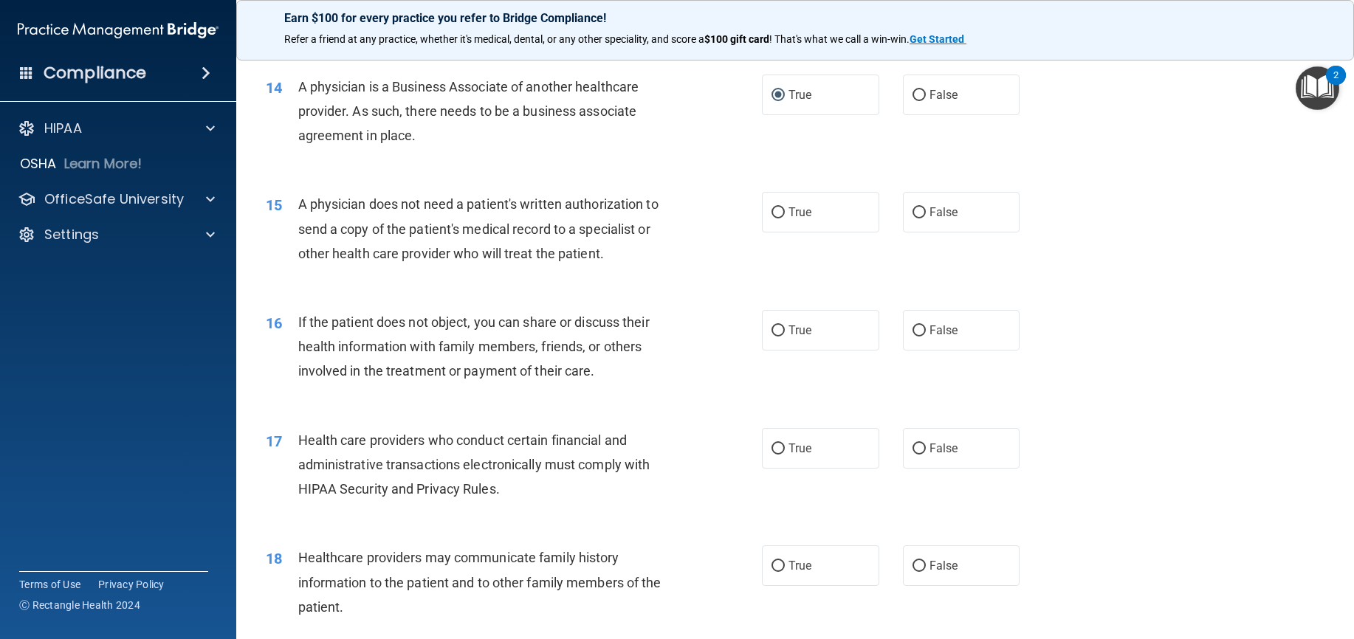
scroll to position [1624, 0]
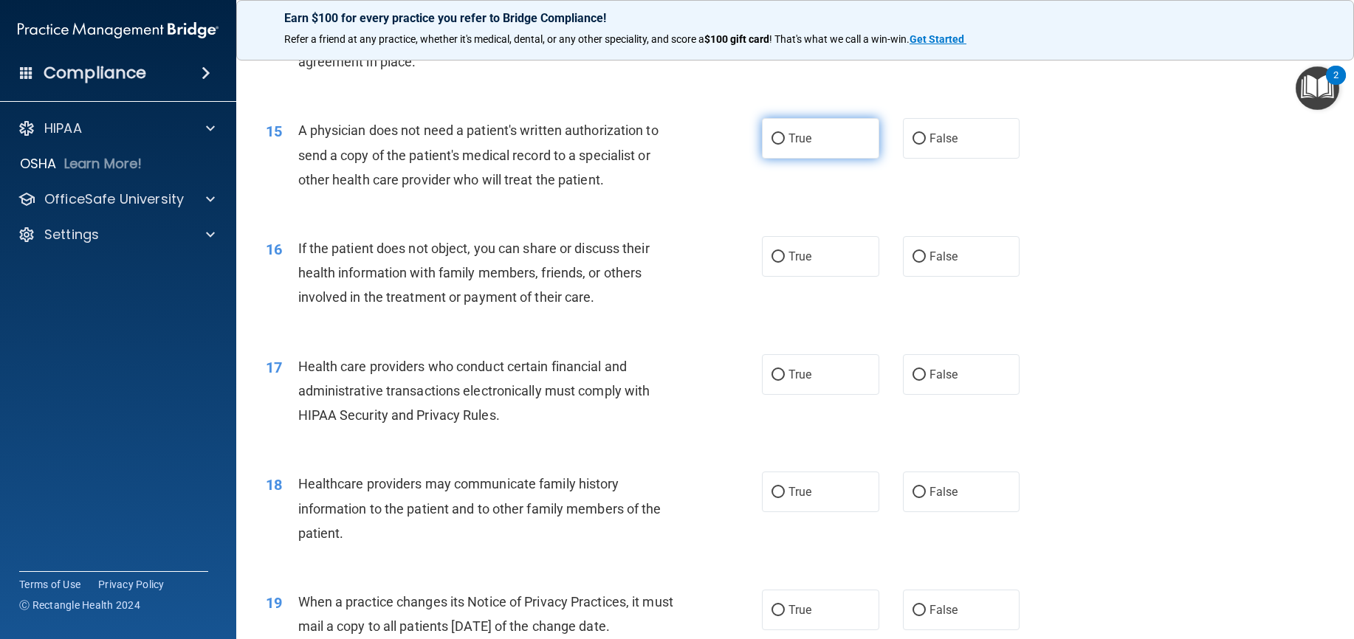
click at [771, 145] on input "True" at bounding box center [777, 139] width 13 height 11
radio input "true"
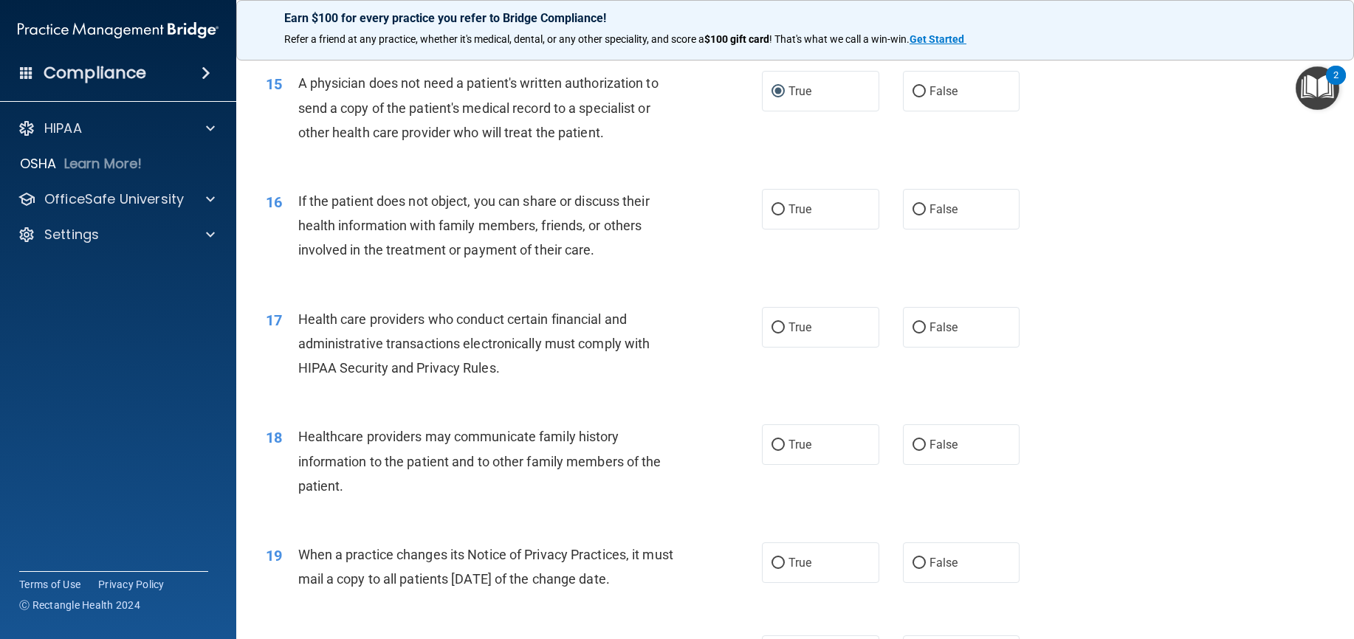
scroll to position [1698, 0]
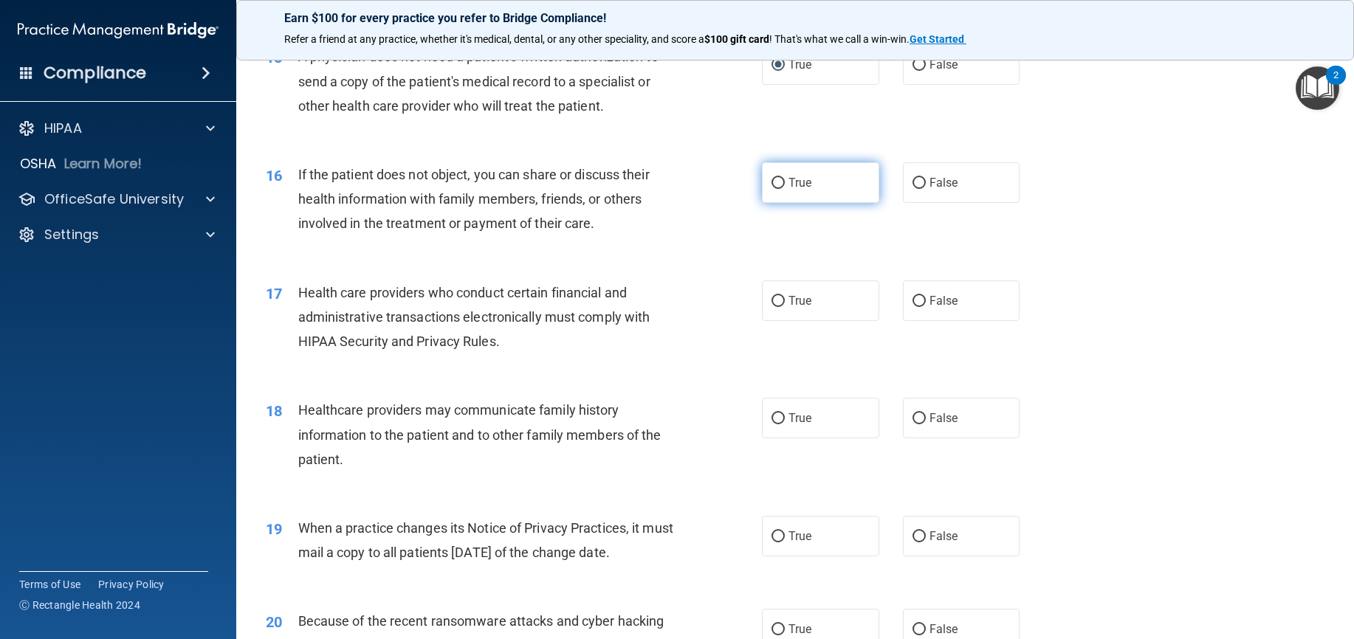
click at [778, 189] on input "True" at bounding box center [777, 183] width 13 height 11
radio input "true"
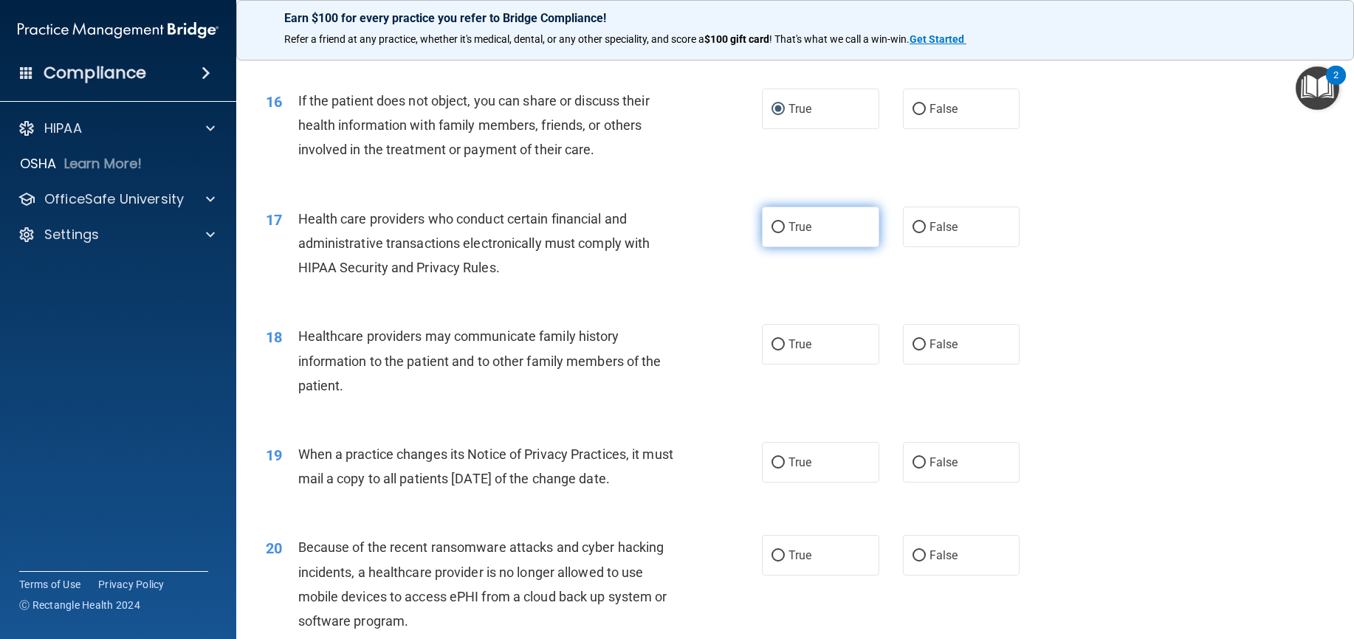
click at [773, 233] on input "True" at bounding box center [777, 227] width 13 height 11
radio input "true"
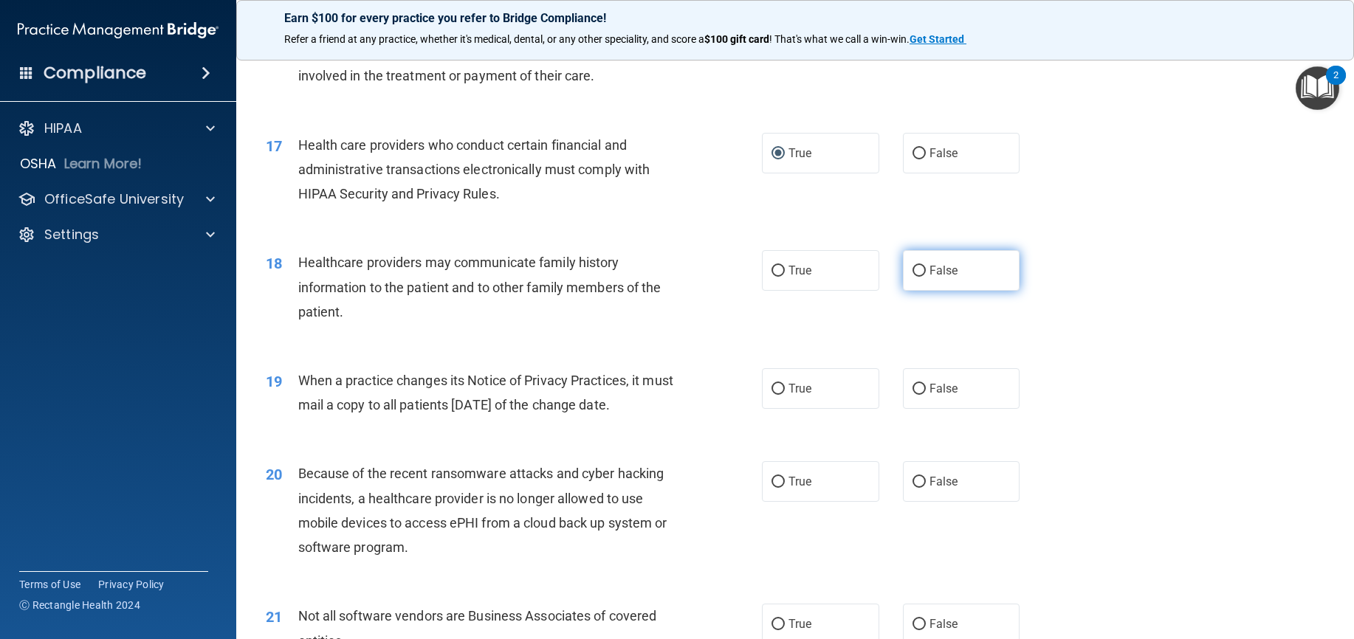
click at [914, 277] on input "False" at bounding box center [918, 271] width 13 height 11
radio input "true"
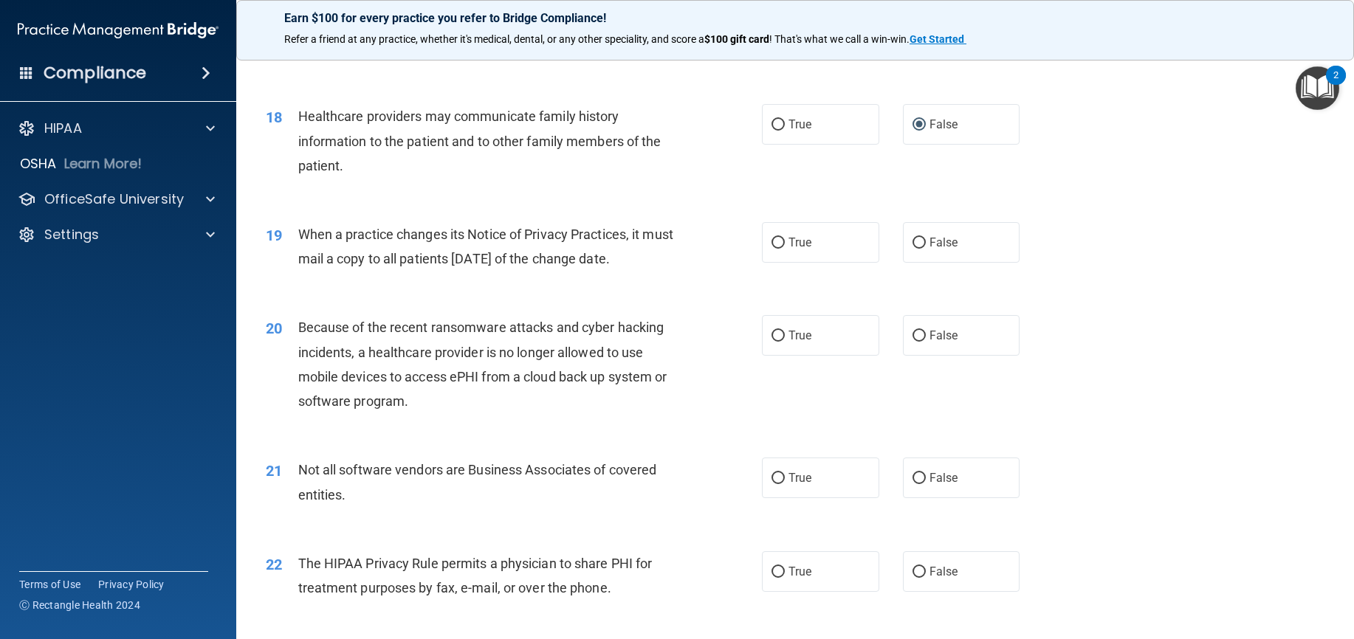
scroll to position [1993, 0]
click at [912, 247] on input "False" at bounding box center [918, 241] width 13 height 11
radio input "true"
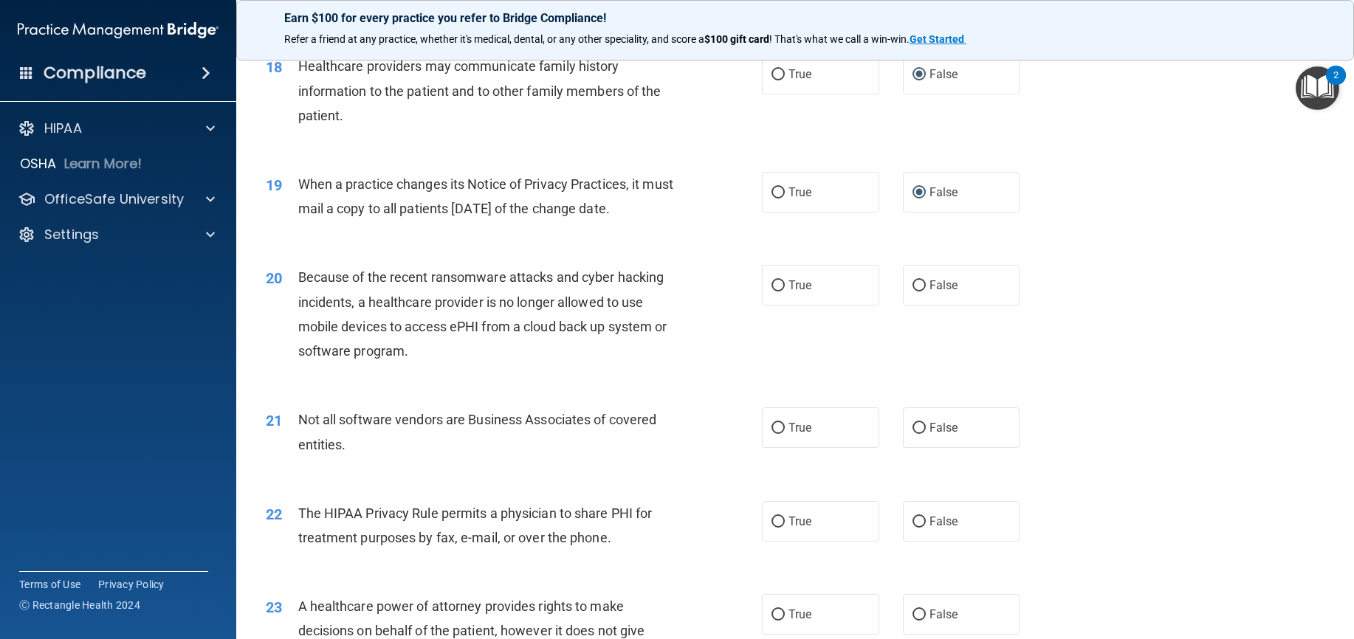
scroll to position [2140, 0]
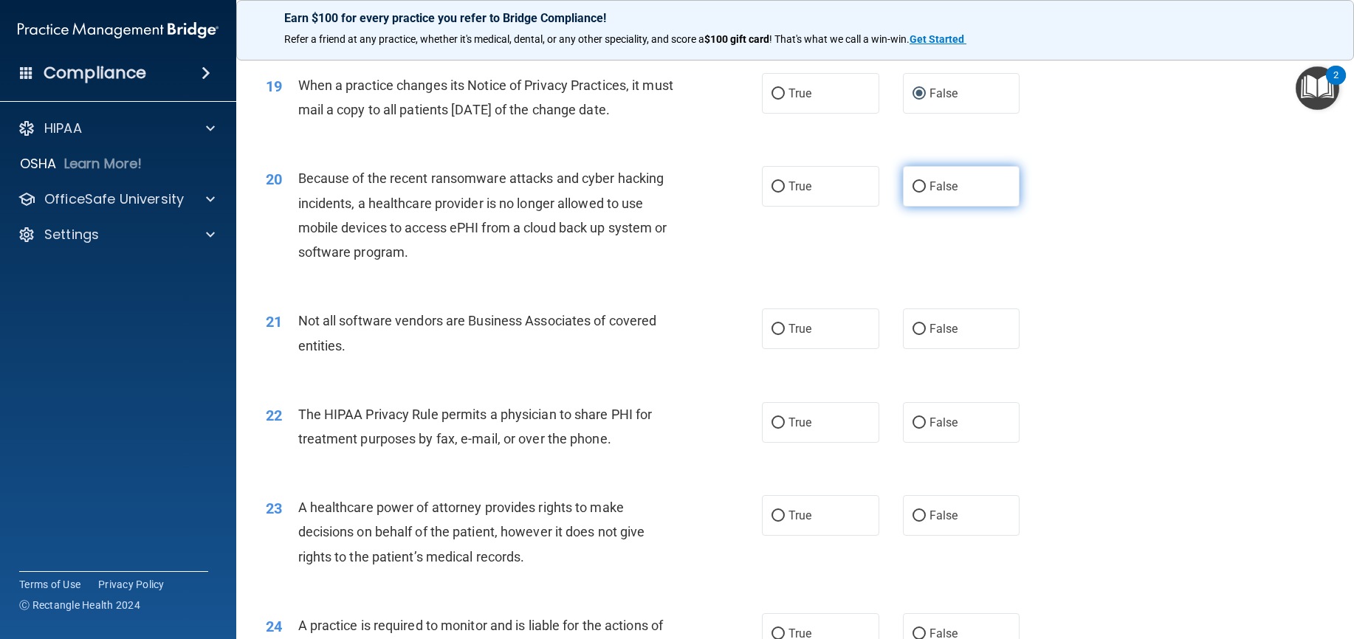
click at [912, 193] on input "False" at bounding box center [918, 187] width 13 height 11
radio input "true"
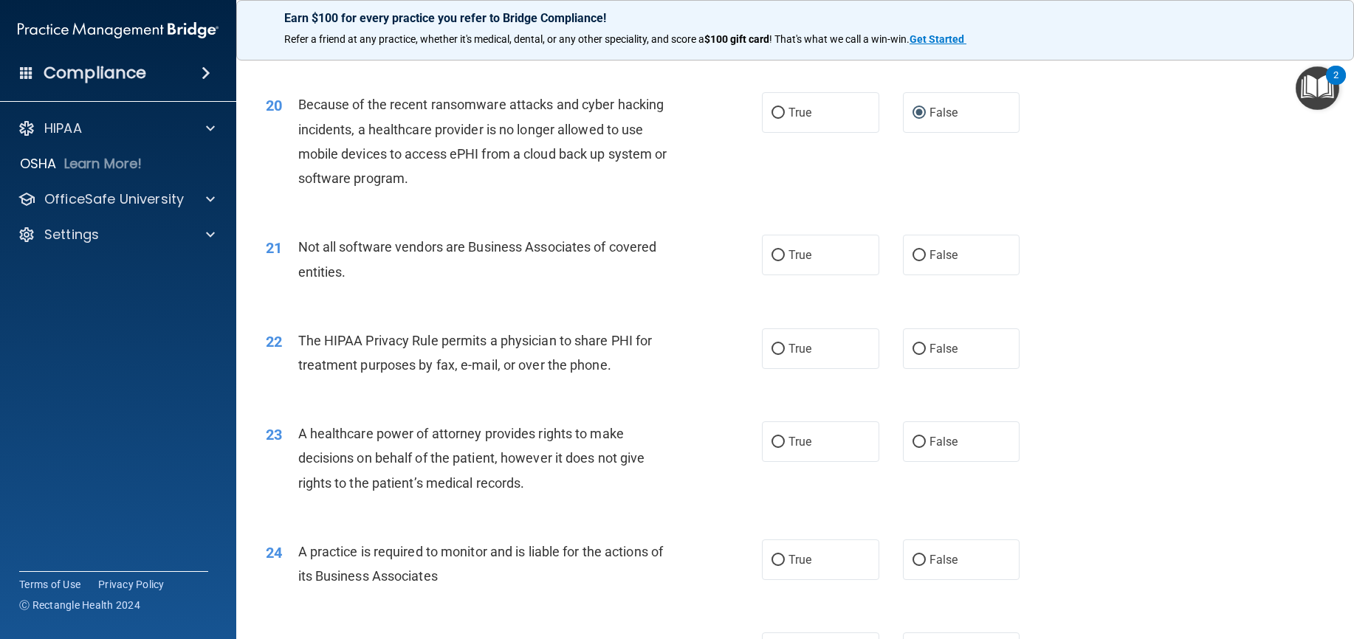
scroll to position [2288, 0]
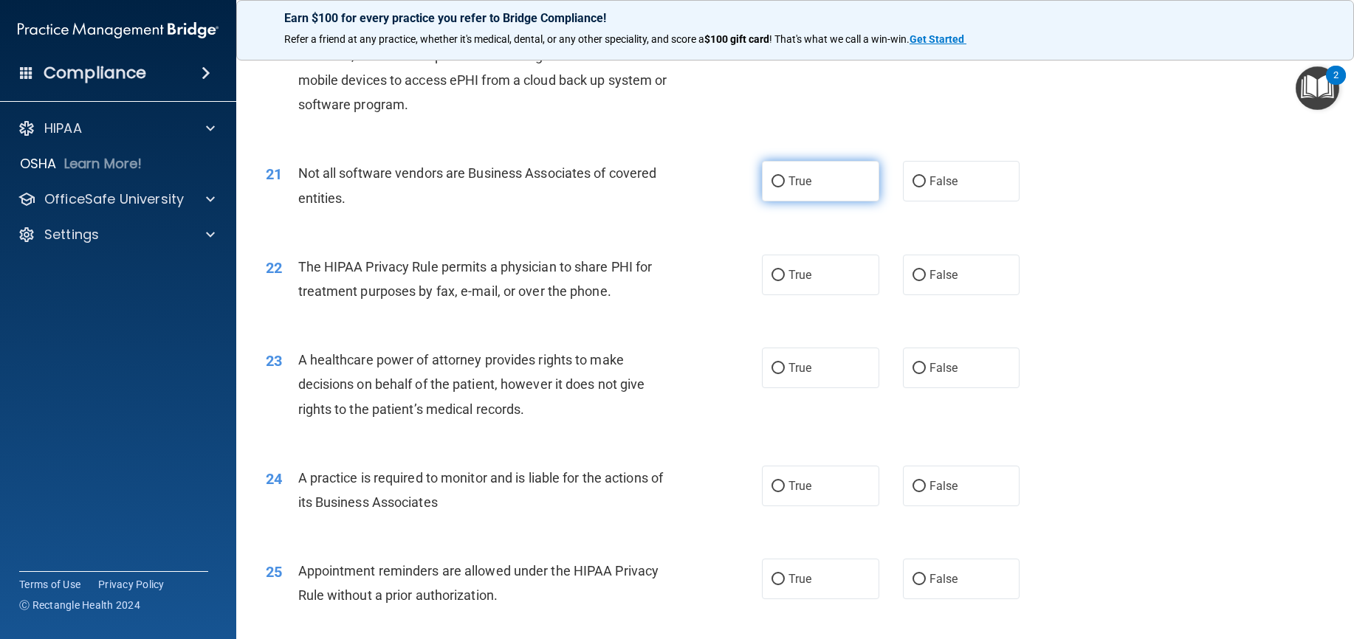
click at [777, 187] on input "True" at bounding box center [777, 181] width 13 height 11
radio input "true"
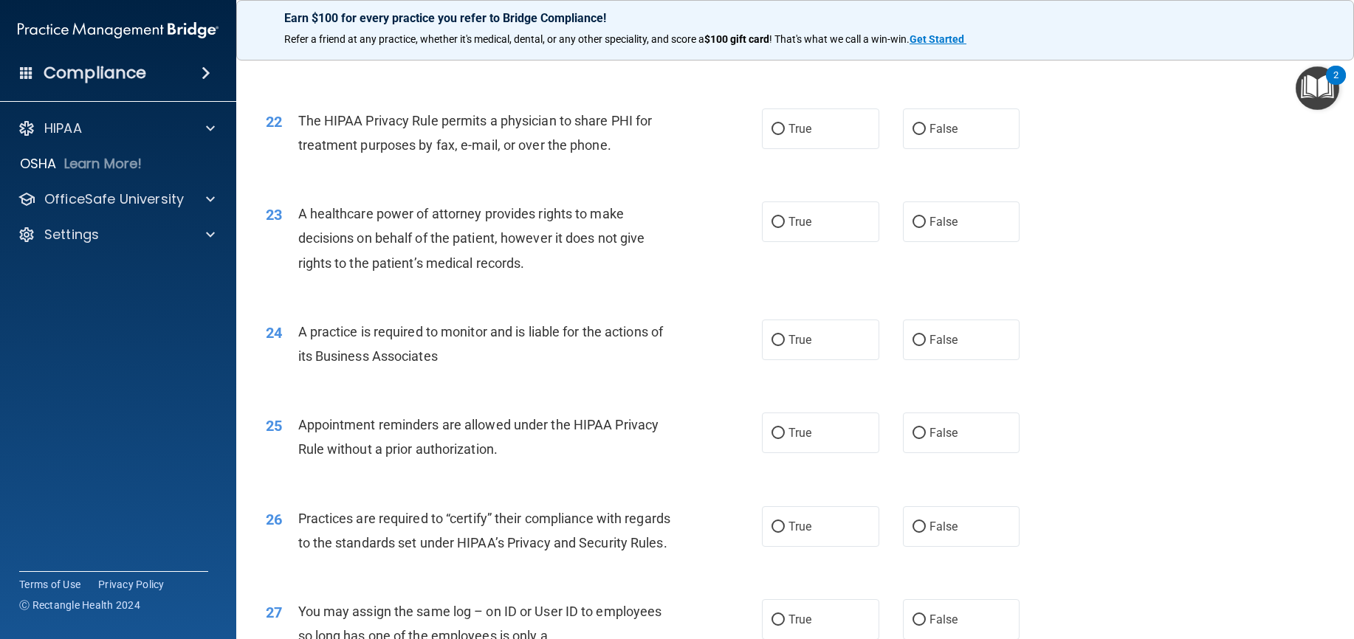
scroll to position [2436, 0]
click at [771, 134] on input "True" at bounding box center [777, 128] width 13 height 11
radio input "true"
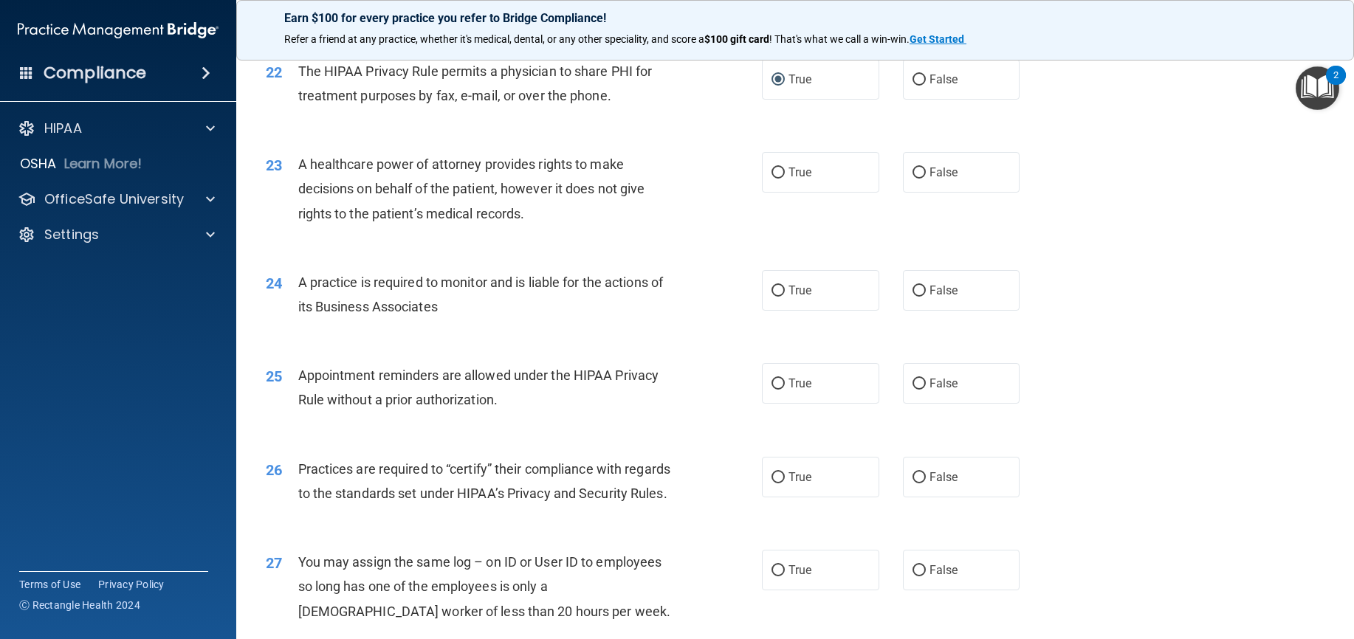
scroll to position [2509, 0]
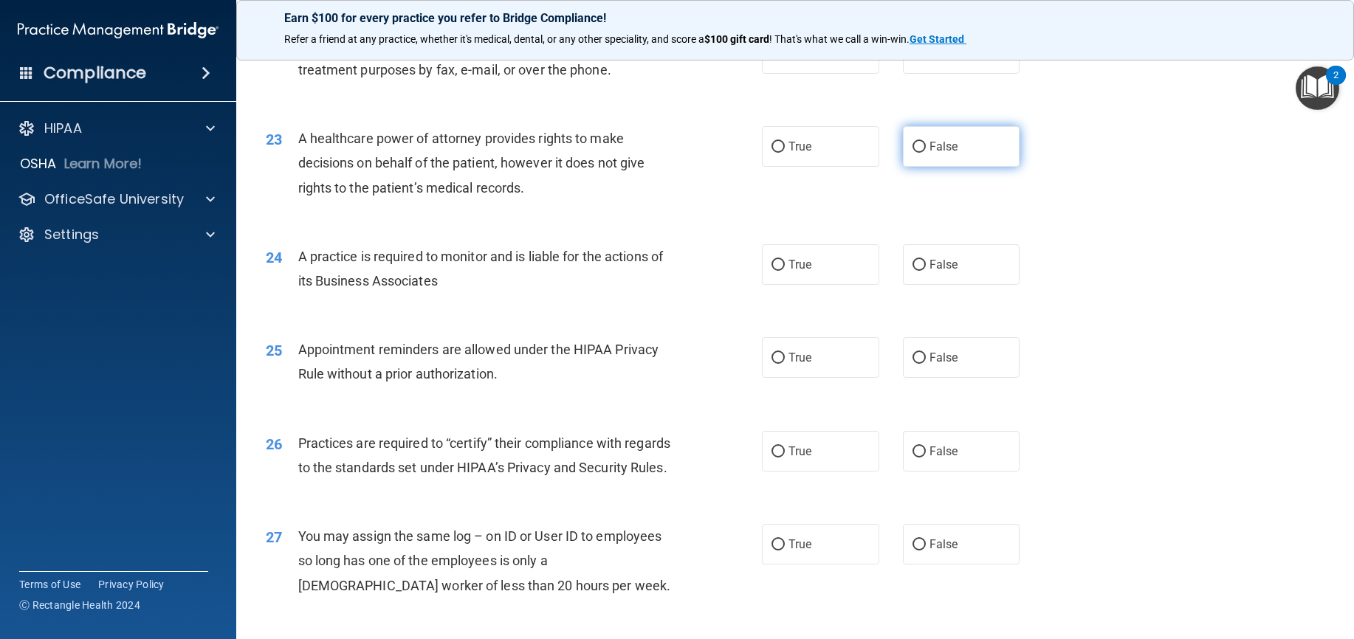
click at [912, 153] on input "False" at bounding box center [918, 147] width 13 height 11
radio input "true"
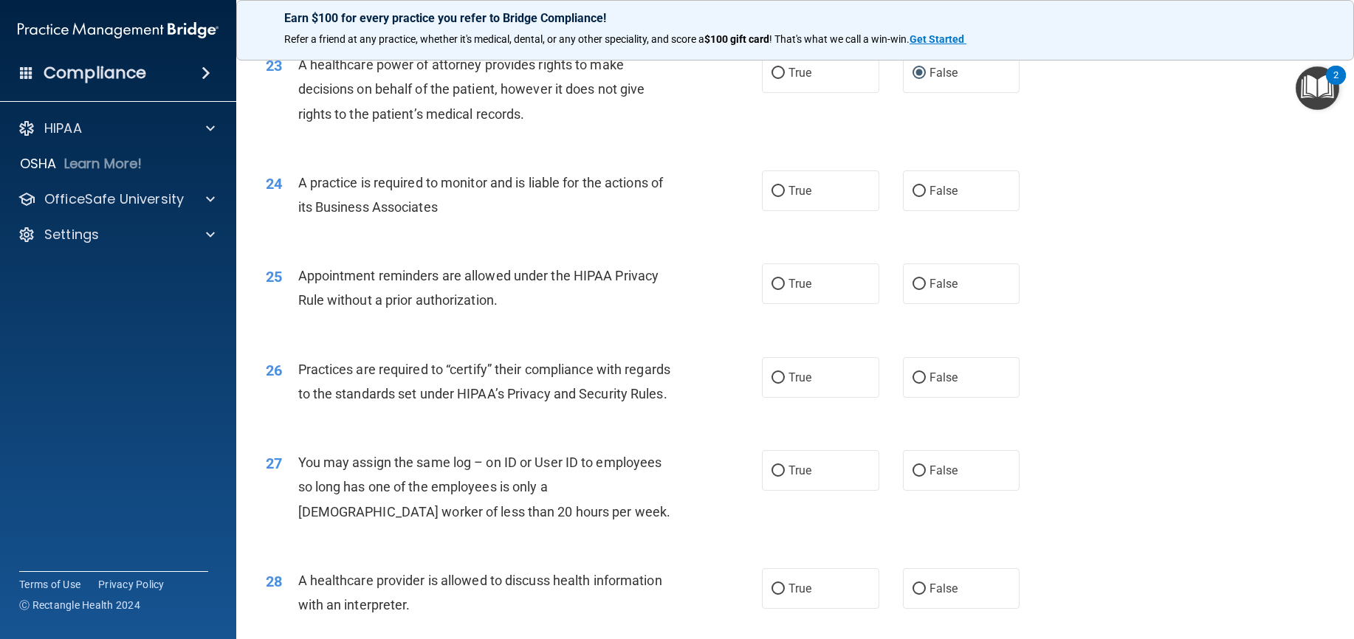
scroll to position [2657, 0]
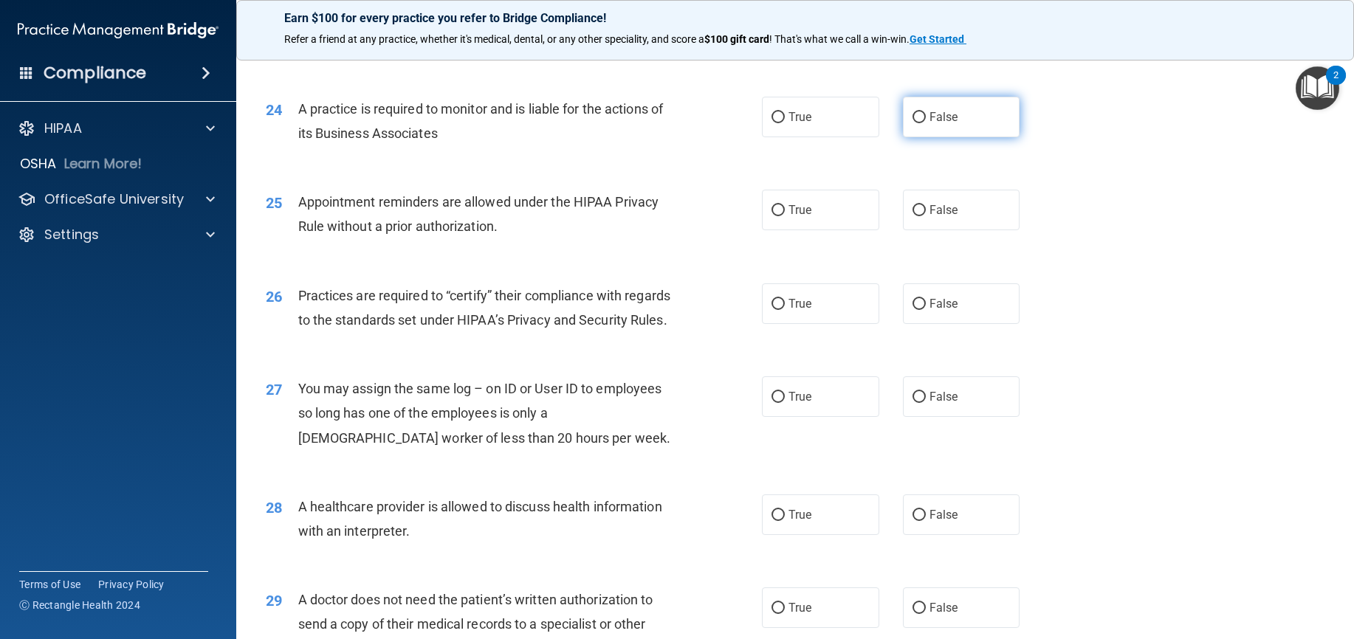
click at [913, 123] on input "False" at bounding box center [918, 117] width 13 height 11
radio input "true"
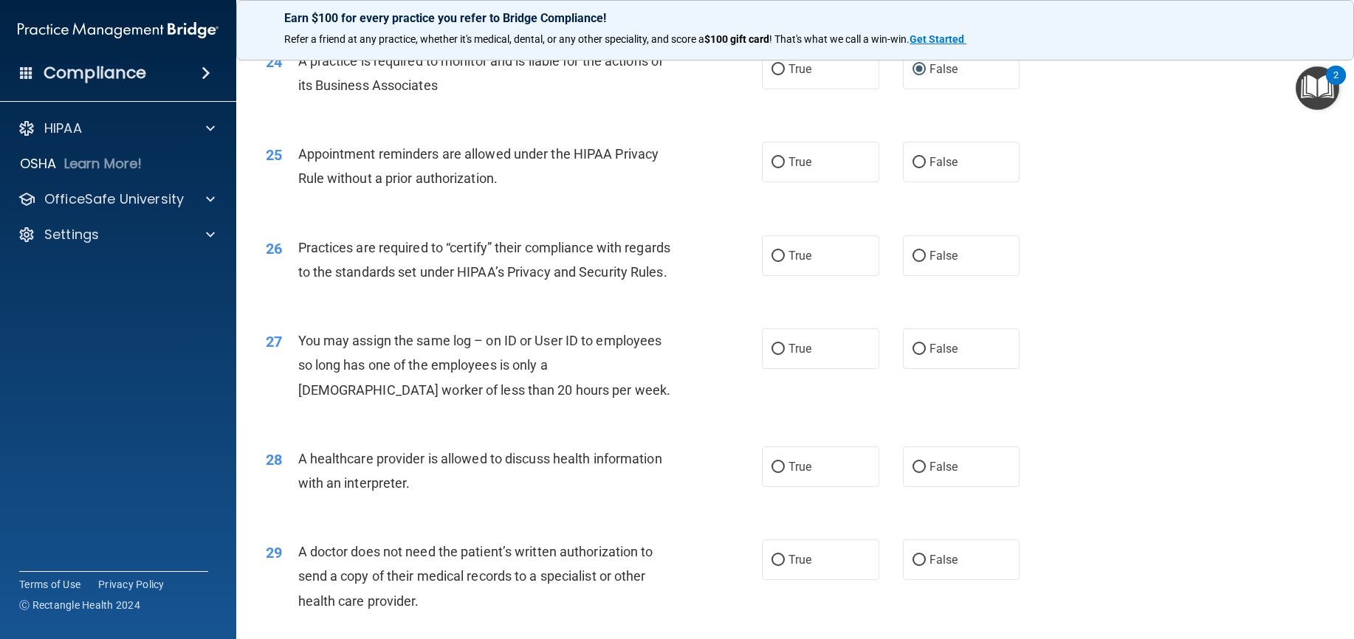
scroll to position [2731, 0]
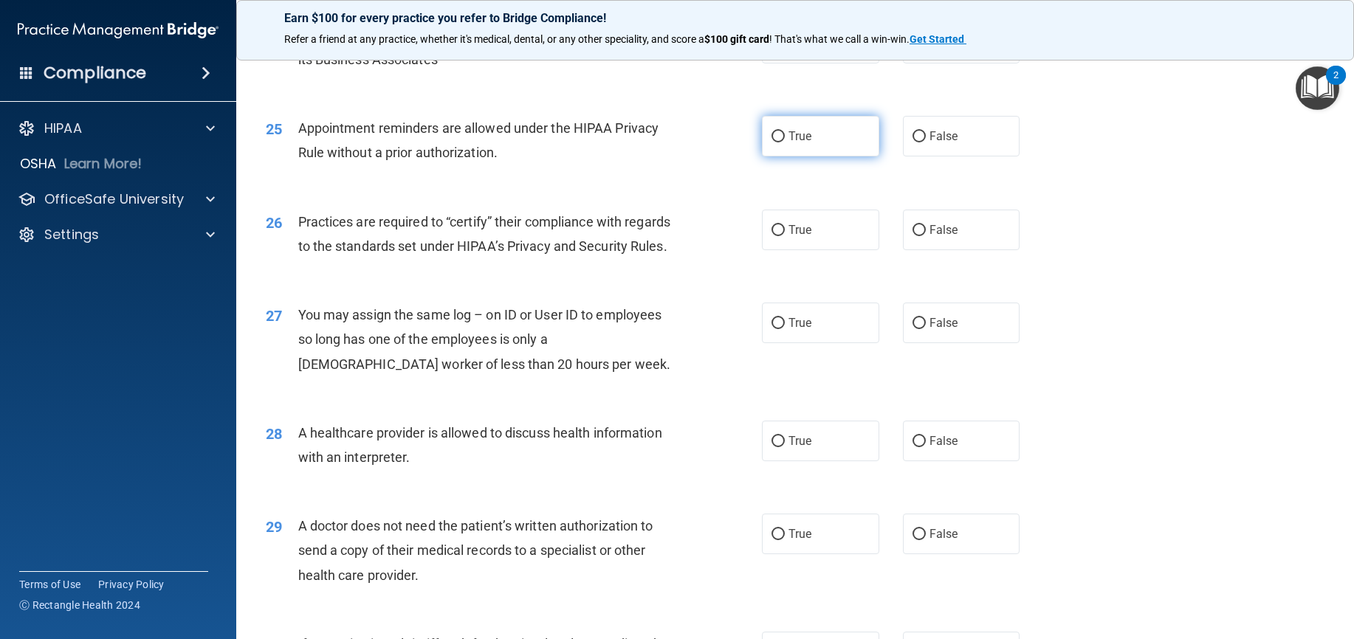
click at [772, 142] on input "True" at bounding box center [777, 136] width 13 height 11
radio input "true"
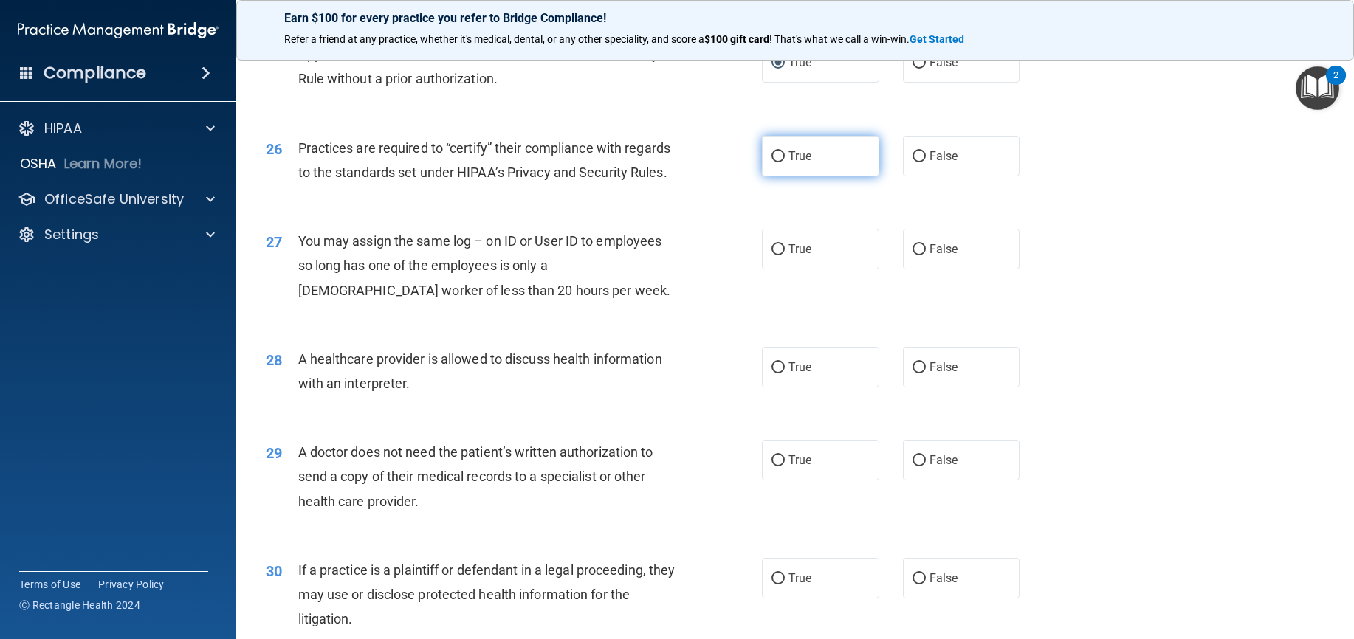
click at [774, 162] on input "True" at bounding box center [777, 156] width 13 height 11
radio input "true"
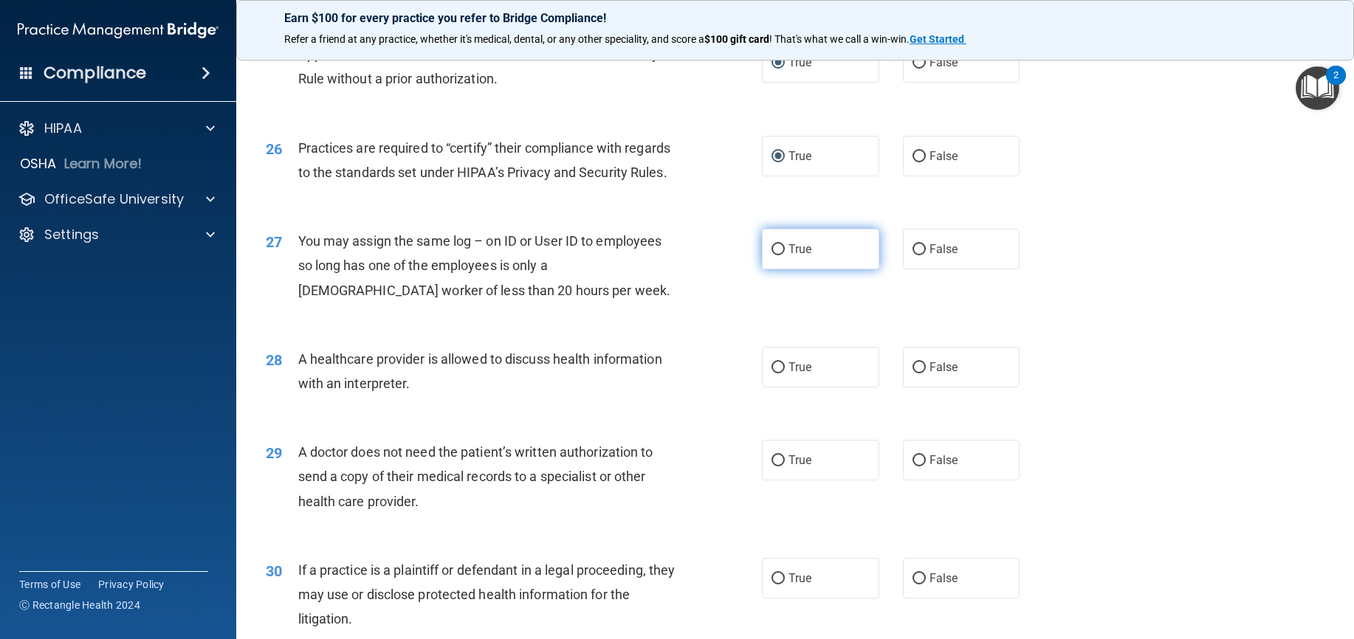
click at [779, 269] on label "True" at bounding box center [820, 249] width 117 height 41
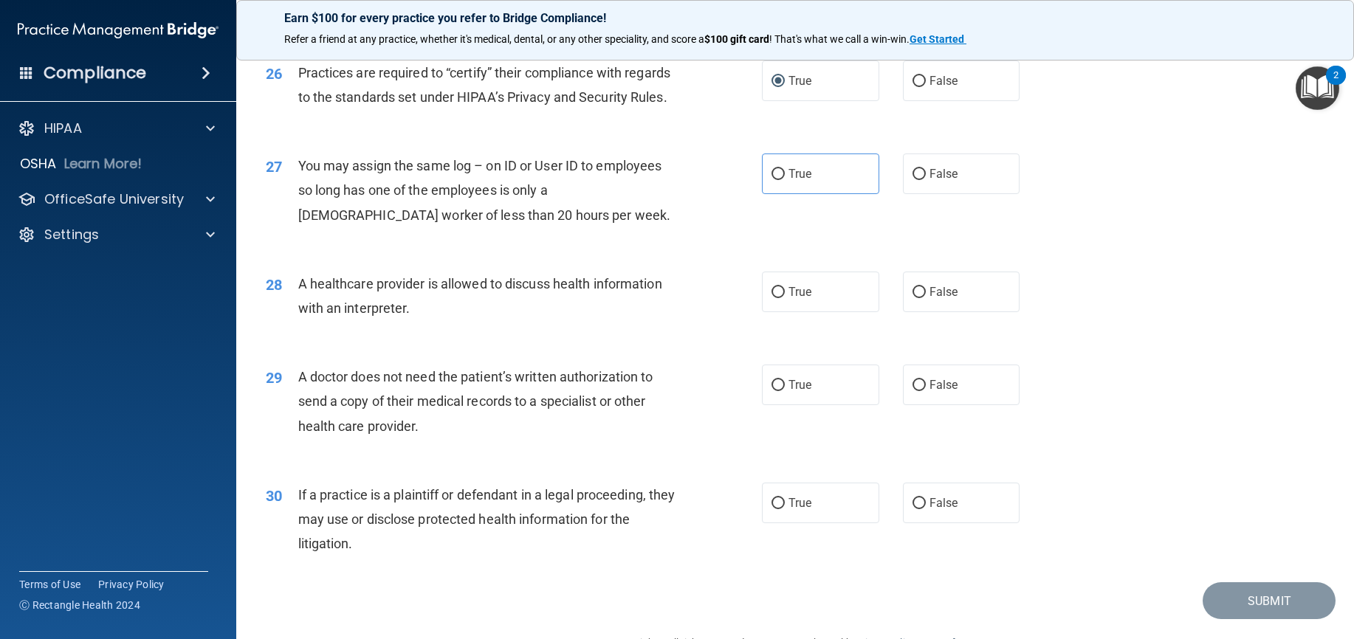
scroll to position [2952, 0]
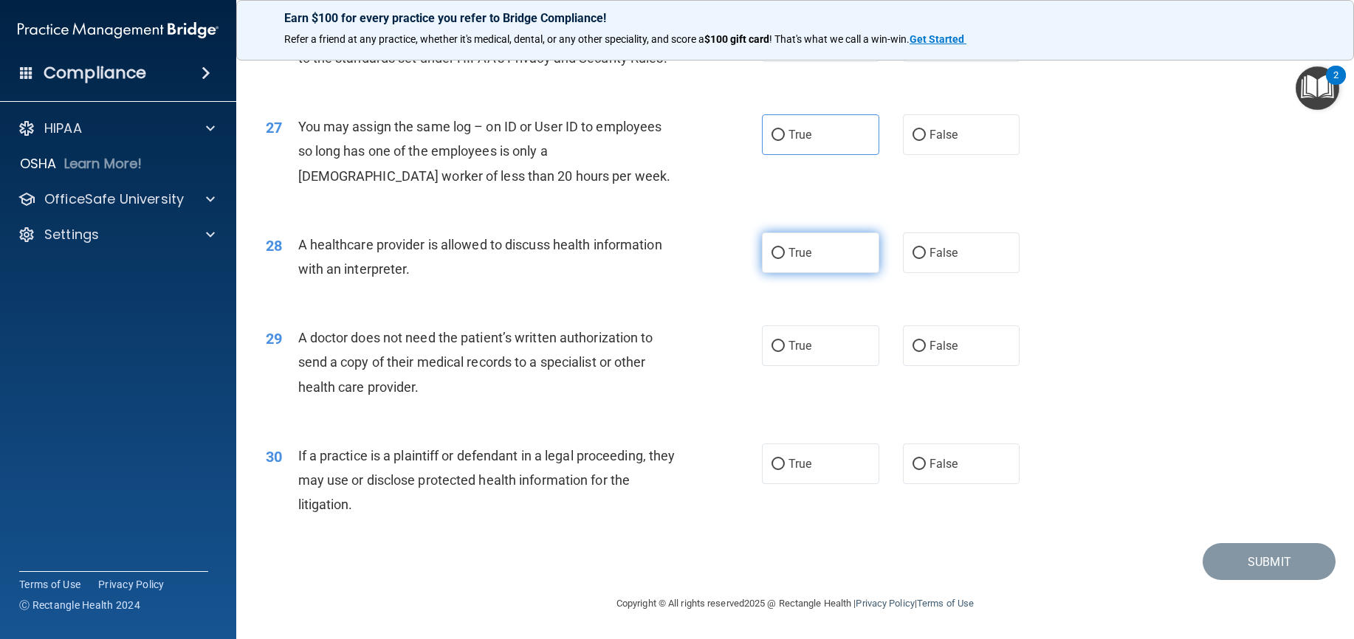
click at [770, 273] on label "True" at bounding box center [820, 252] width 117 height 41
click at [771, 259] on input "True" at bounding box center [777, 253] width 13 height 11
radio input "true"
click at [771, 343] on input "True" at bounding box center [777, 346] width 13 height 11
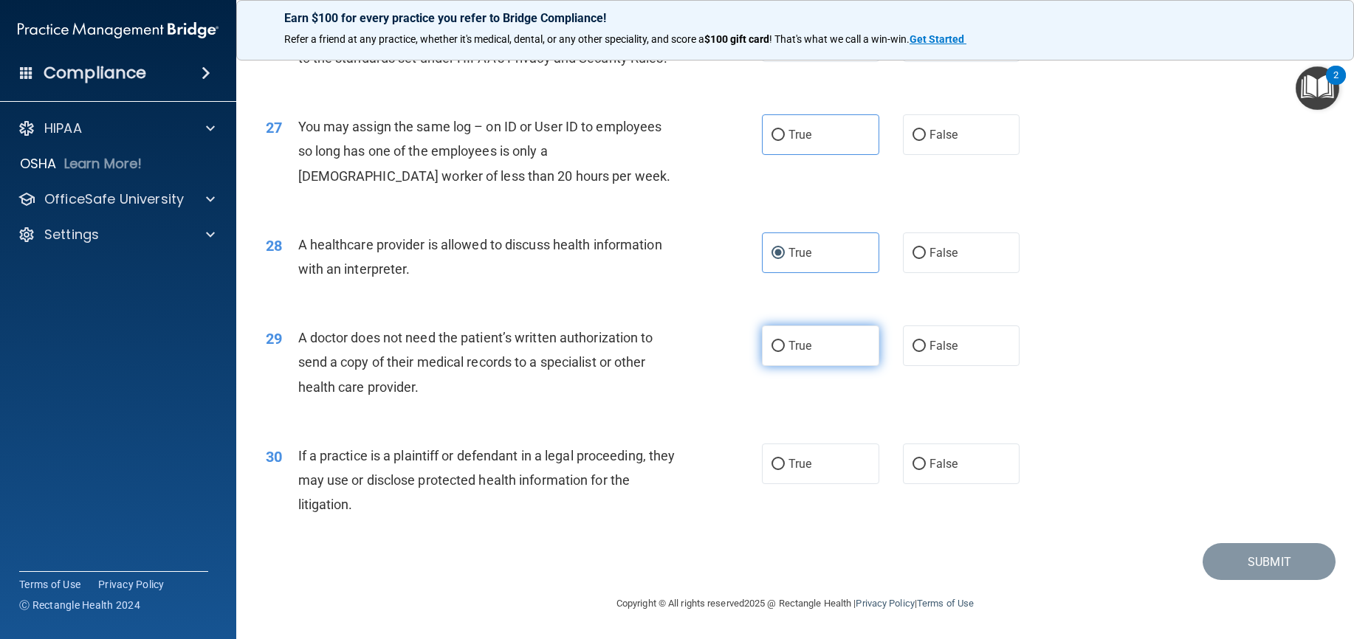
radio input "true"
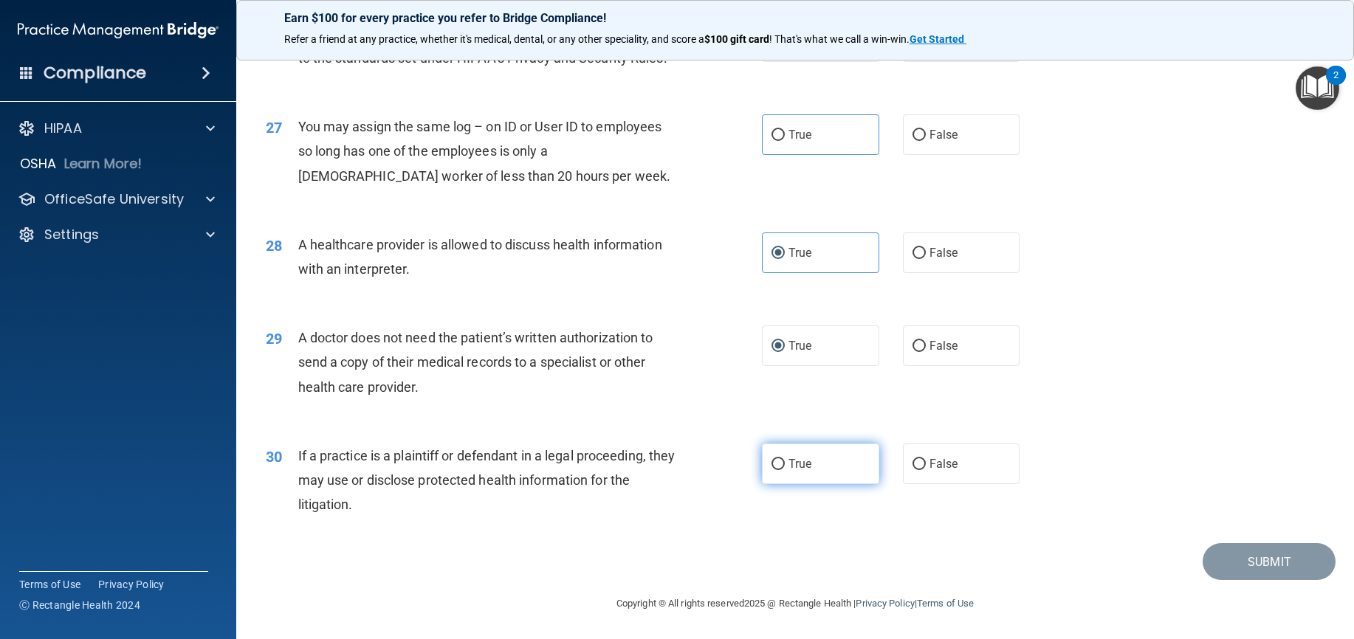
click at [774, 459] on input "True" at bounding box center [777, 464] width 13 height 11
radio input "true"
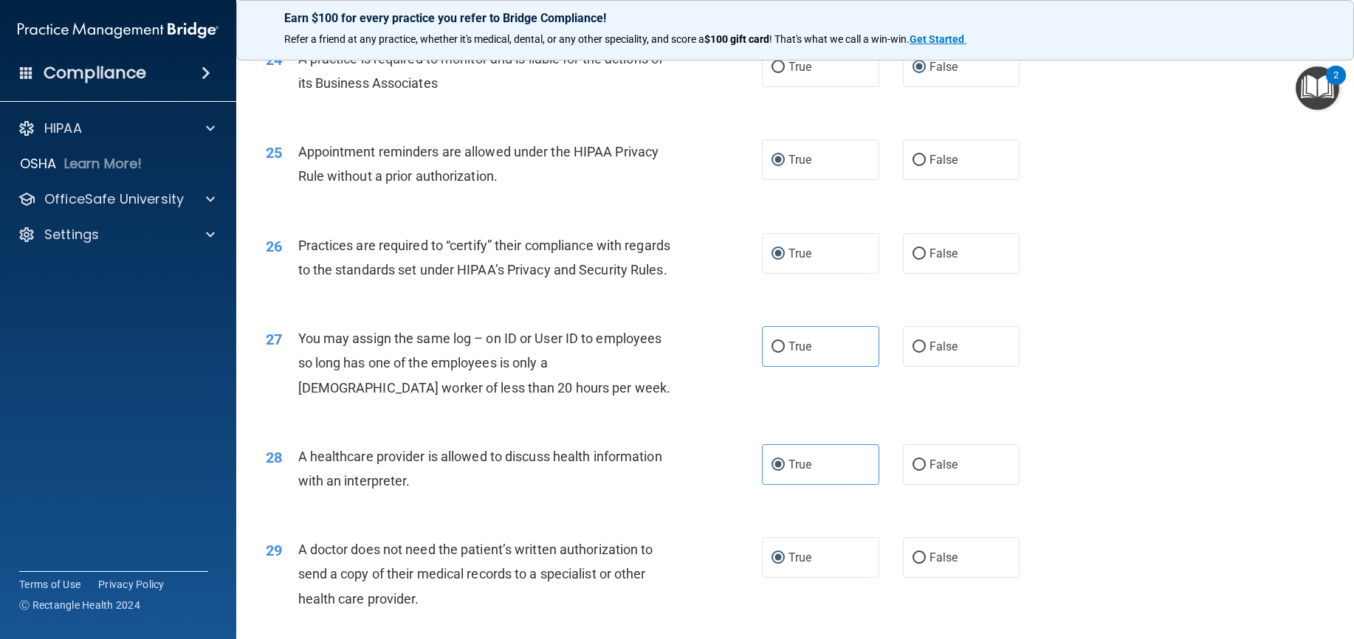
scroll to position [2698, 0]
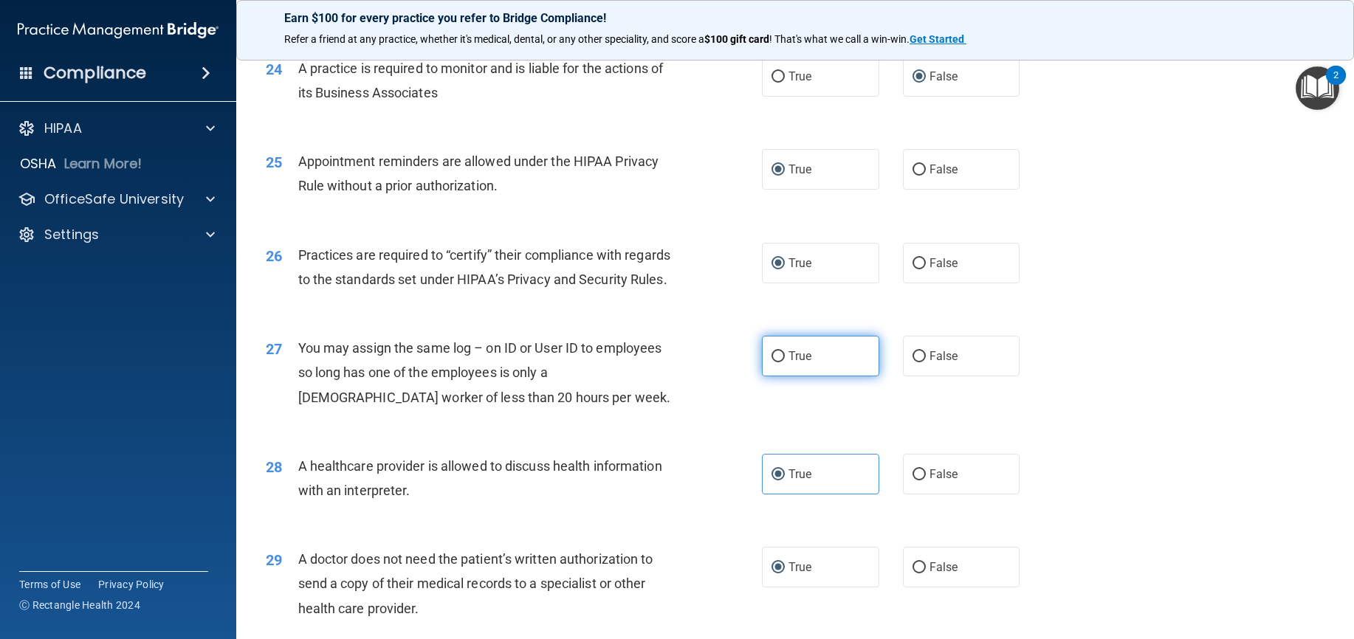
click at [774, 362] on input "True" at bounding box center [777, 356] width 13 height 11
radio input "true"
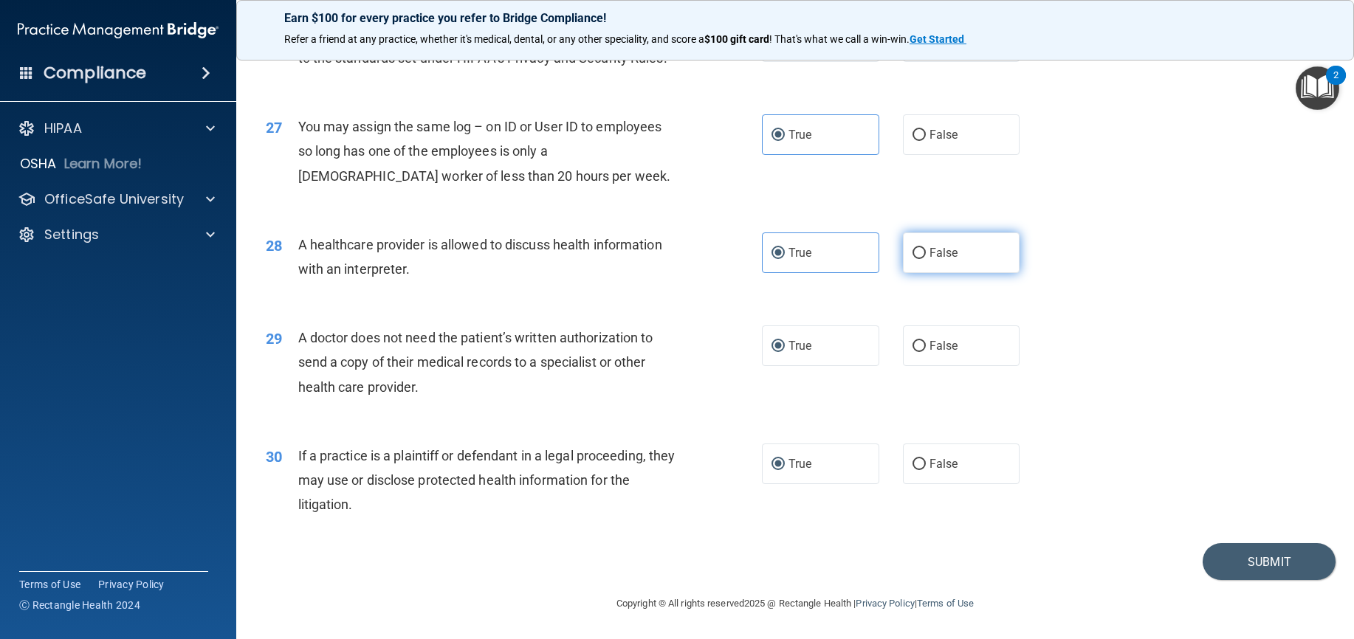
scroll to position [2993, 0]
click at [1271, 555] on button "Submit" at bounding box center [1268, 562] width 133 height 38
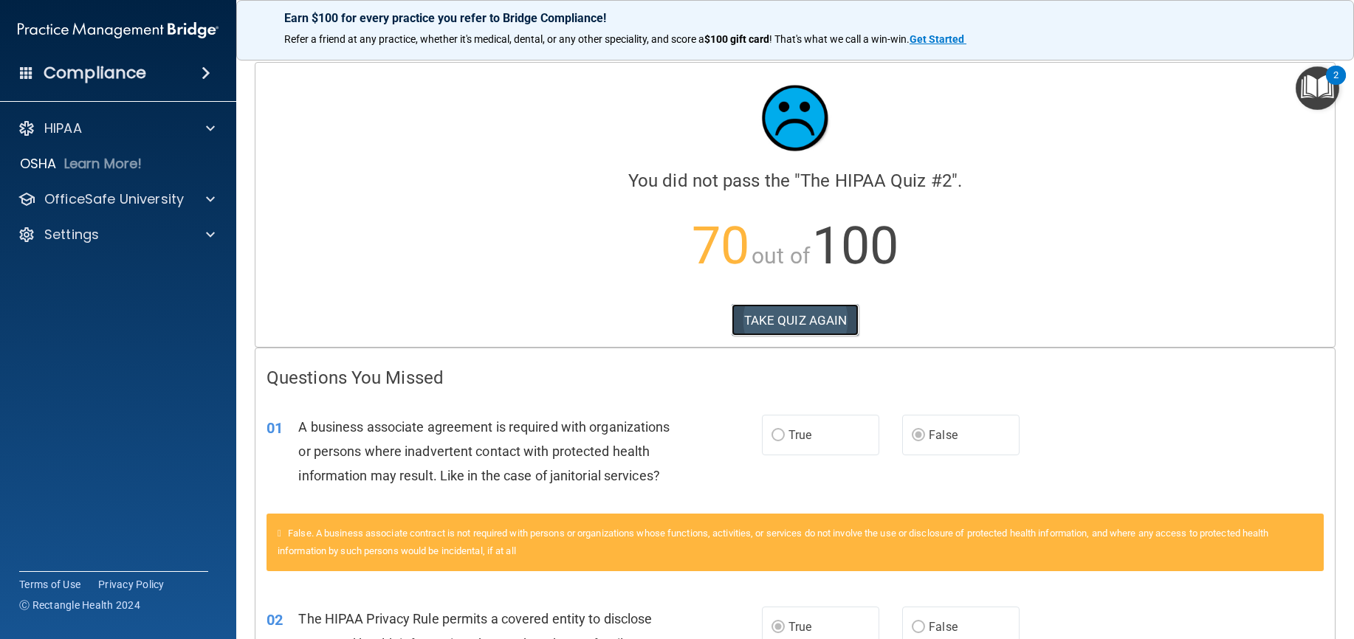
click at [821, 320] on button "TAKE QUIZ AGAIN" at bounding box center [795, 320] width 128 height 32
click at [776, 318] on button "TAKE QUIZ AGAIN" at bounding box center [795, 320] width 128 height 32
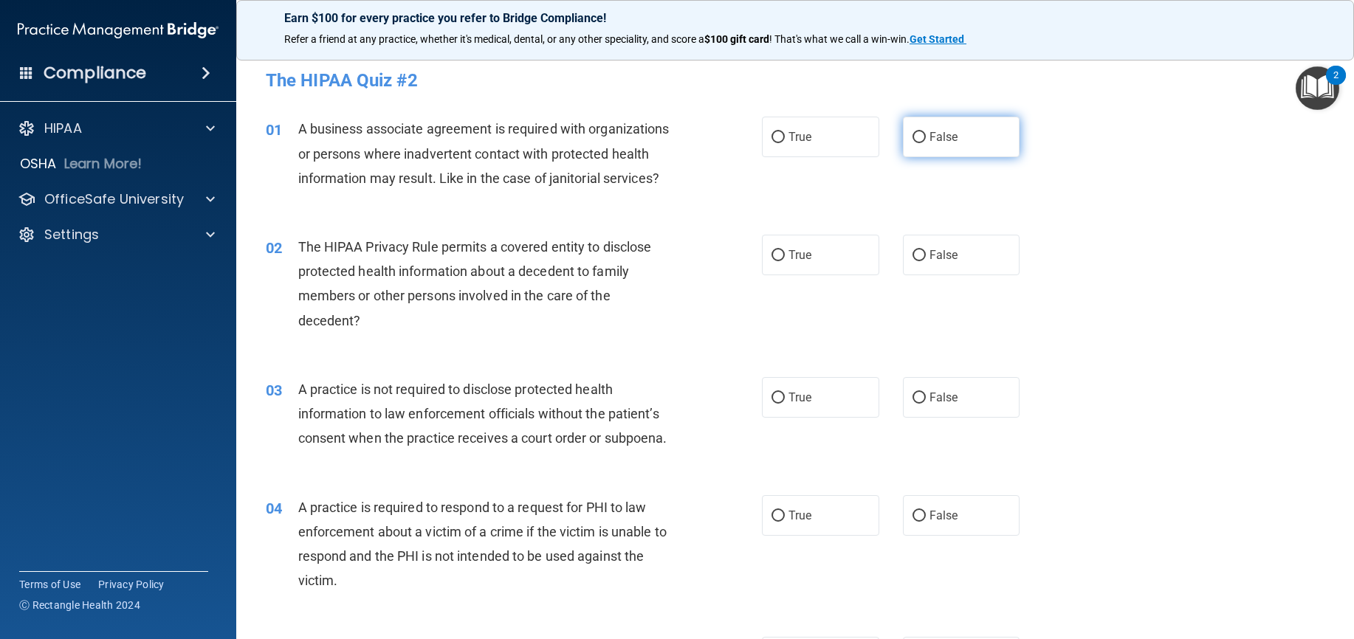
click at [912, 137] on input "False" at bounding box center [918, 137] width 13 height 11
radio input "true"
click at [776, 261] on input "True" at bounding box center [777, 255] width 13 height 11
radio input "true"
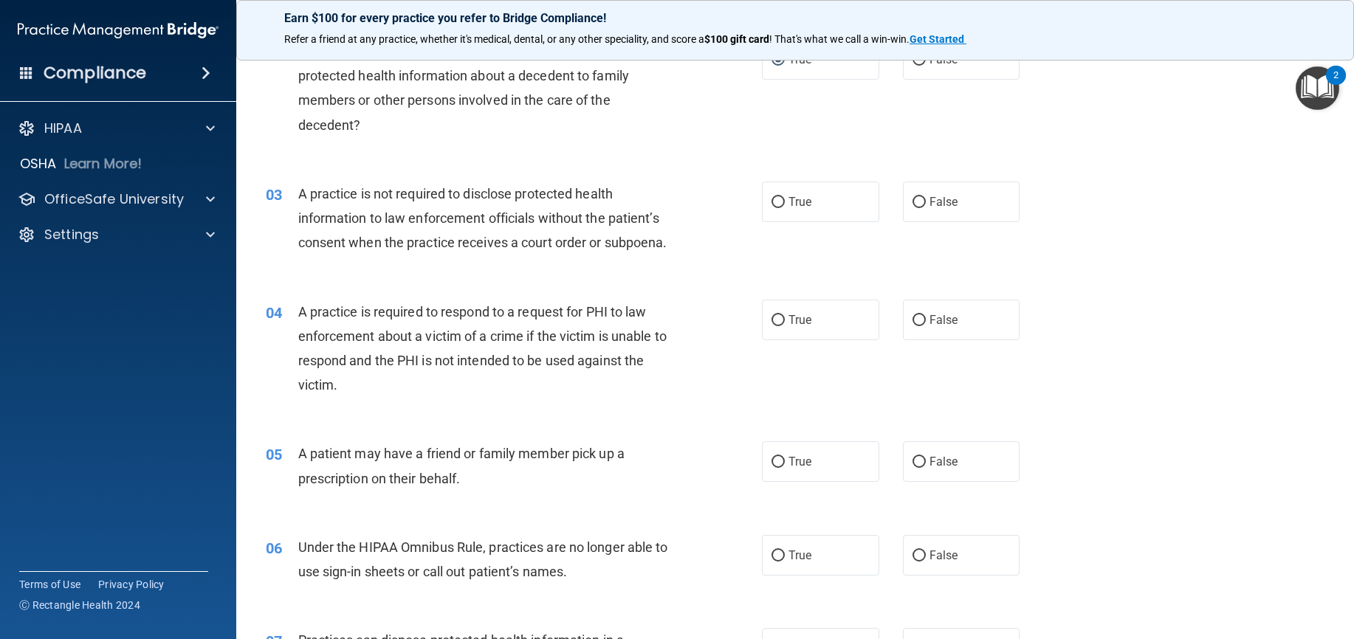
scroll to position [221, 0]
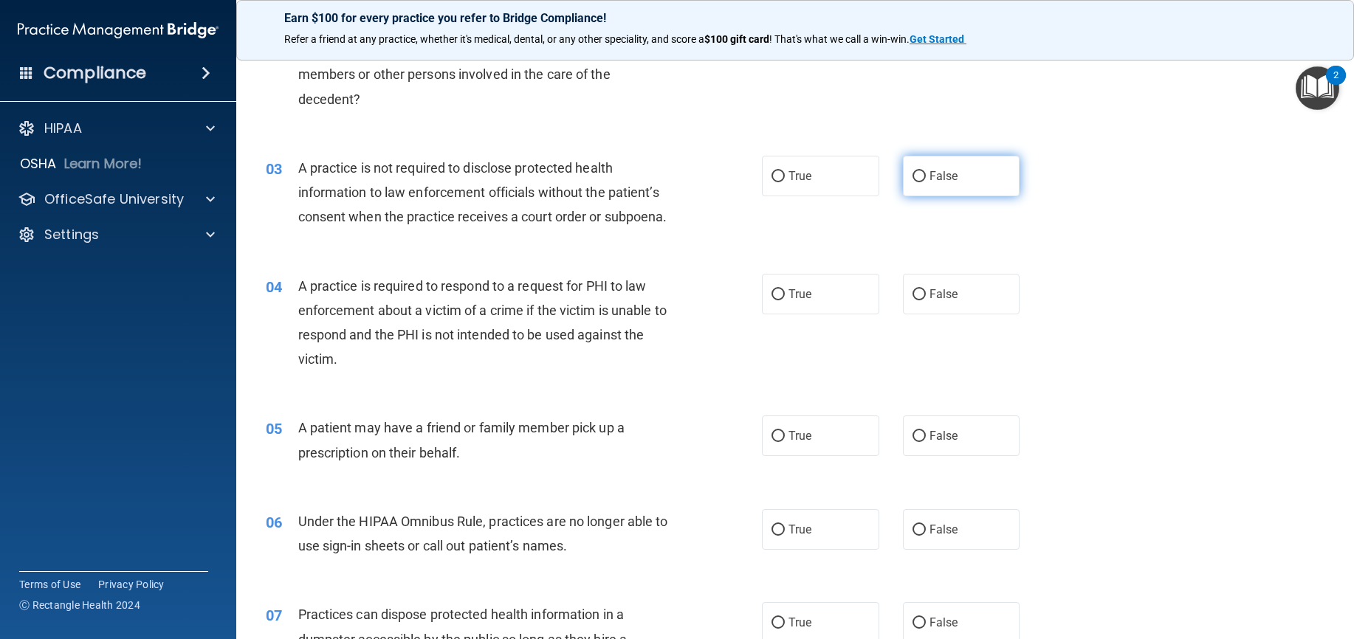
click at [912, 182] on input "False" at bounding box center [918, 176] width 13 height 11
radio input "true"
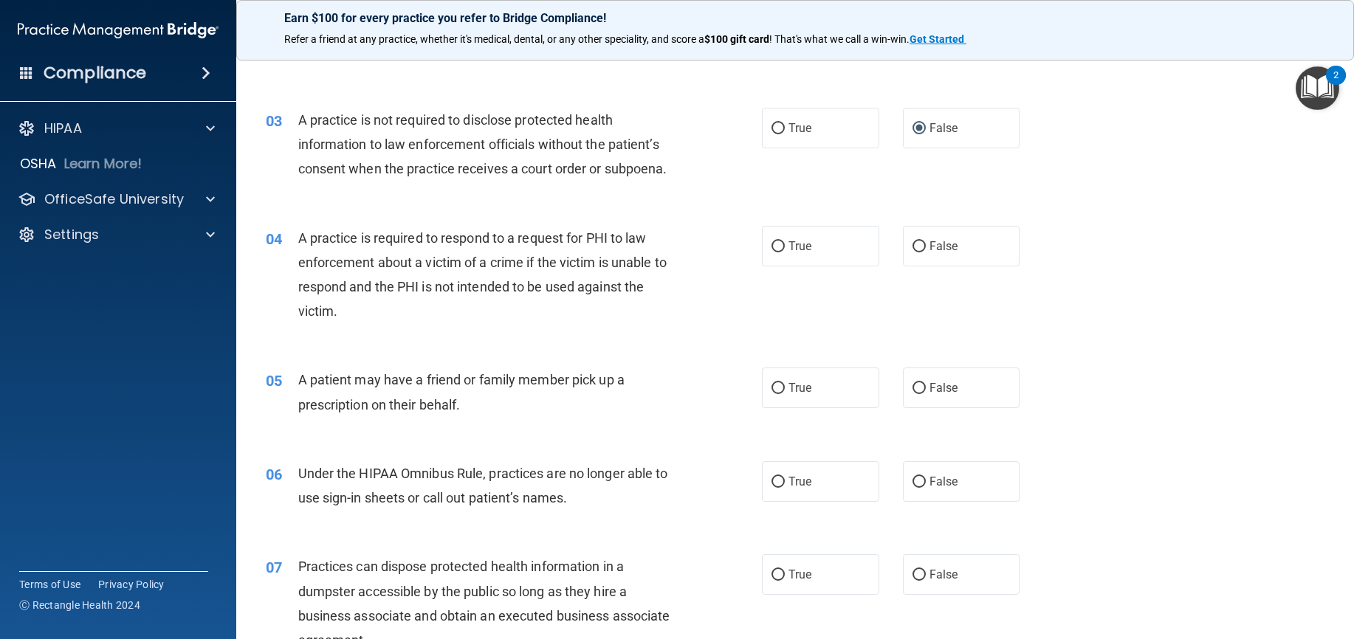
scroll to position [295, 0]
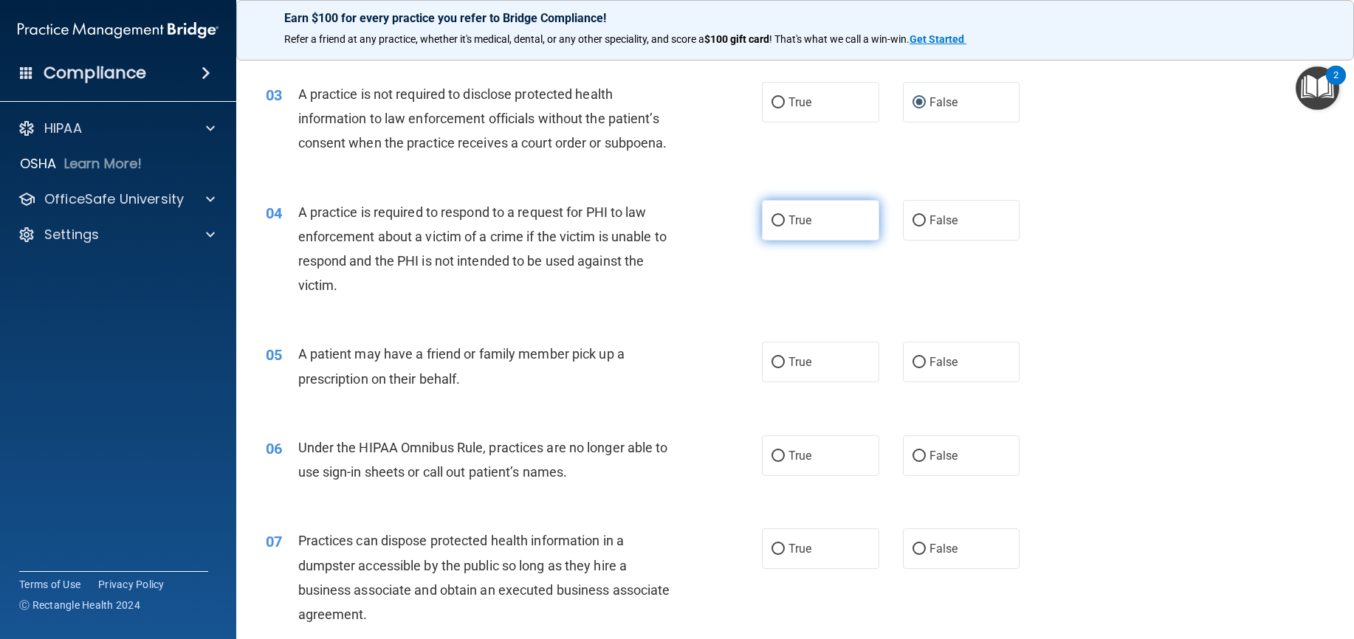
click at [771, 227] on input "True" at bounding box center [777, 221] width 13 height 11
radio input "true"
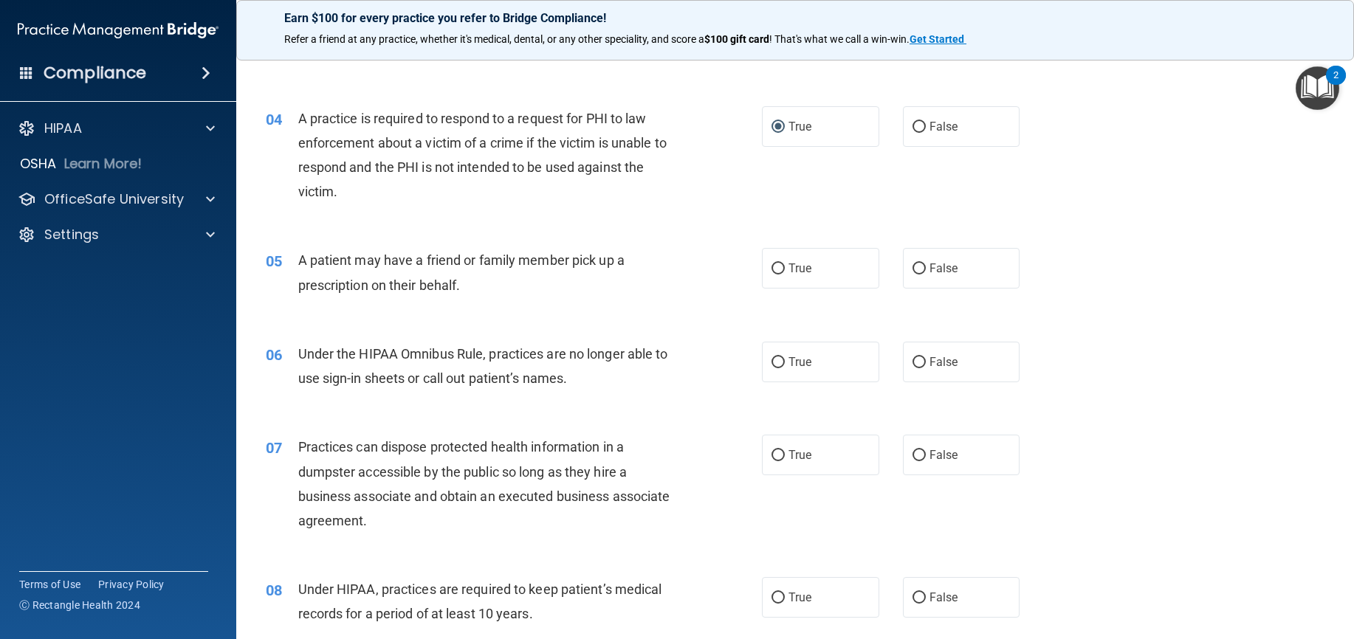
scroll to position [443, 0]
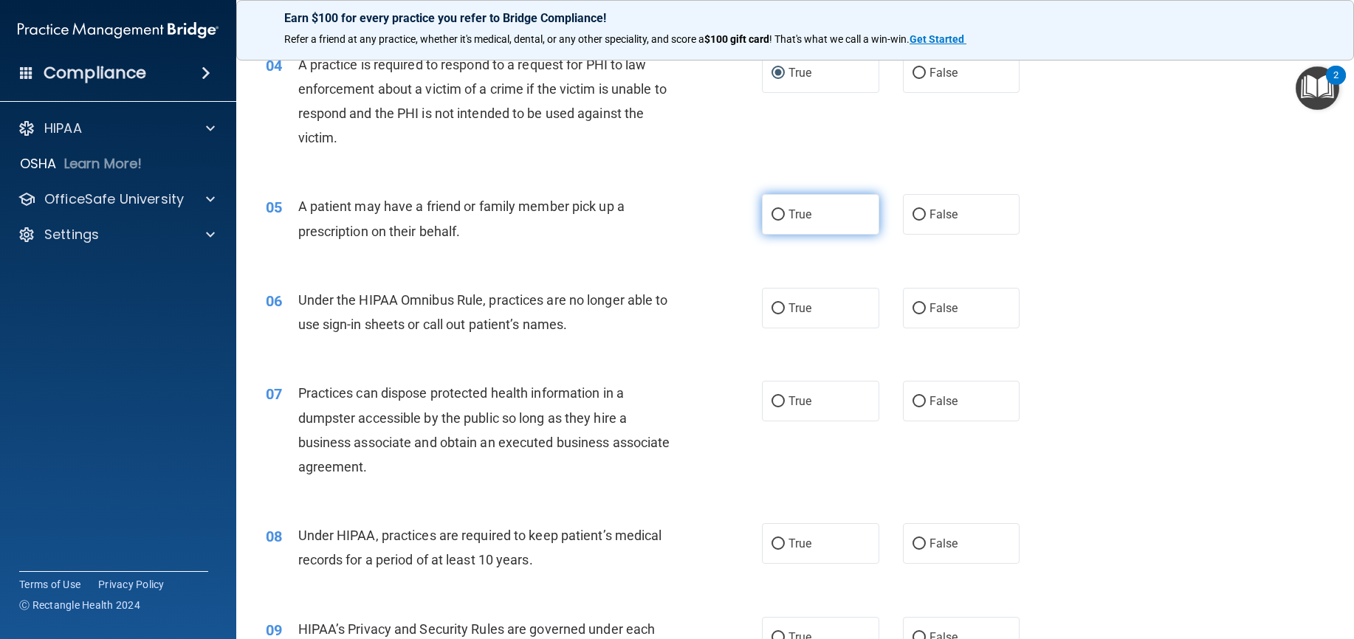
click at [771, 221] on input "True" at bounding box center [777, 215] width 13 height 11
radio input "true"
click at [912, 314] on input "False" at bounding box center [918, 308] width 13 height 11
radio input "true"
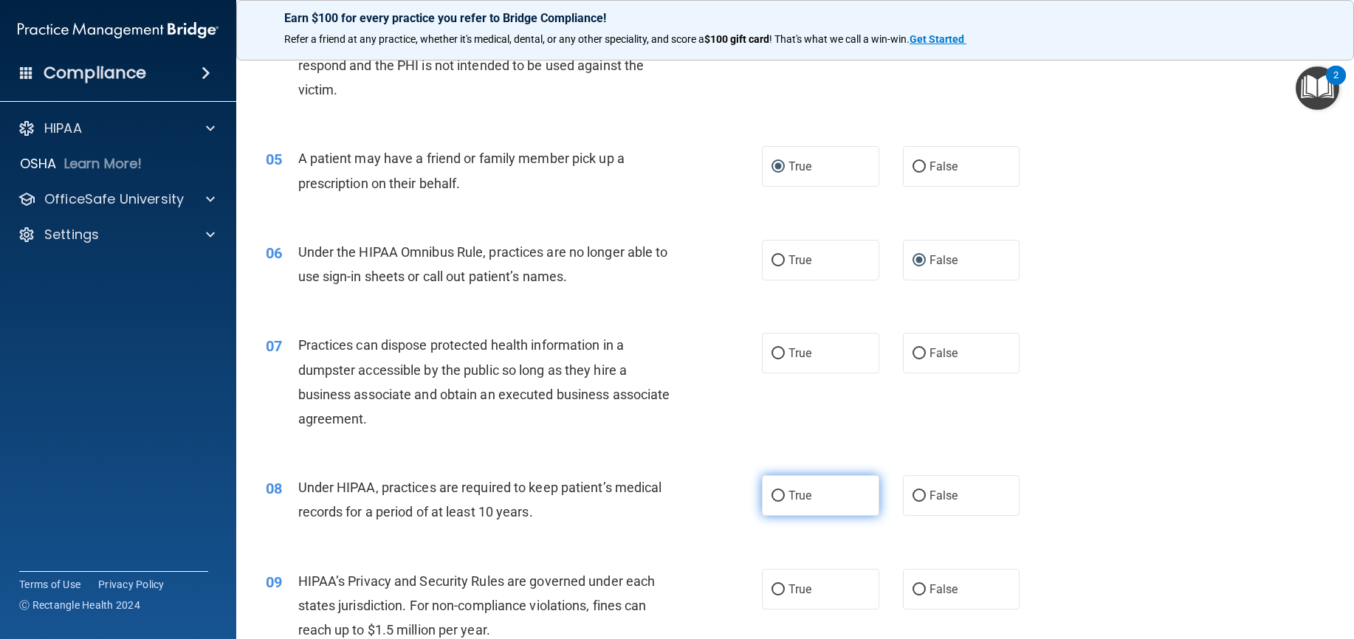
scroll to position [517, 0]
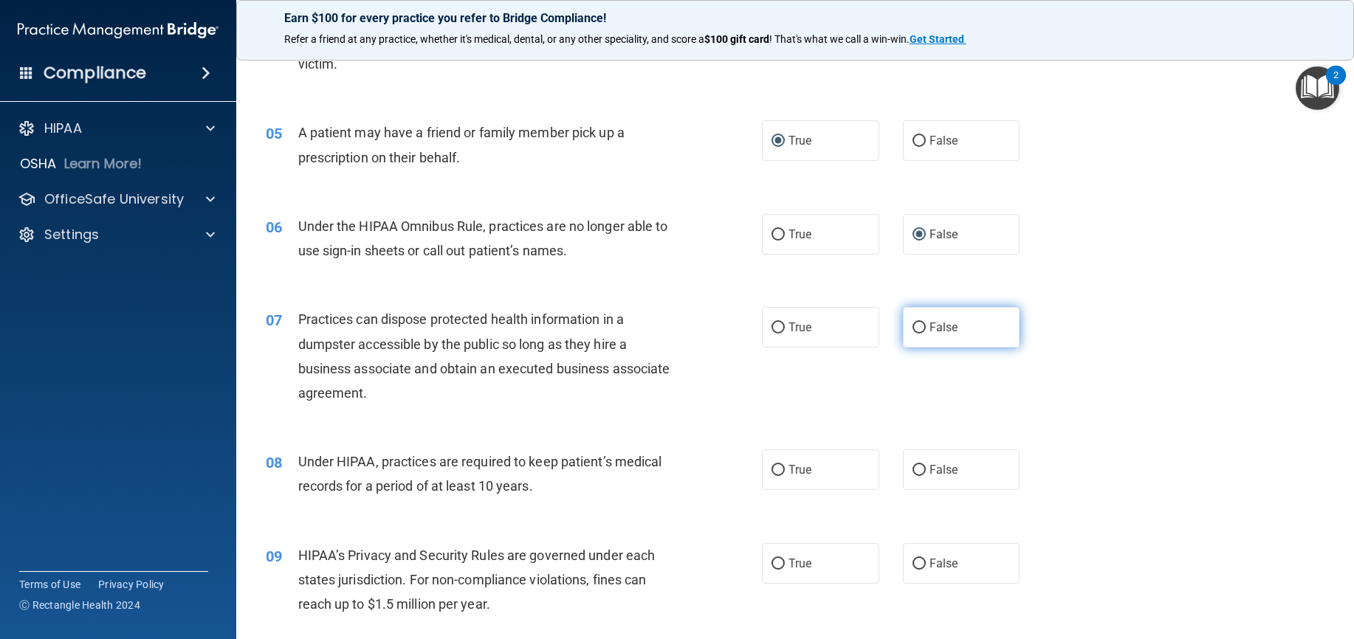
click at [912, 334] on input "False" at bounding box center [918, 328] width 13 height 11
radio input "true"
click at [912, 476] on input "False" at bounding box center [918, 470] width 13 height 11
radio input "true"
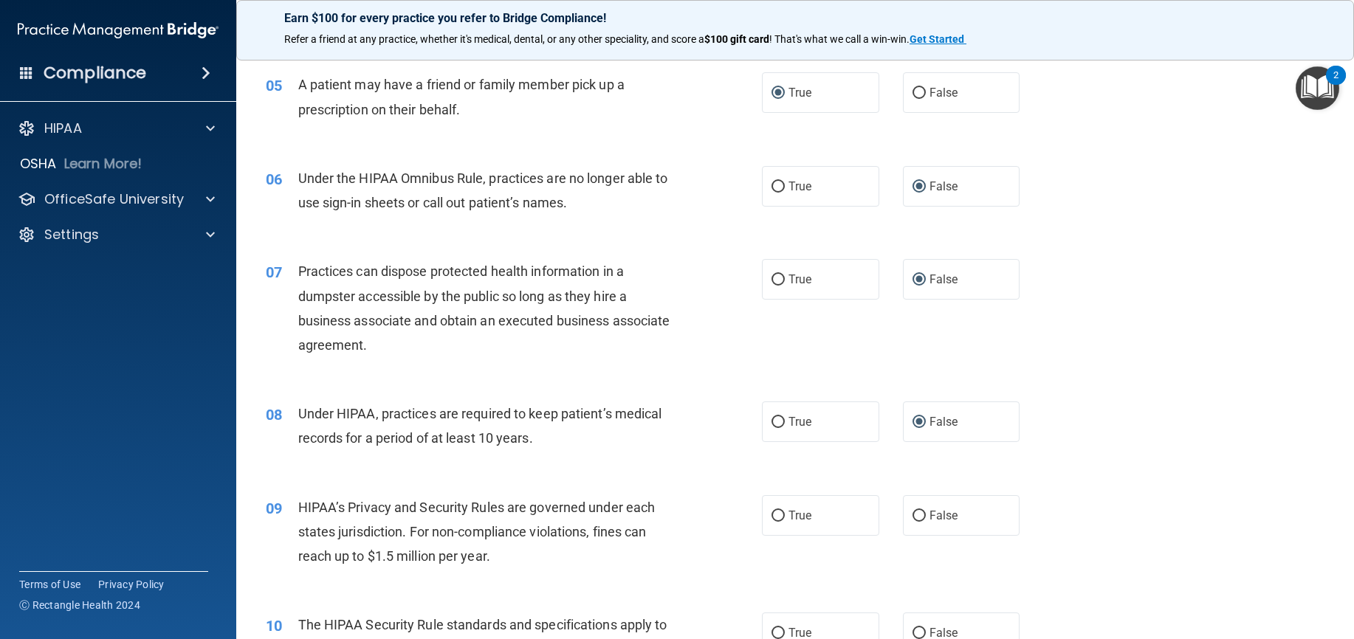
scroll to position [590, 0]
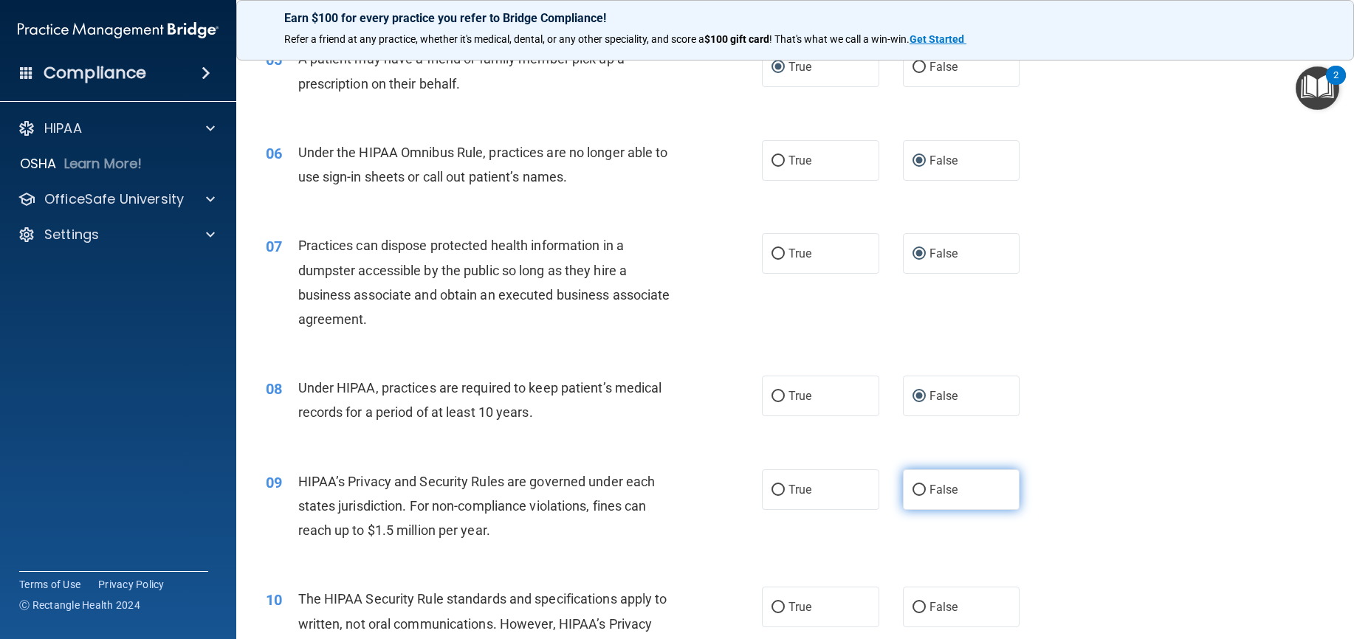
click at [912, 496] on input "False" at bounding box center [918, 490] width 13 height 11
radio input "true"
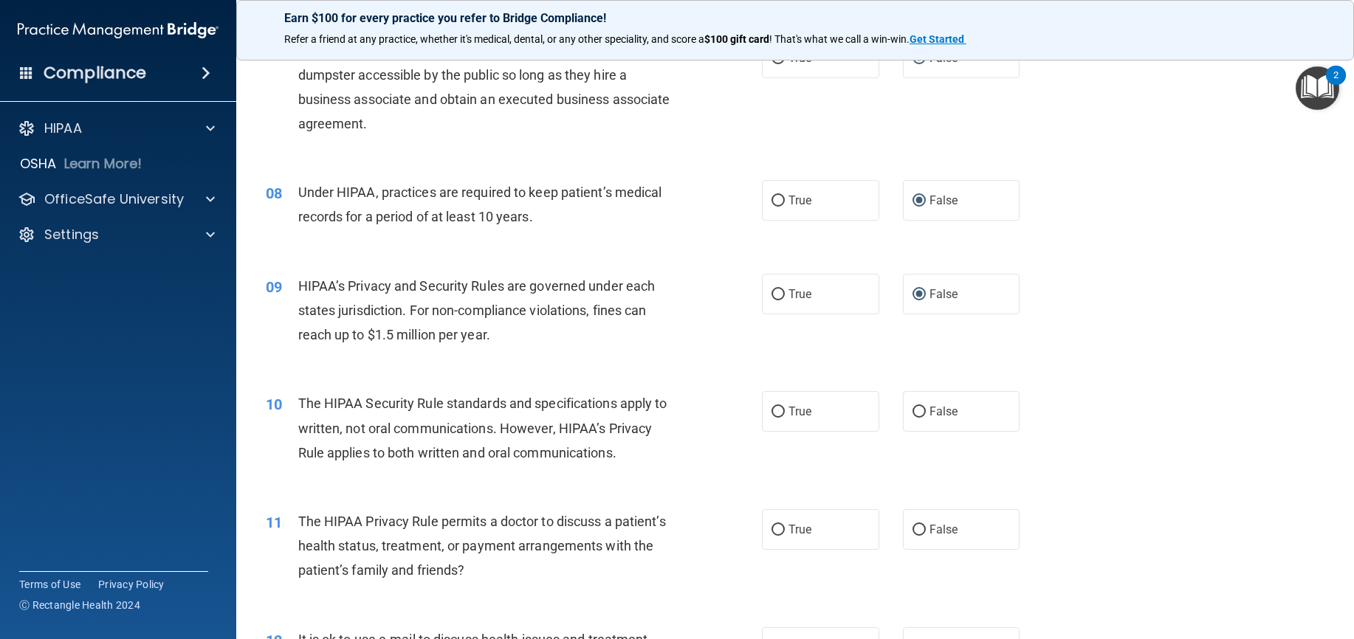
scroll to position [812, 0]
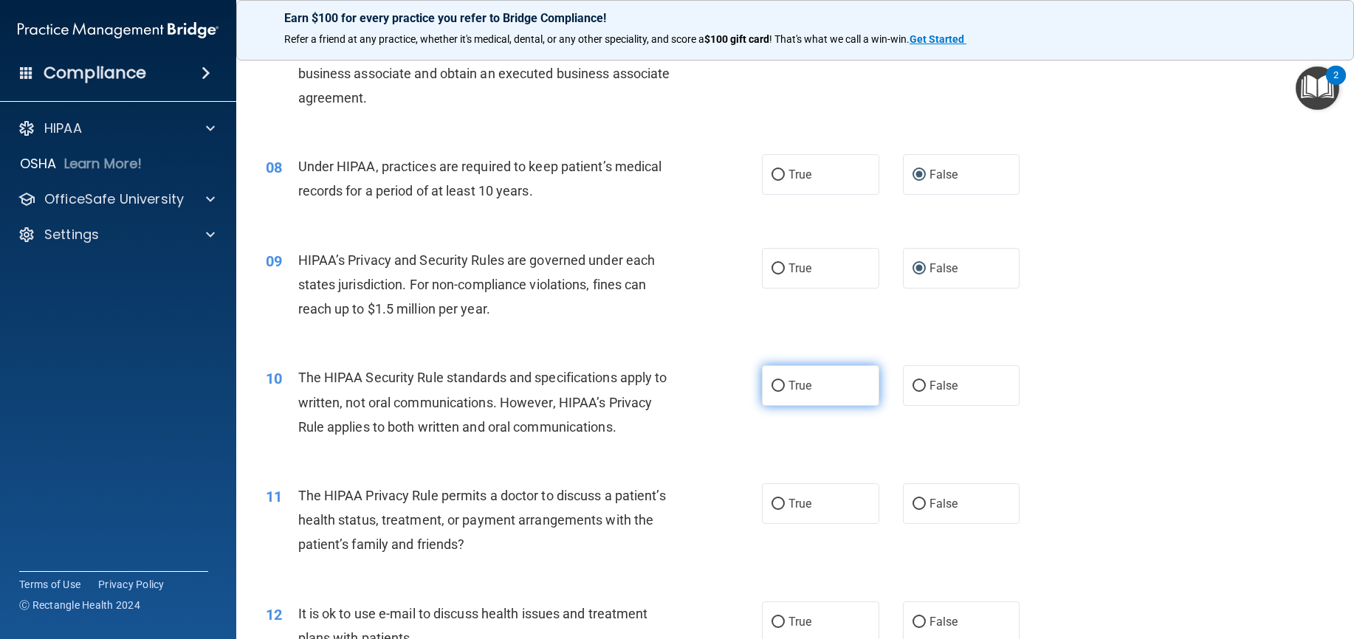
click at [771, 392] on input "True" at bounding box center [777, 386] width 13 height 11
radio input "true"
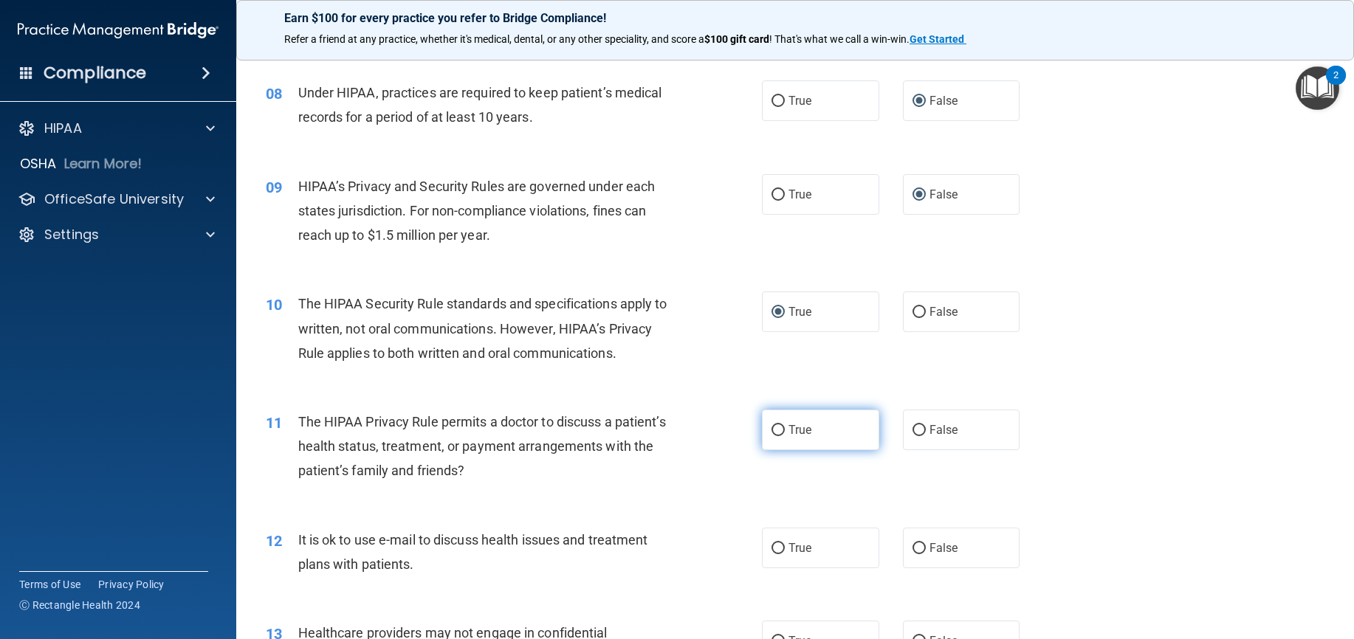
click at [771, 436] on input "True" at bounding box center [777, 430] width 13 height 11
radio input "true"
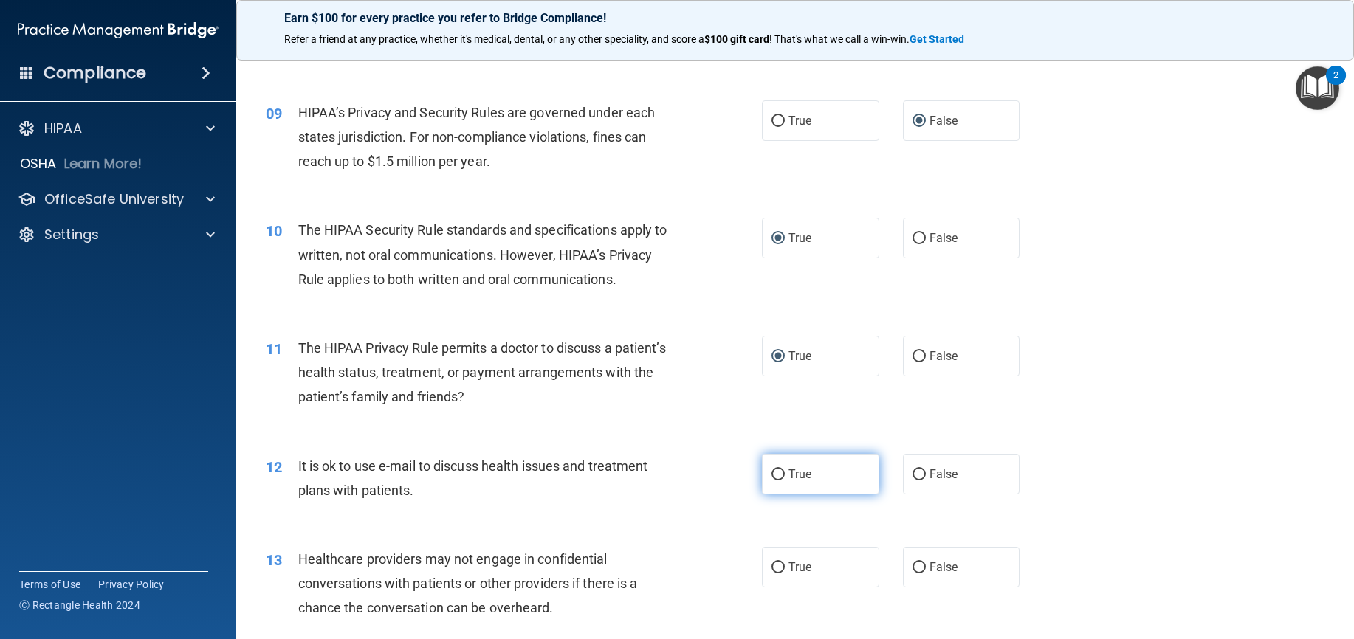
click at [771, 480] on input "True" at bounding box center [777, 474] width 13 height 11
radio input "true"
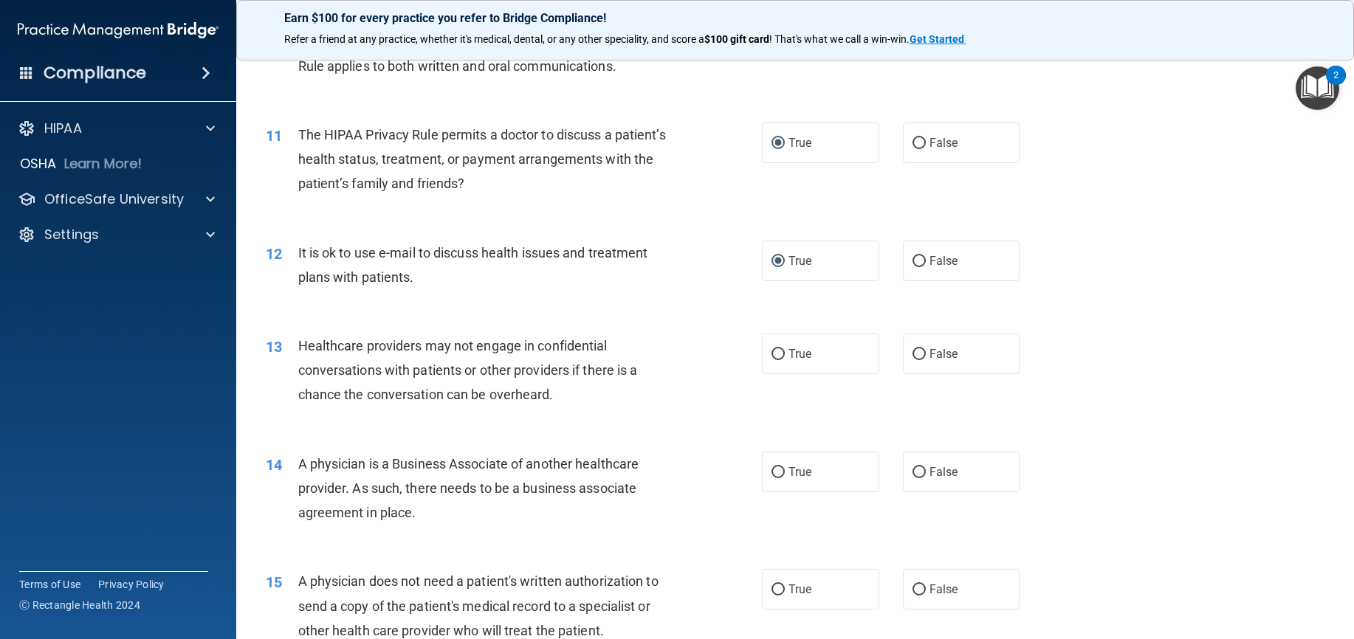
scroll to position [1181, 0]
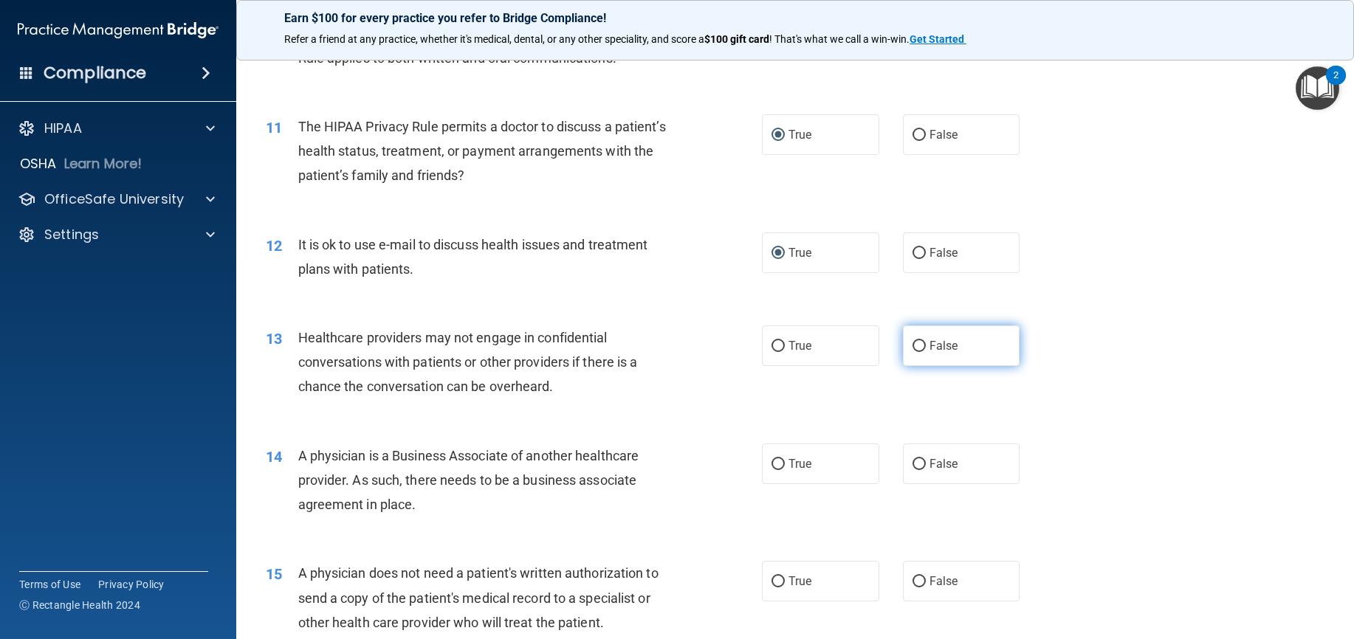
click at [912, 352] on input "False" at bounding box center [918, 346] width 13 height 11
radio input "true"
click at [914, 470] on input "False" at bounding box center [918, 464] width 13 height 11
radio input "true"
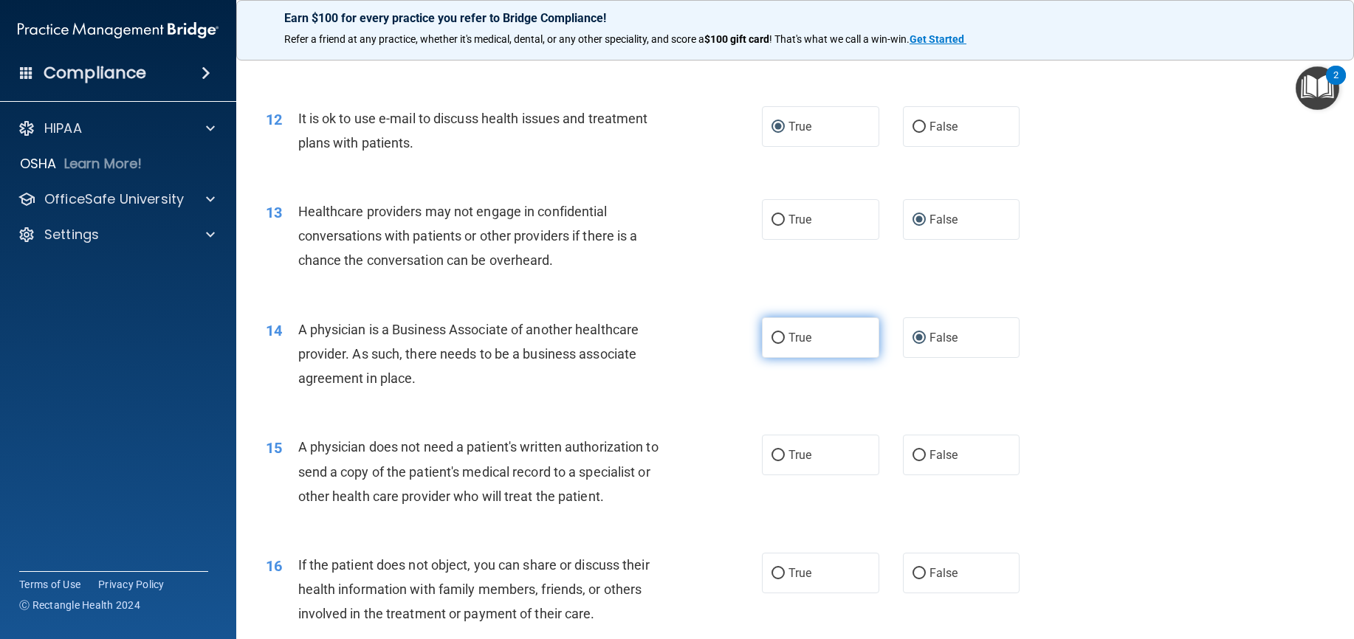
scroll to position [1329, 0]
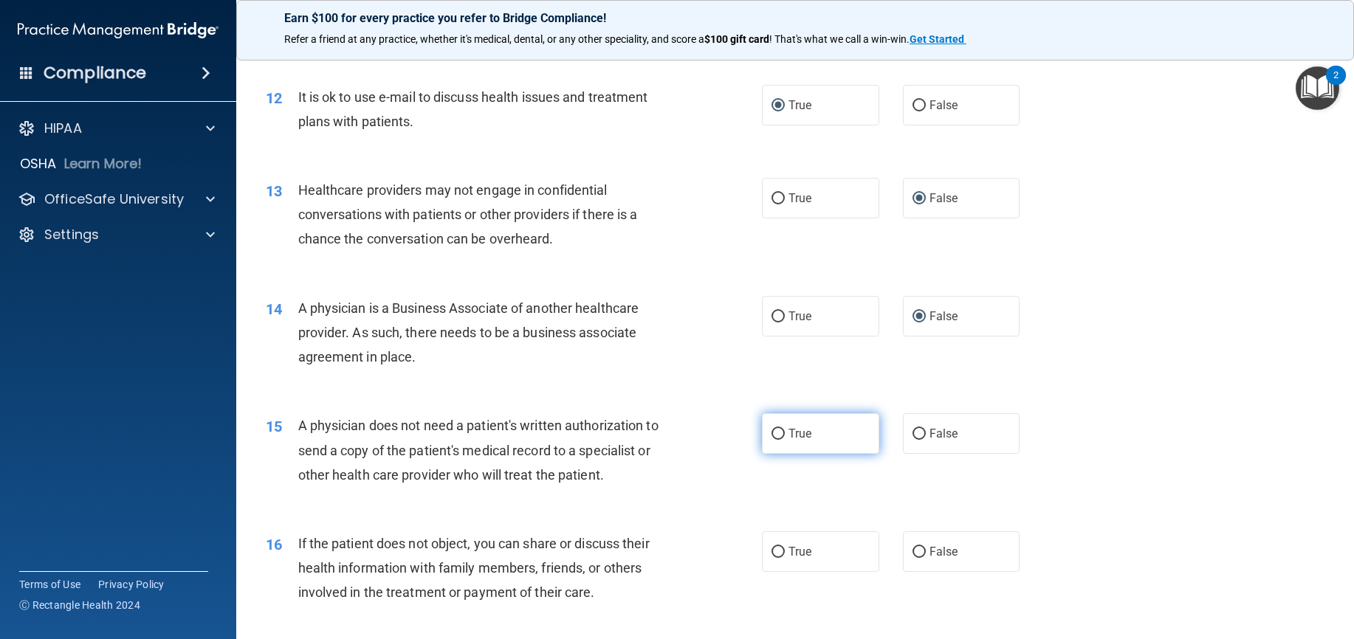
click at [776, 440] on input "True" at bounding box center [777, 434] width 13 height 11
radio input "true"
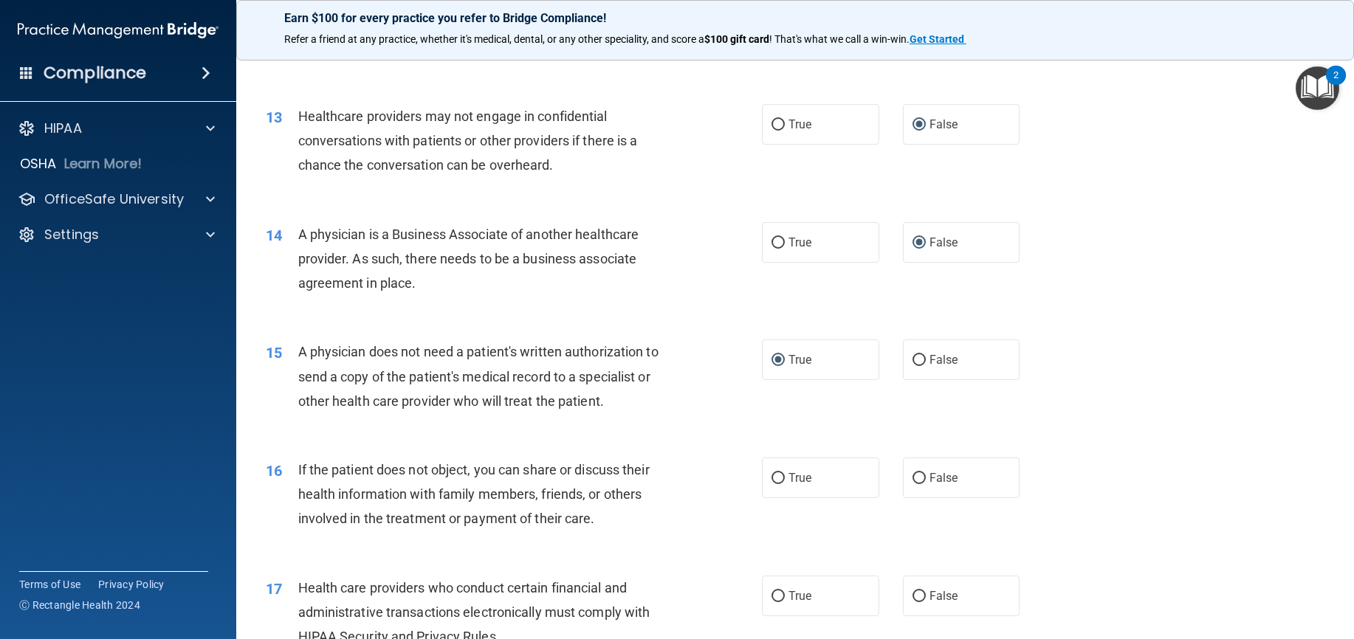
scroll to position [1476, 0]
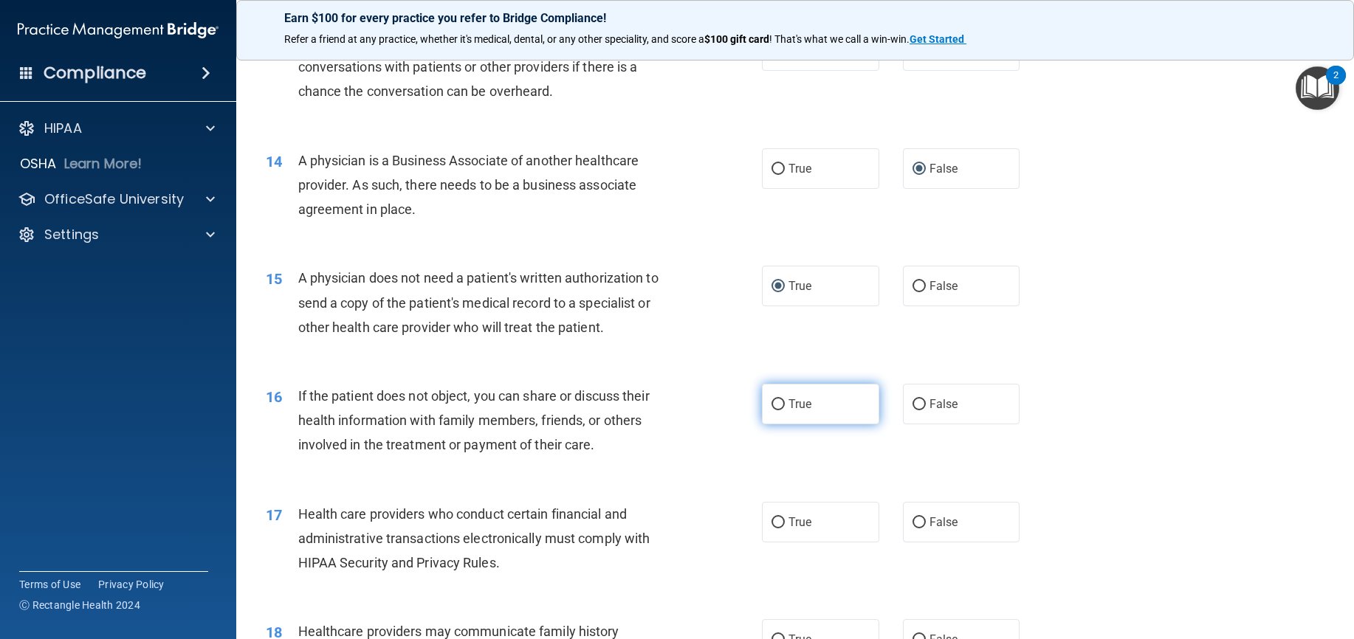
click at [772, 410] on input "True" at bounding box center [777, 404] width 13 height 11
radio input "true"
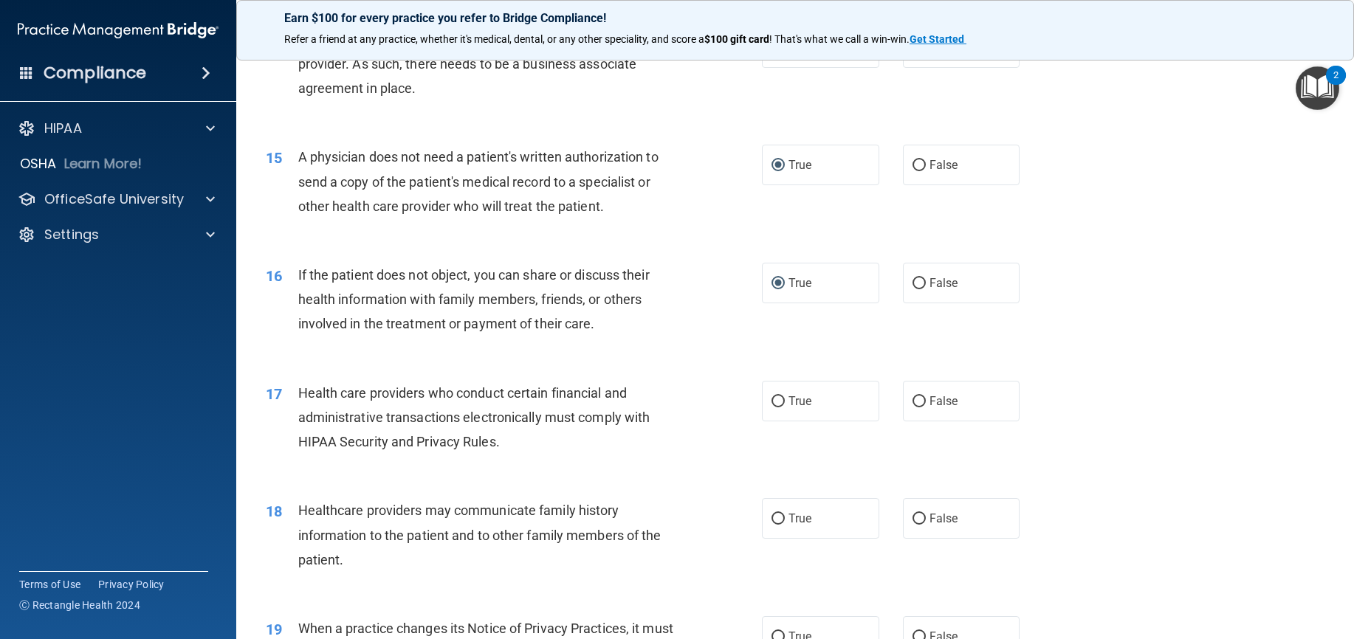
scroll to position [1624, 0]
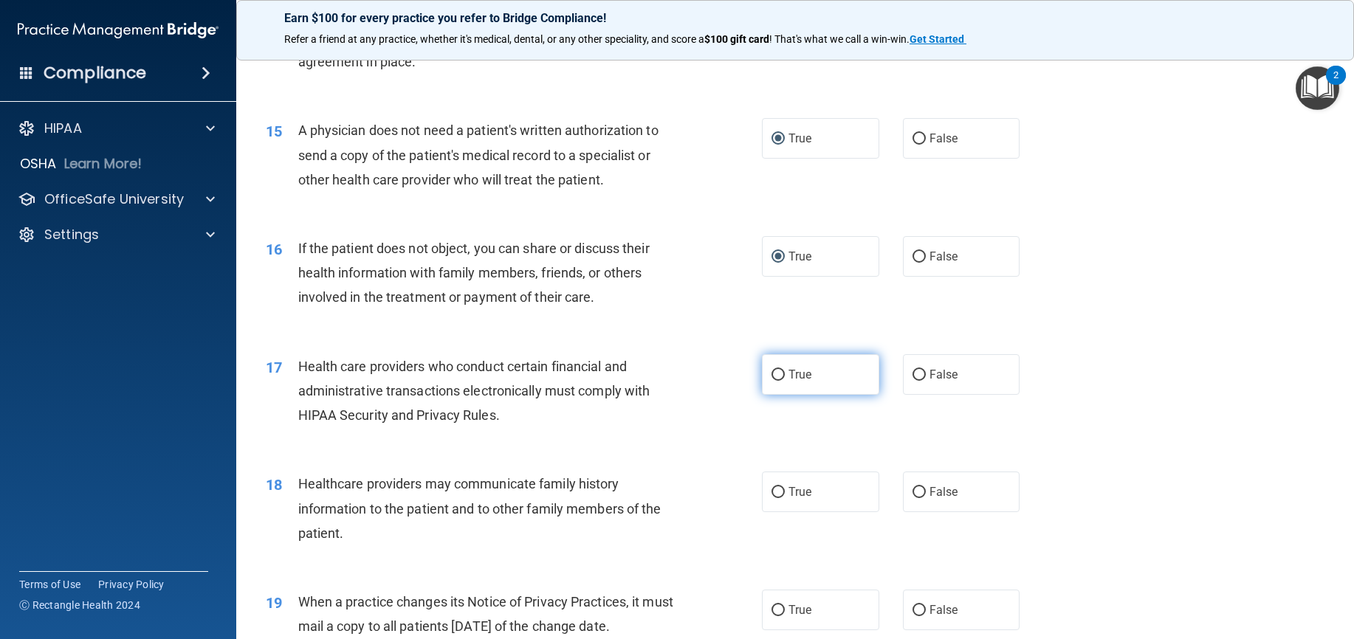
click at [773, 381] on input "True" at bounding box center [777, 375] width 13 height 11
radio input "true"
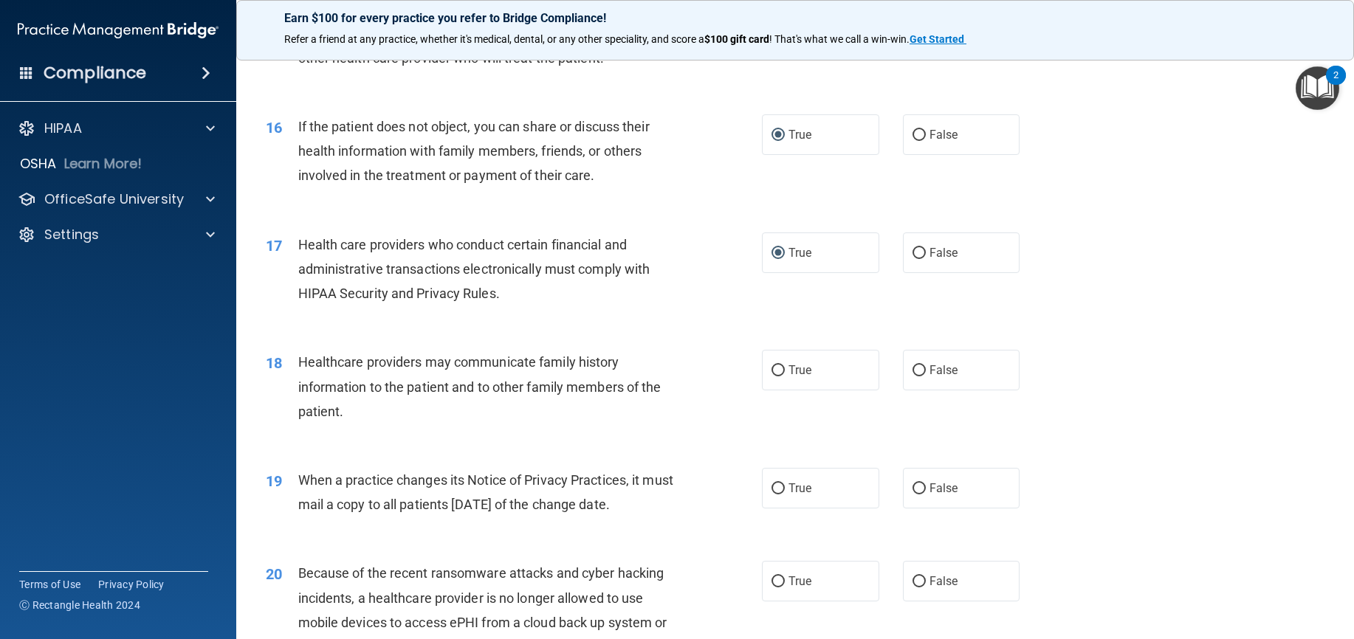
scroll to position [1771, 0]
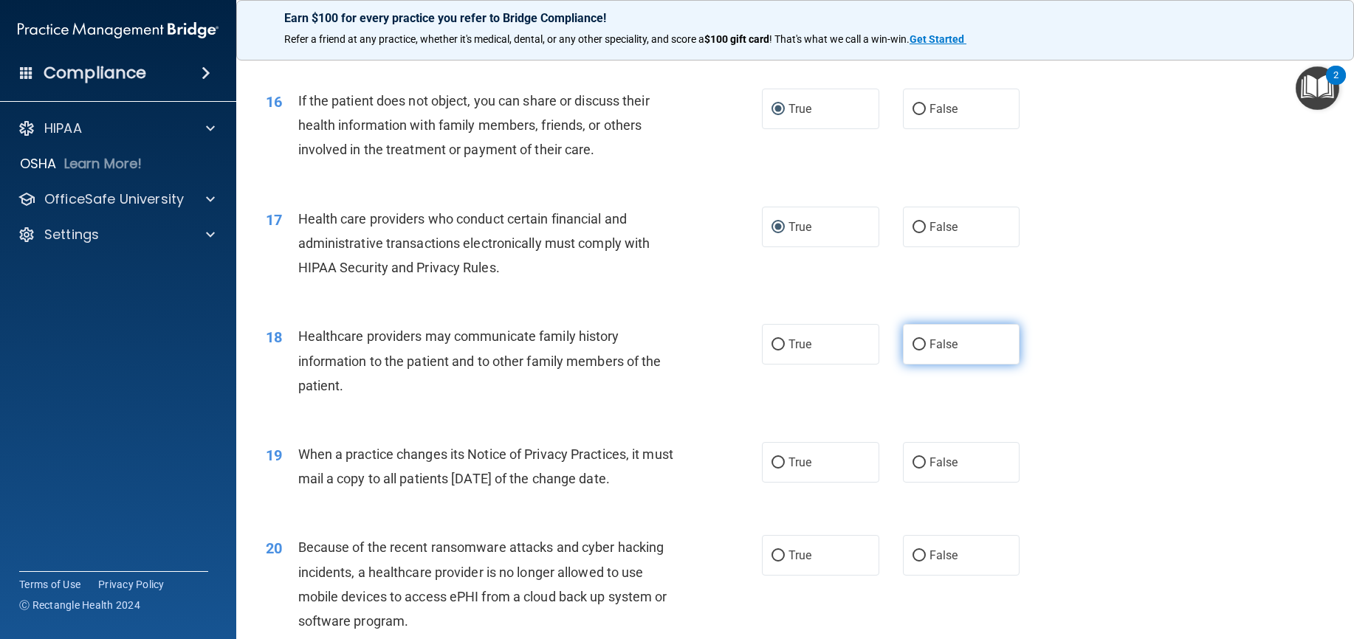
click at [915, 351] on input "False" at bounding box center [918, 345] width 13 height 11
radio input "true"
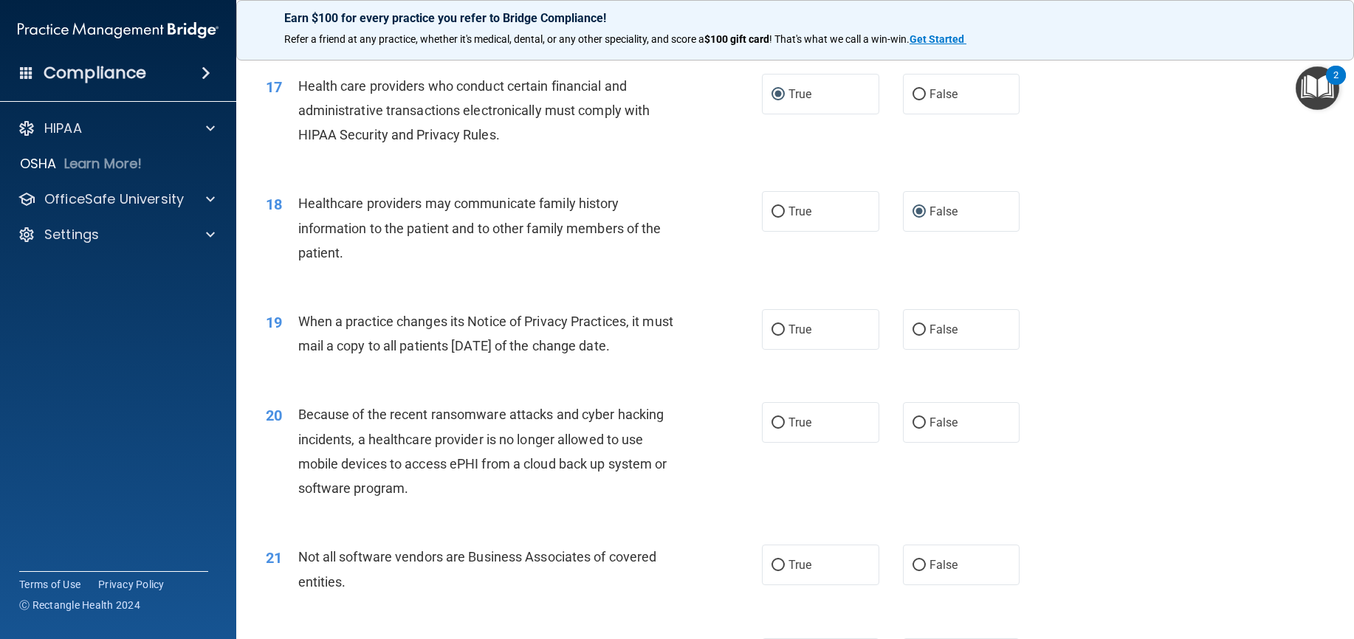
scroll to position [1919, 0]
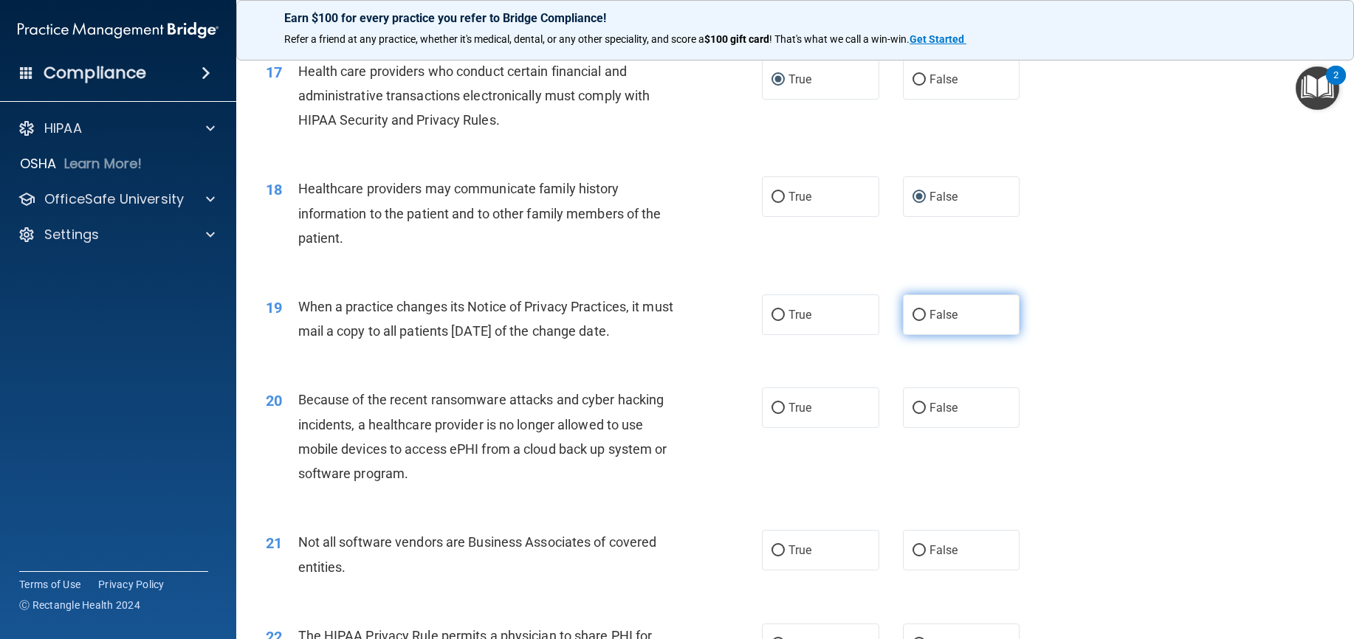
click at [912, 321] on input "False" at bounding box center [918, 315] width 13 height 11
radio input "true"
click at [918, 414] on input "False" at bounding box center [918, 408] width 13 height 11
radio input "true"
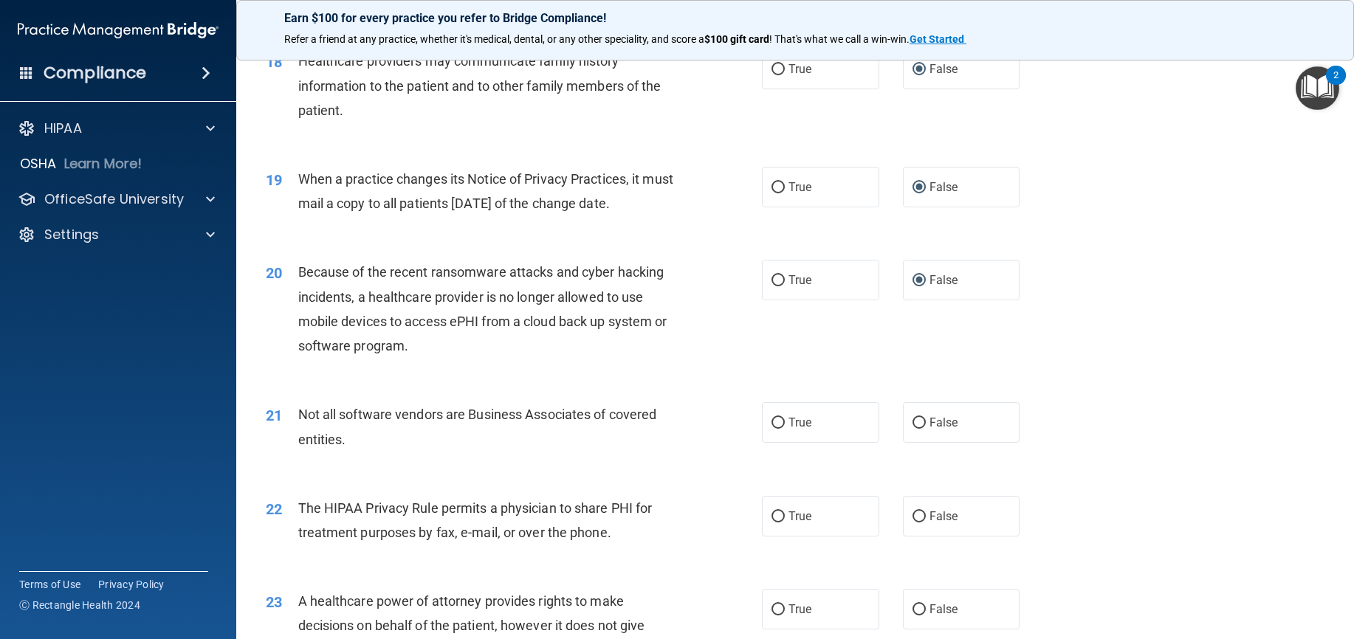
scroll to position [2067, 0]
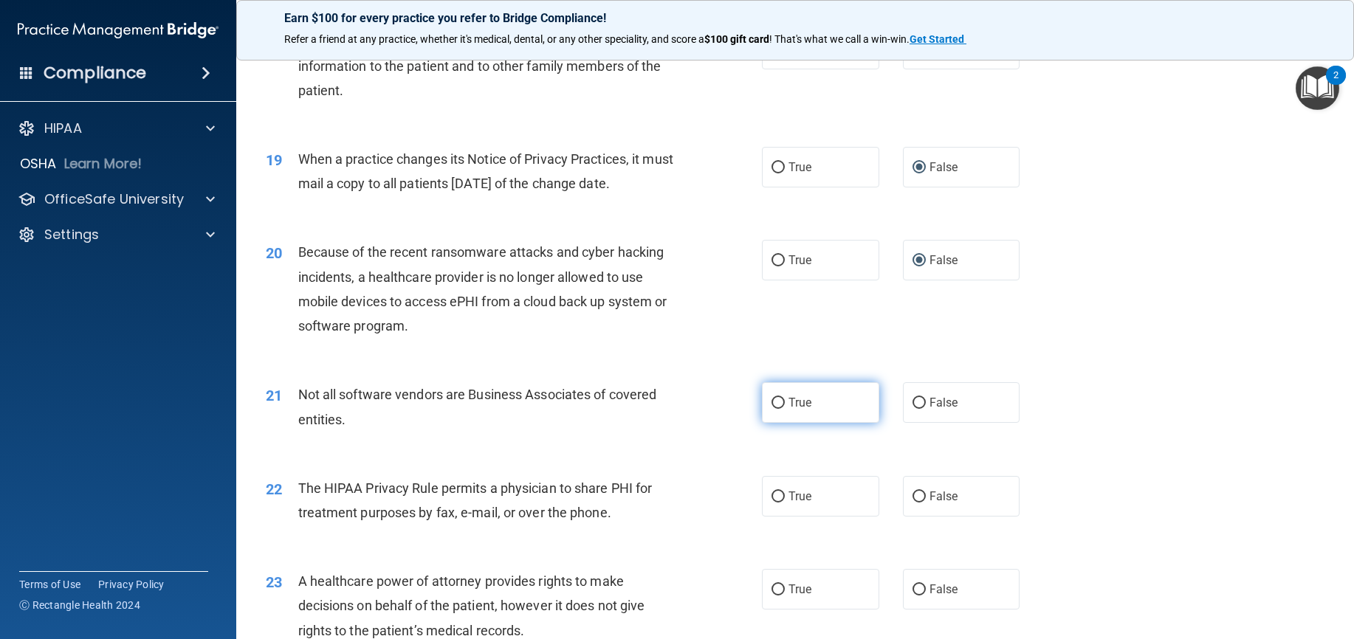
click at [771, 409] on input "True" at bounding box center [777, 403] width 13 height 11
radio input "true"
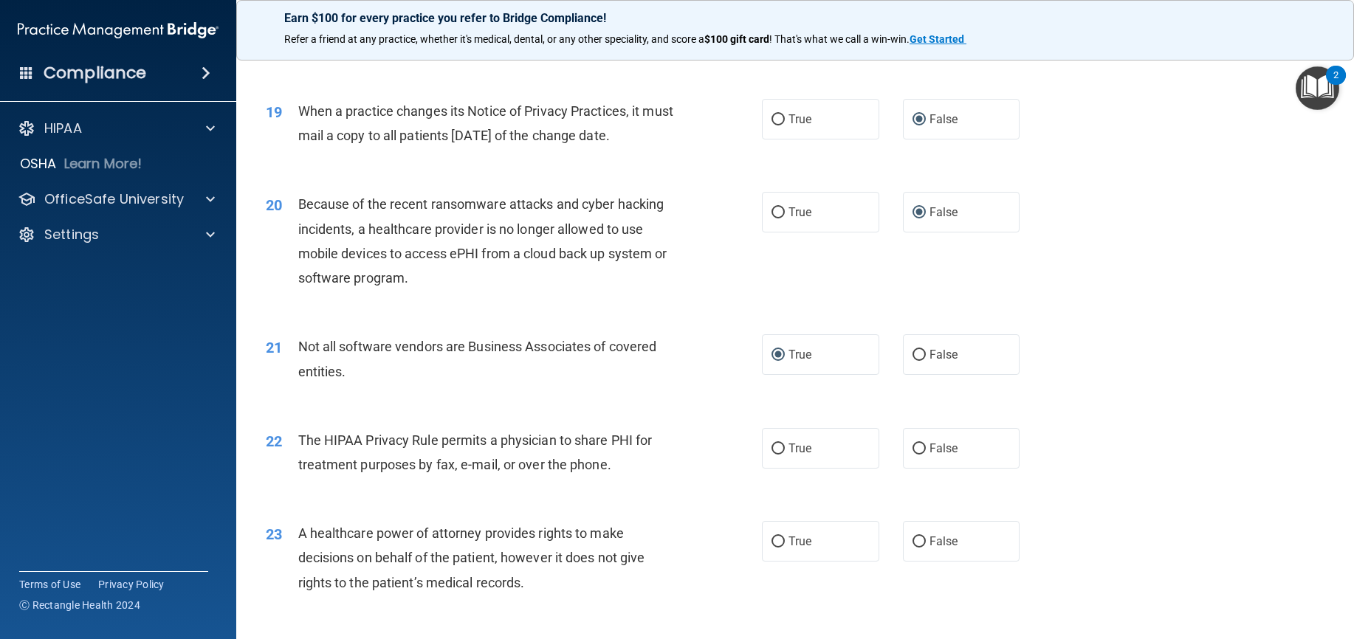
scroll to position [2140, 0]
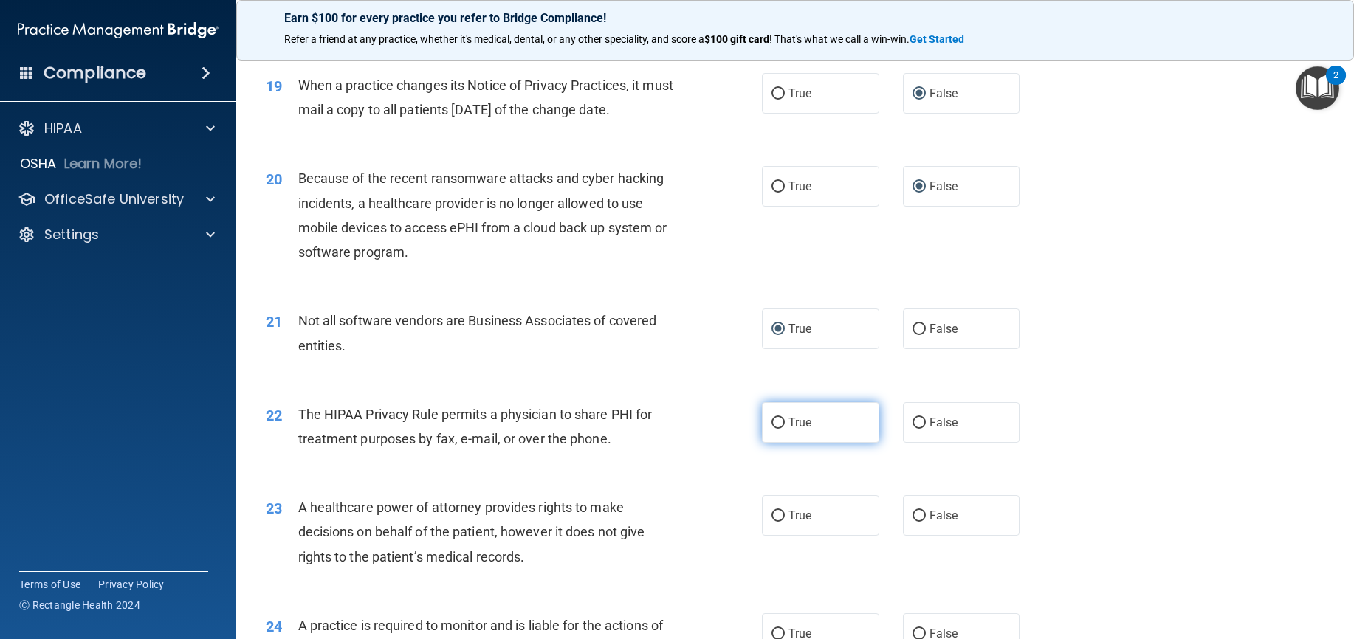
click at [778, 429] on input "True" at bounding box center [777, 423] width 13 height 11
radio input "true"
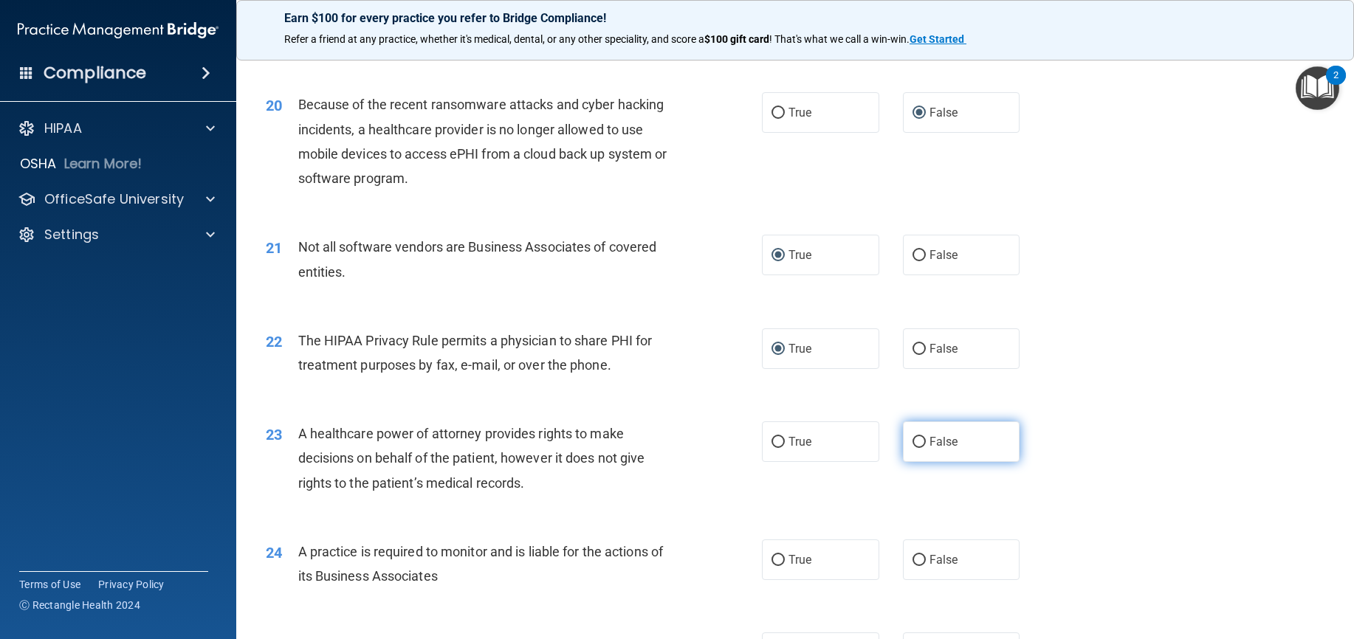
click at [916, 448] on input "False" at bounding box center [918, 442] width 13 height 11
radio input "true"
click at [912, 566] on input "False" at bounding box center [918, 560] width 13 height 11
radio input "true"
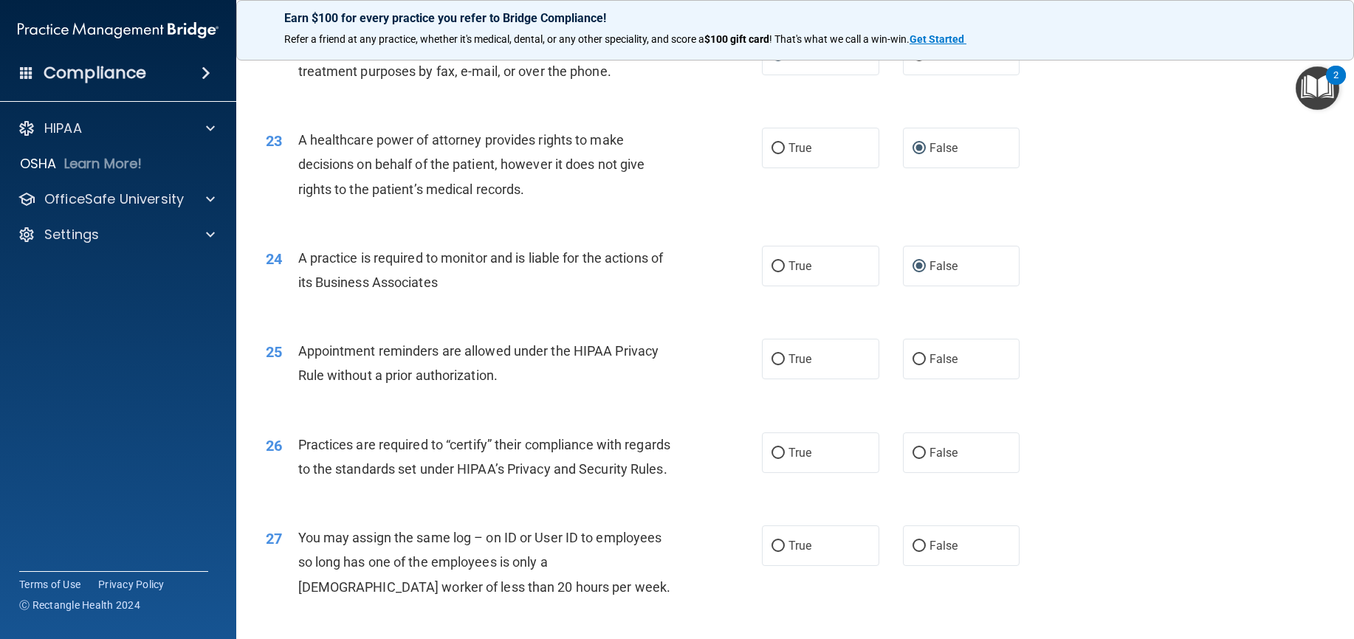
scroll to position [2509, 0]
click at [776, 364] on input "True" at bounding box center [777, 358] width 13 height 11
radio input "true"
click at [914, 458] on input "False" at bounding box center [918, 452] width 13 height 11
radio input "true"
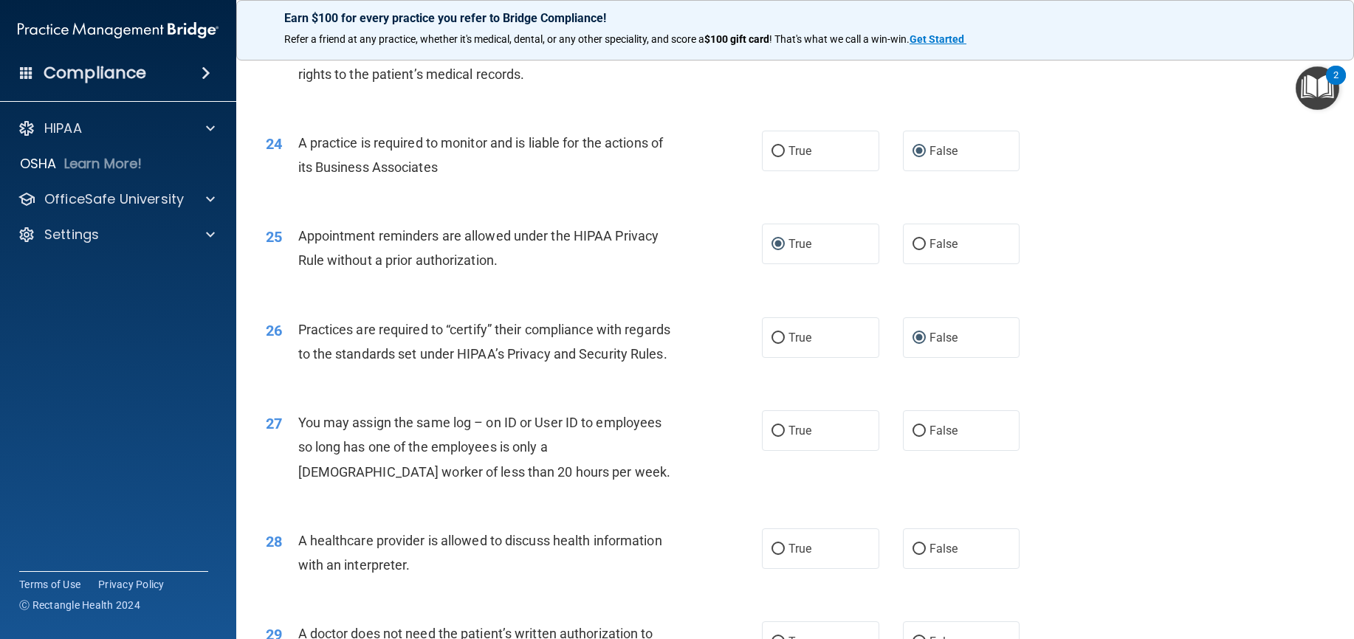
scroll to position [2657, 0]
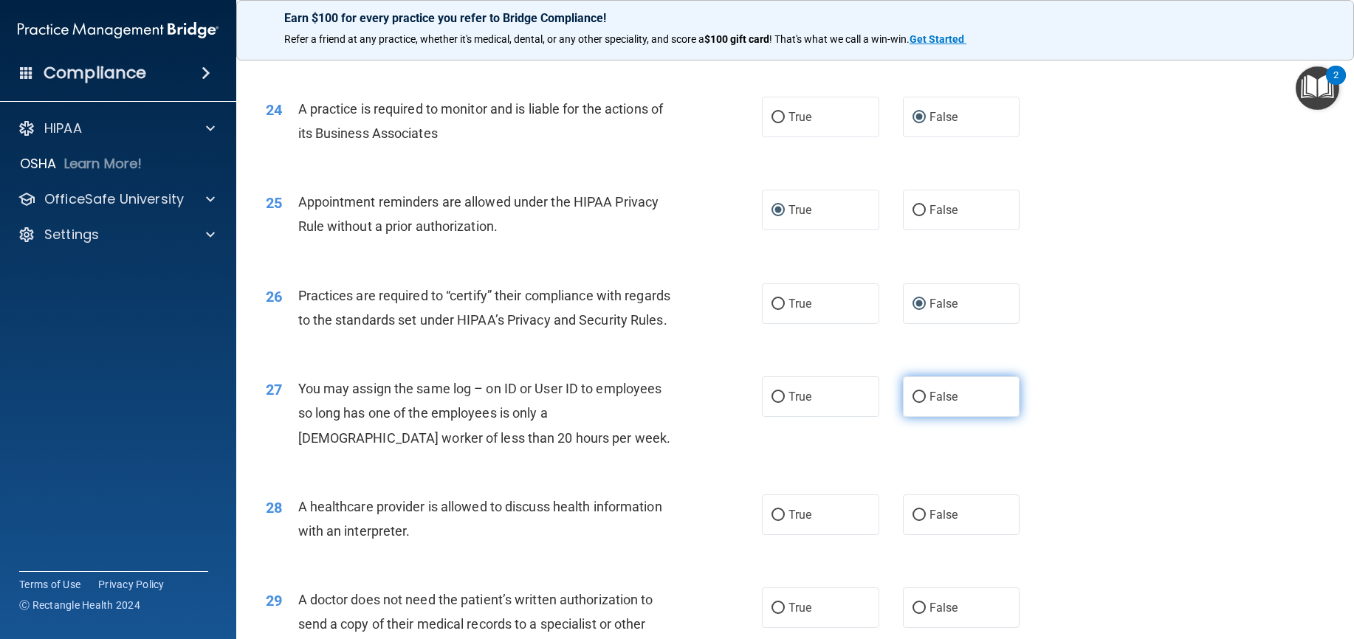
click at [912, 403] on input "False" at bounding box center [918, 397] width 13 height 11
radio input "true"
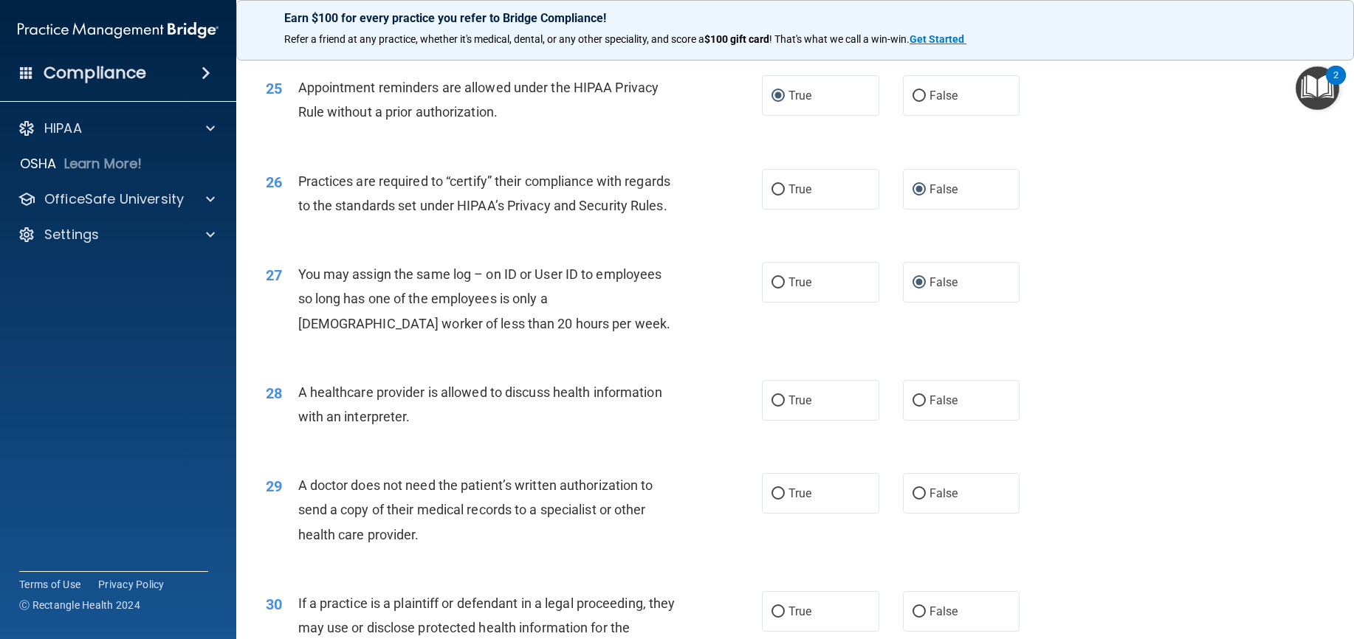
scroll to position [2805, 0]
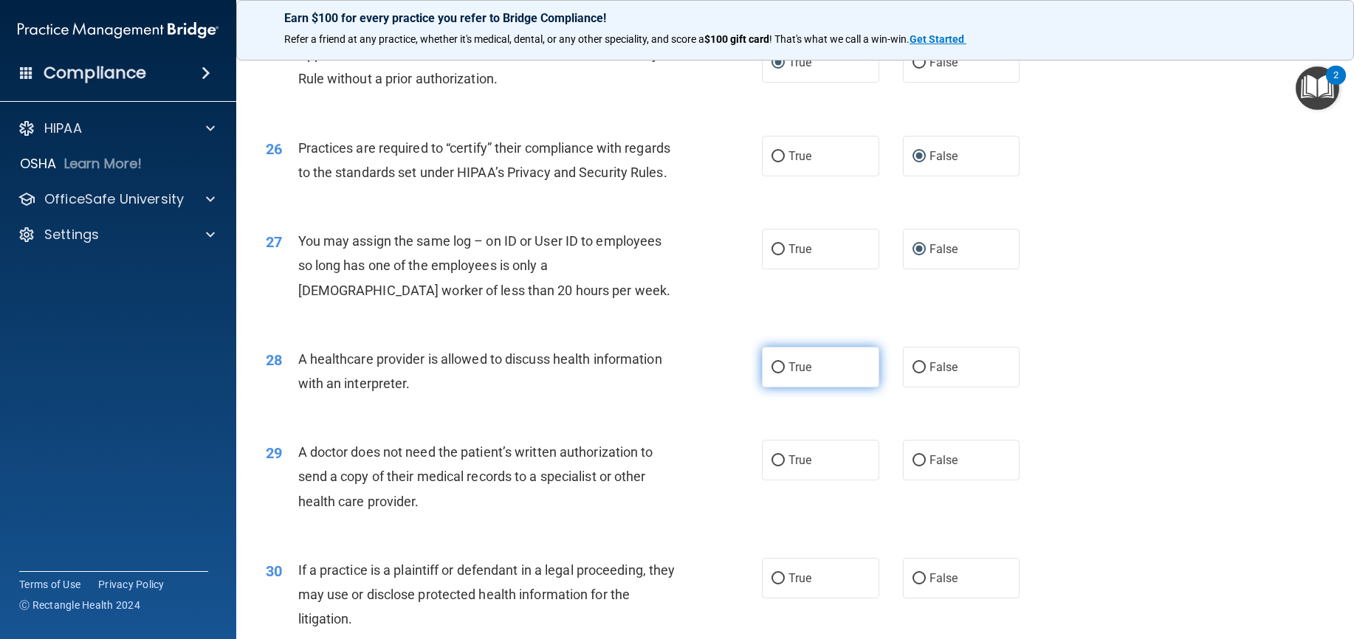
click at [775, 373] on input "True" at bounding box center [777, 367] width 13 height 11
radio input "true"
click at [773, 466] on input "True" at bounding box center [777, 460] width 13 height 11
radio input "true"
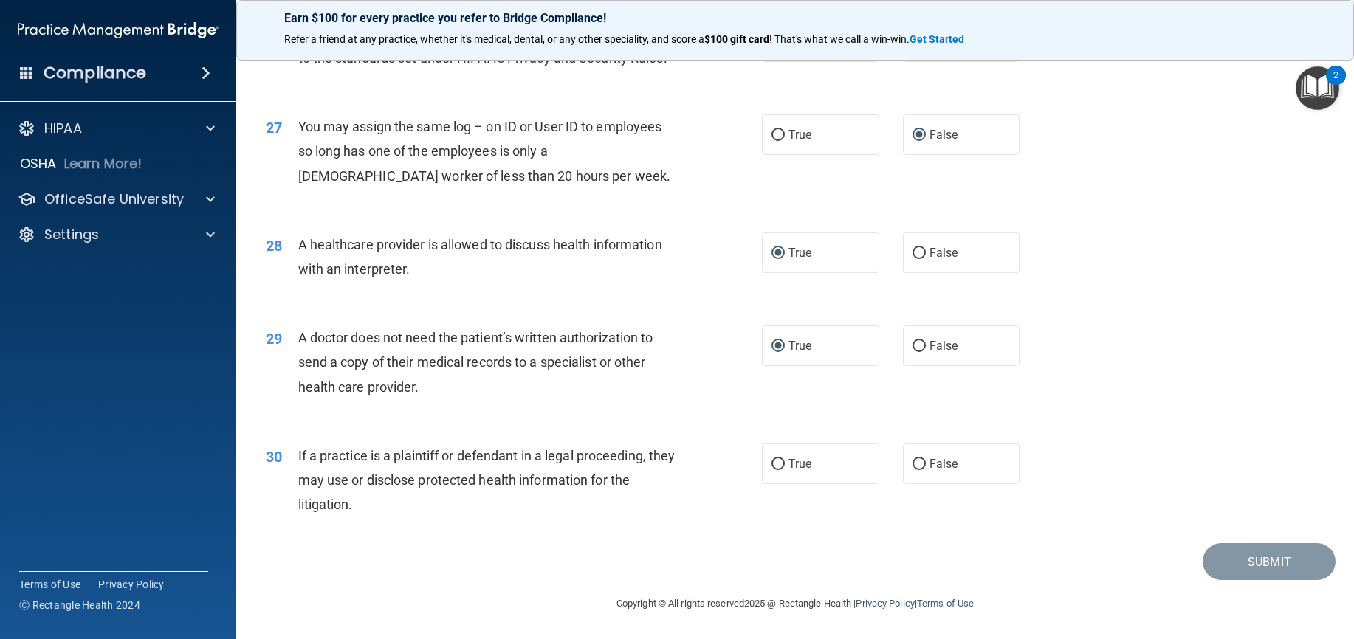
scroll to position [2993, 0]
click at [771, 460] on input "True" at bounding box center [777, 464] width 13 height 11
radio input "true"
click at [1269, 560] on button "Submit" at bounding box center [1268, 562] width 133 height 38
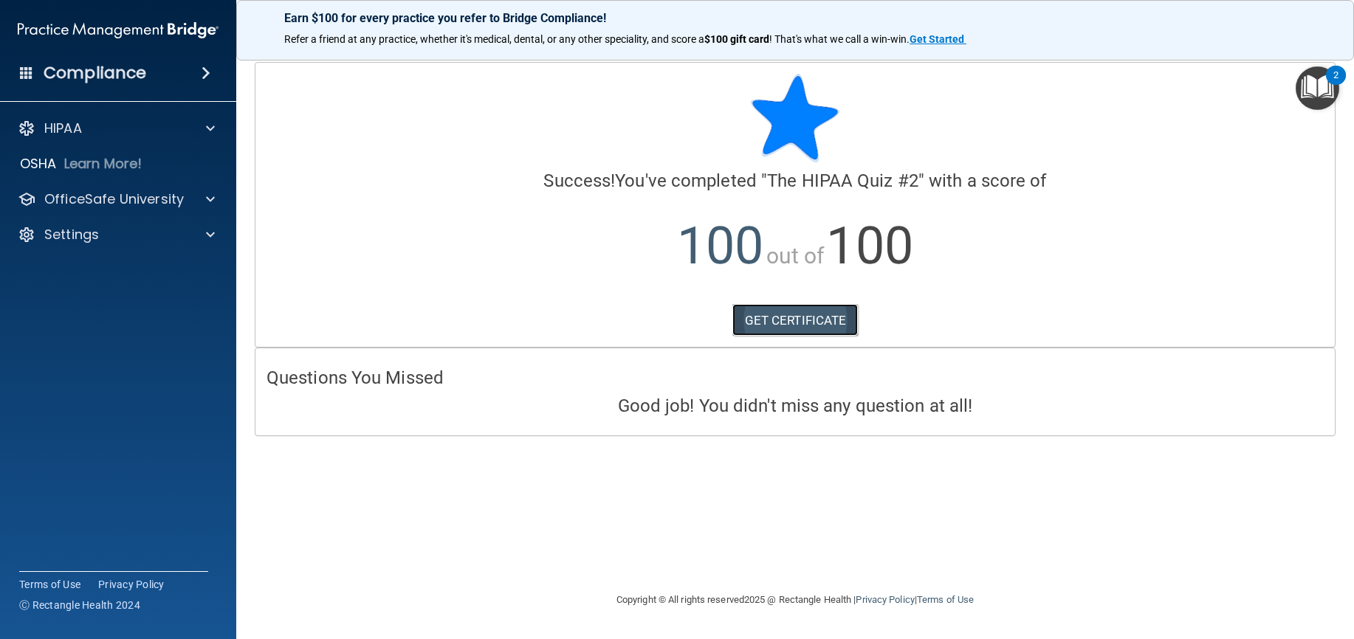
click at [776, 319] on link "GET CERTIFICATE" at bounding box center [795, 320] width 126 height 32
